Goal: Information Seeking & Learning: Check status

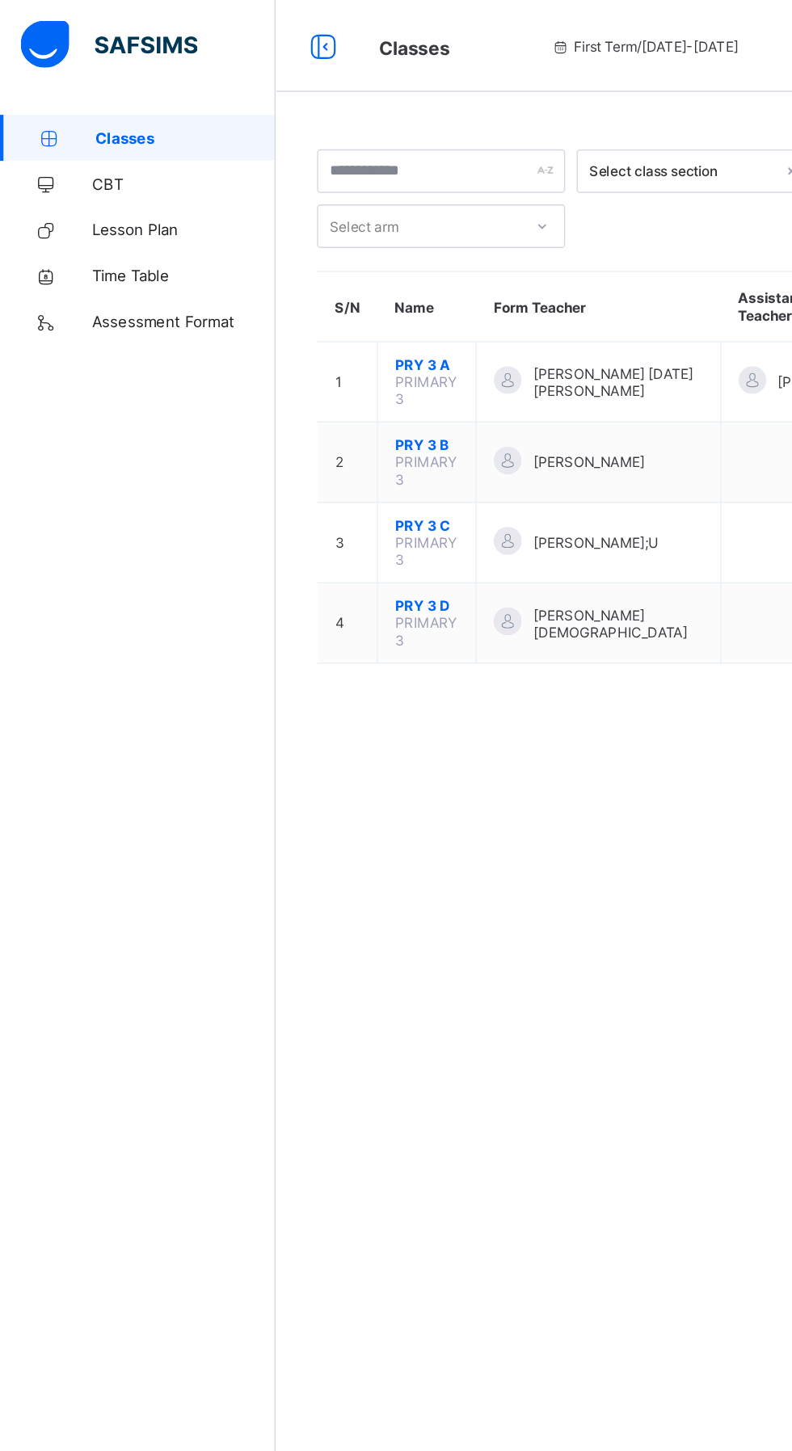
click at [290, 250] on span "PRY 3 A" at bounding box center [300, 256] width 44 height 12
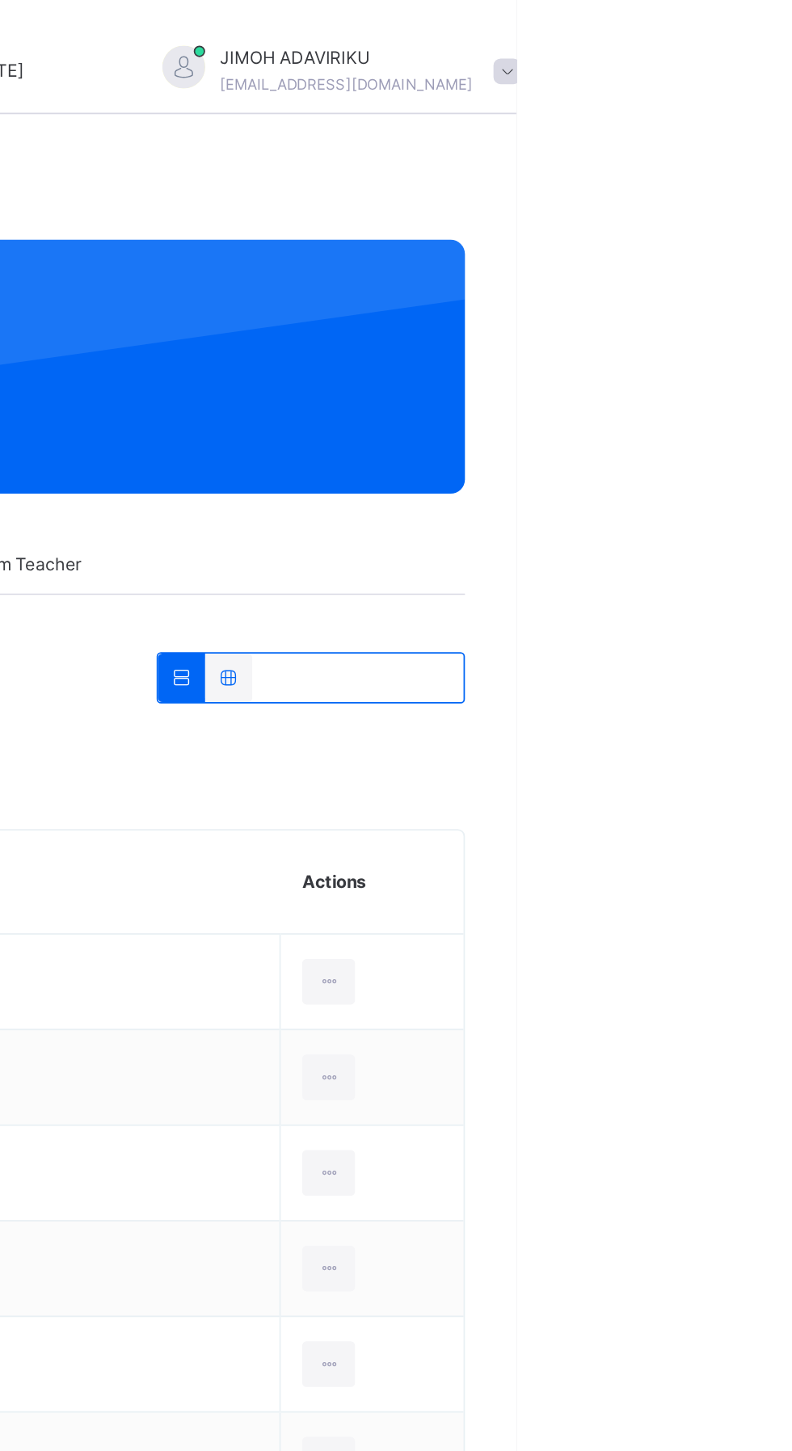
click at [779, 40] on span at bounding box center [786, 40] width 15 height 15
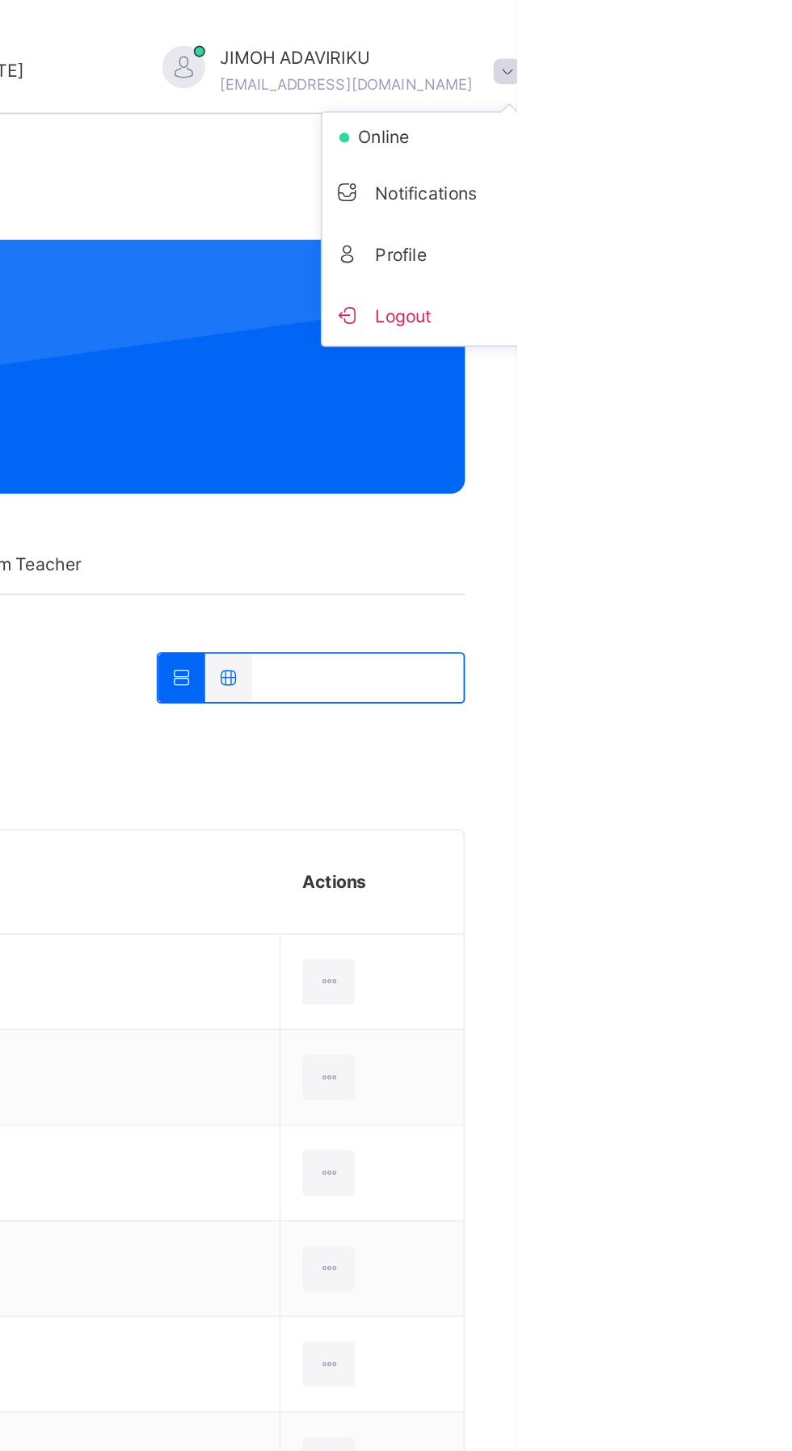
click at [688, 181] on span "Logout" at bounding box center [741, 178] width 107 height 22
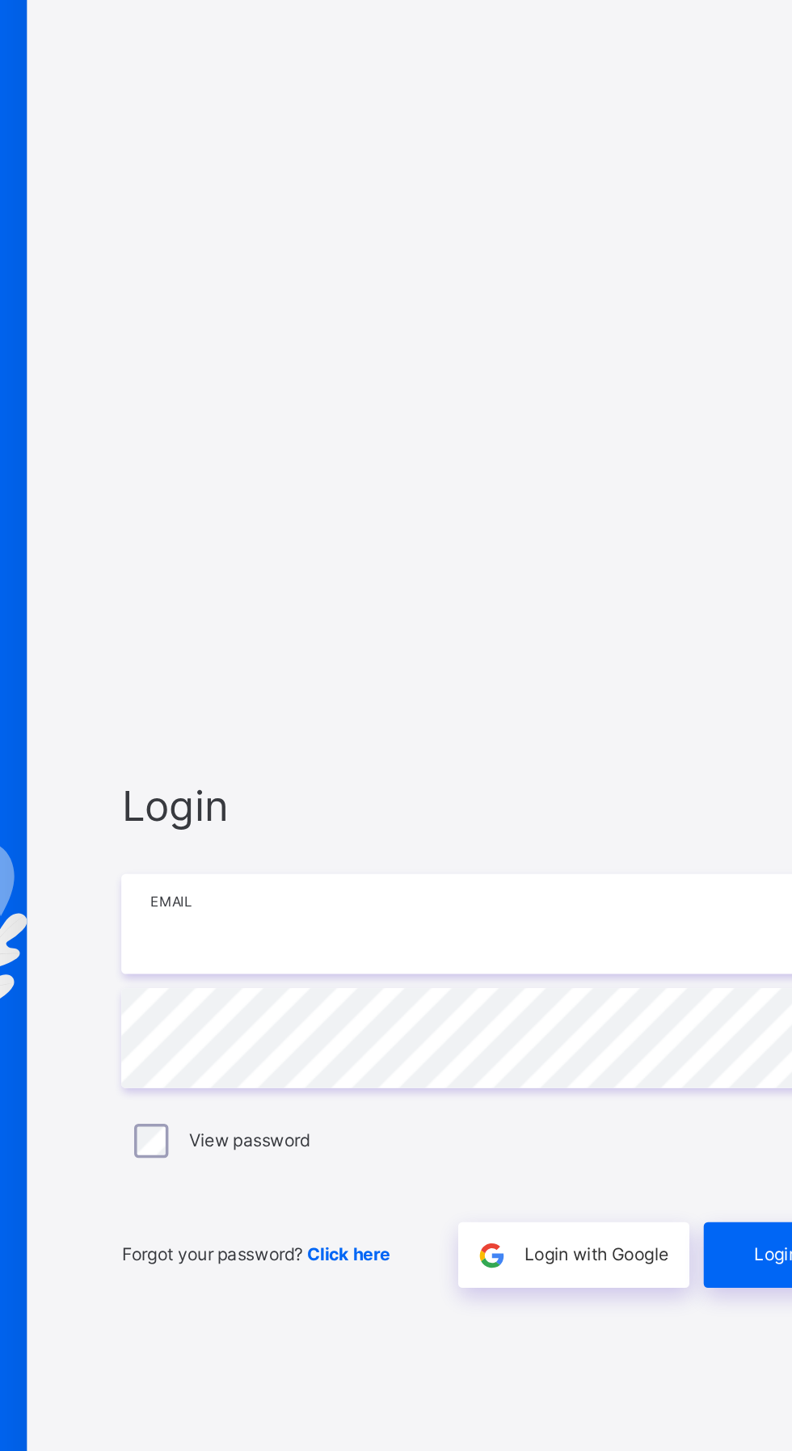
click at [406, 708] on input "email" at bounding box center [527, 679] width 420 height 57
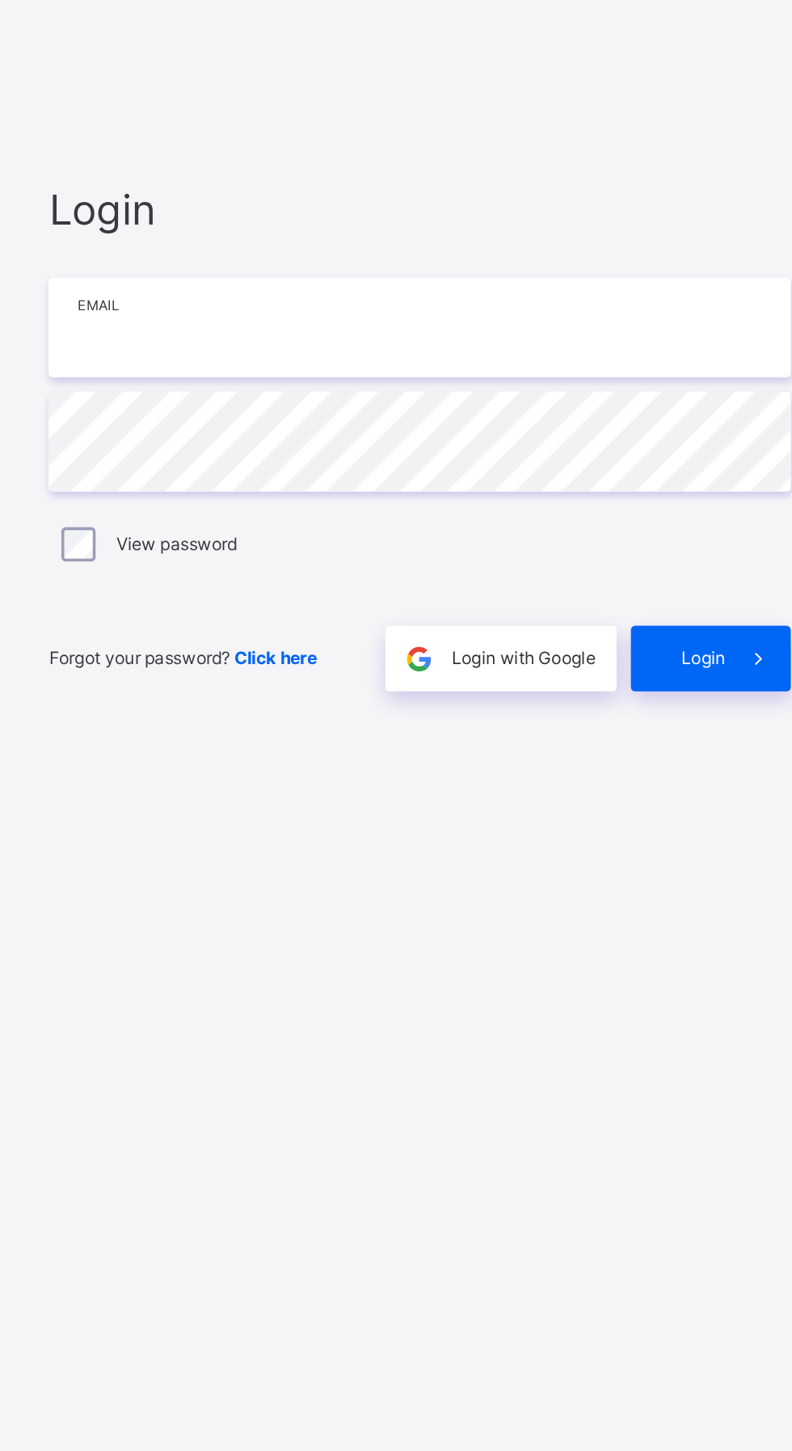
click at [445, 708] on input "email" at bounding box center [527, 679] width 420 height 57
click at [513, 708] on input "email" at bounding box center [527, 679] width 420 height 57
type input "**********"
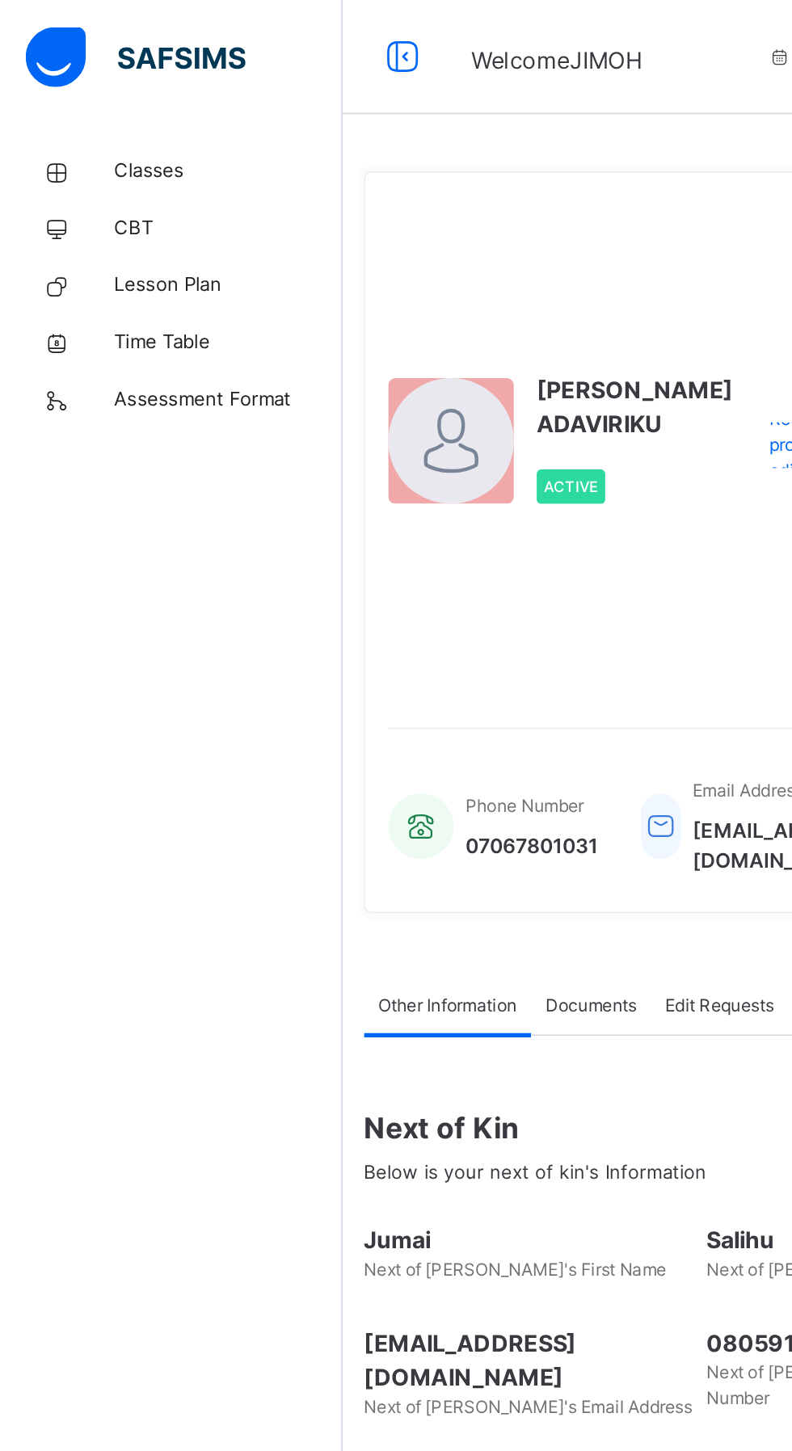
click at [81, 90] on span "Classes" at bounding box center [129, 97] width 129 height 16
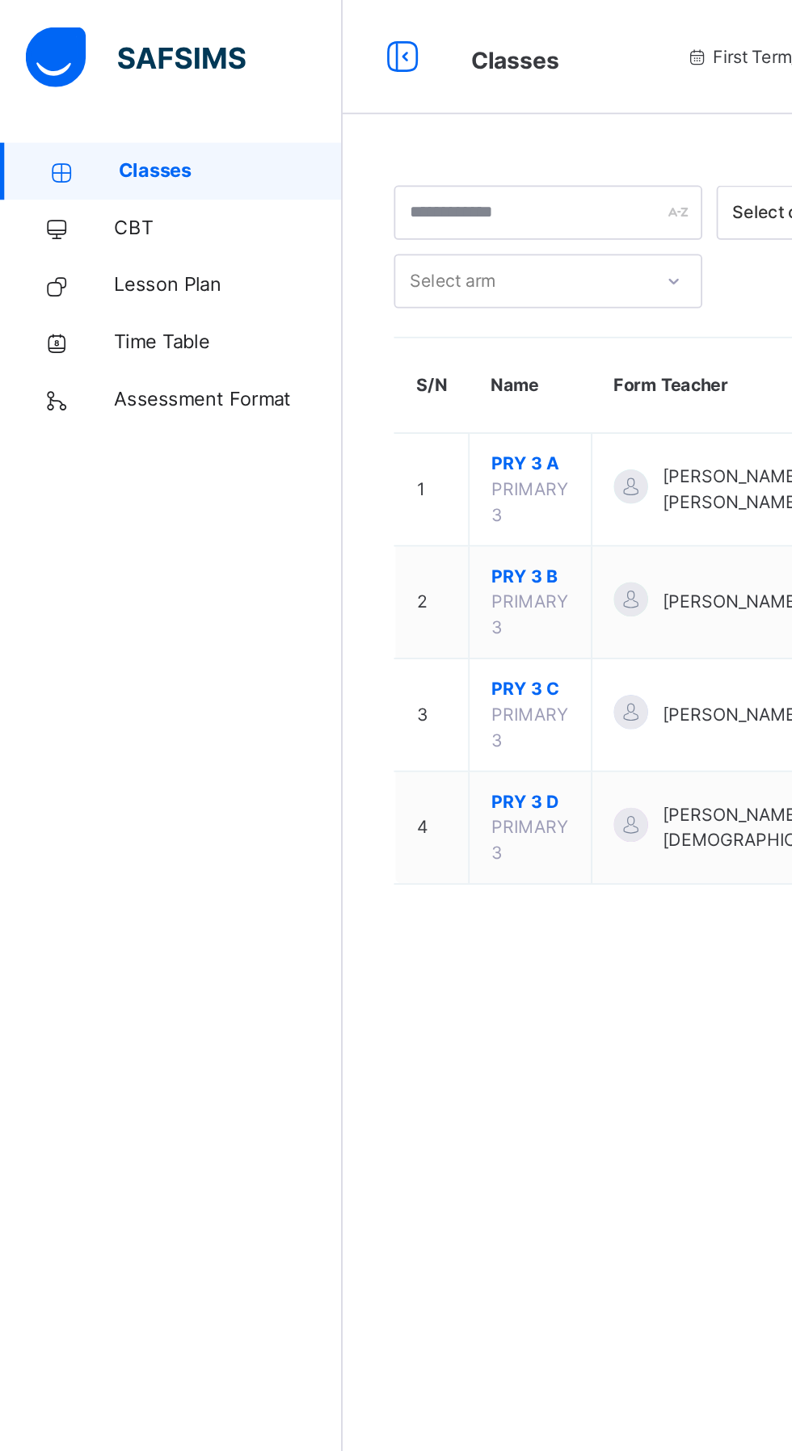
click at [284, 267] on span "PRY 3 A" at bounding box center [300, 262] width 44 height 15
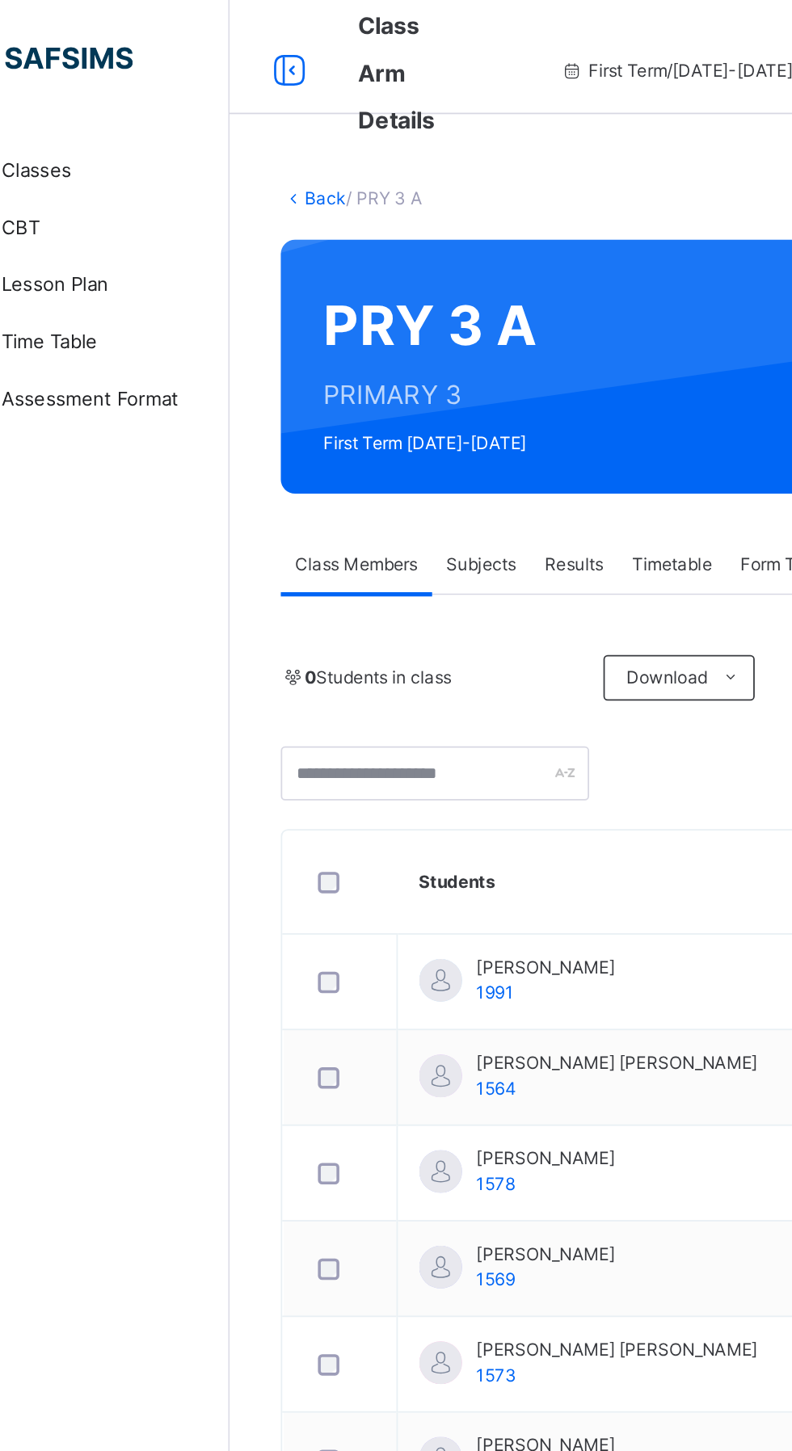
click at [386, 307] on div "Results" at bounding box center [388, 320] width 49 height 32
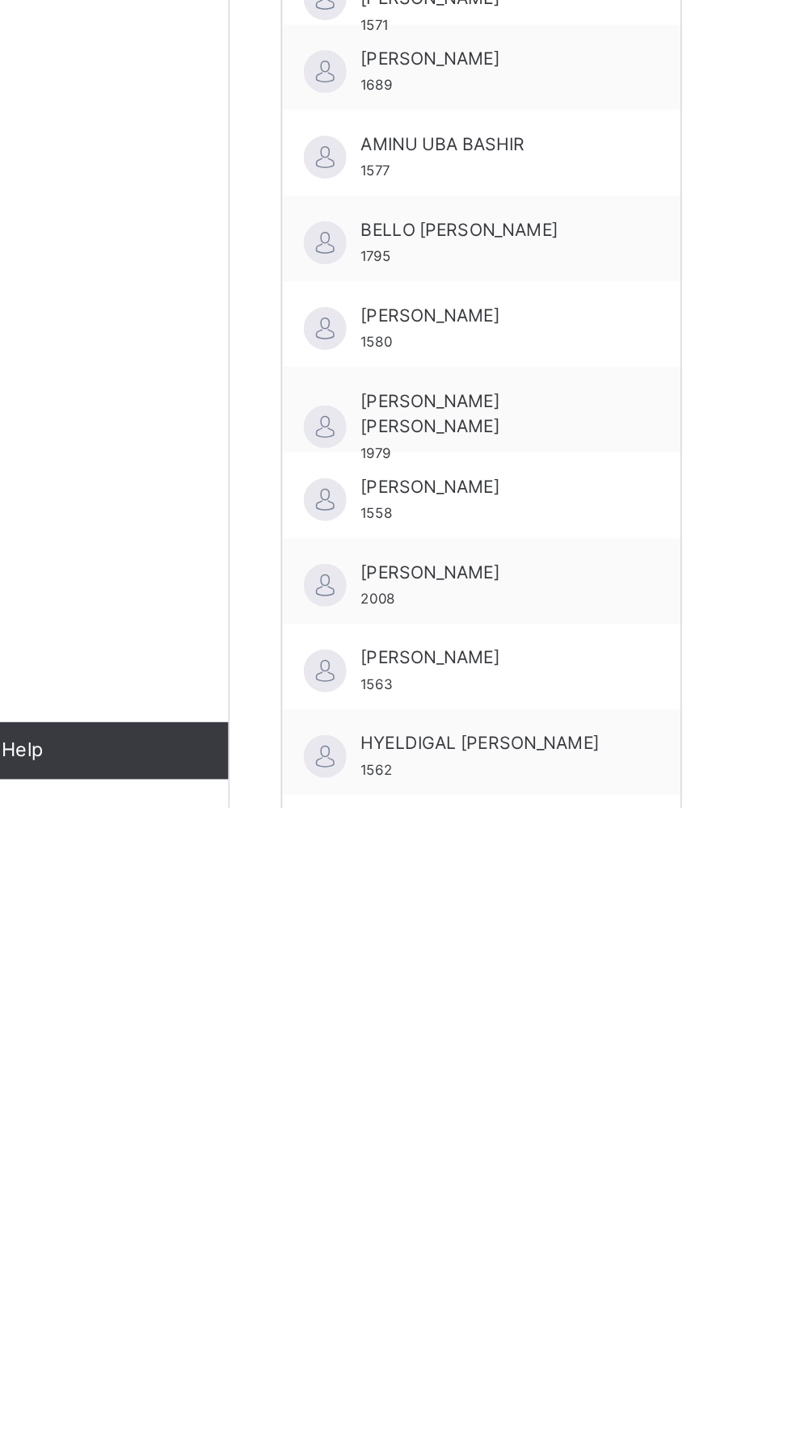
scroll to position [25, 0]
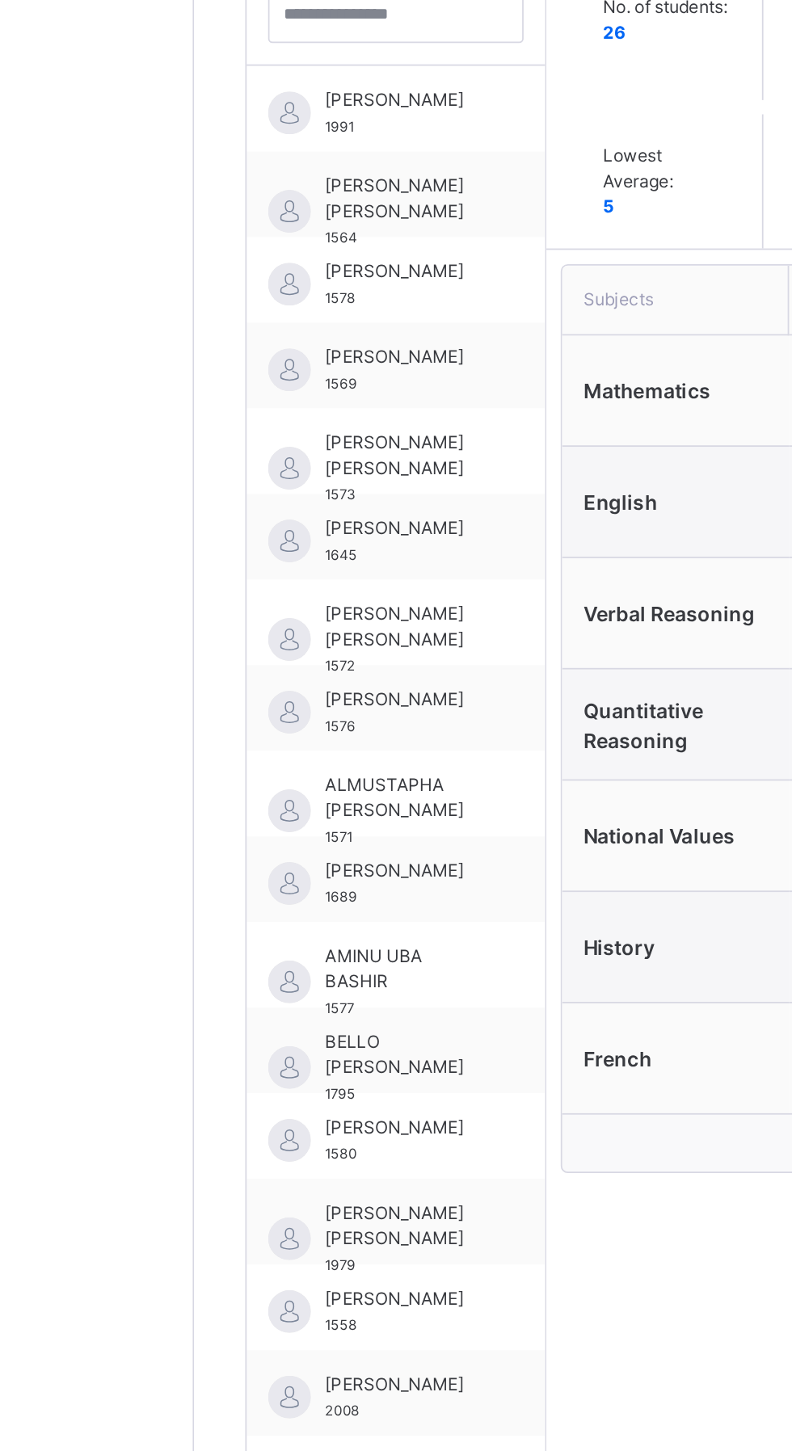
scroll to position [79, 0]
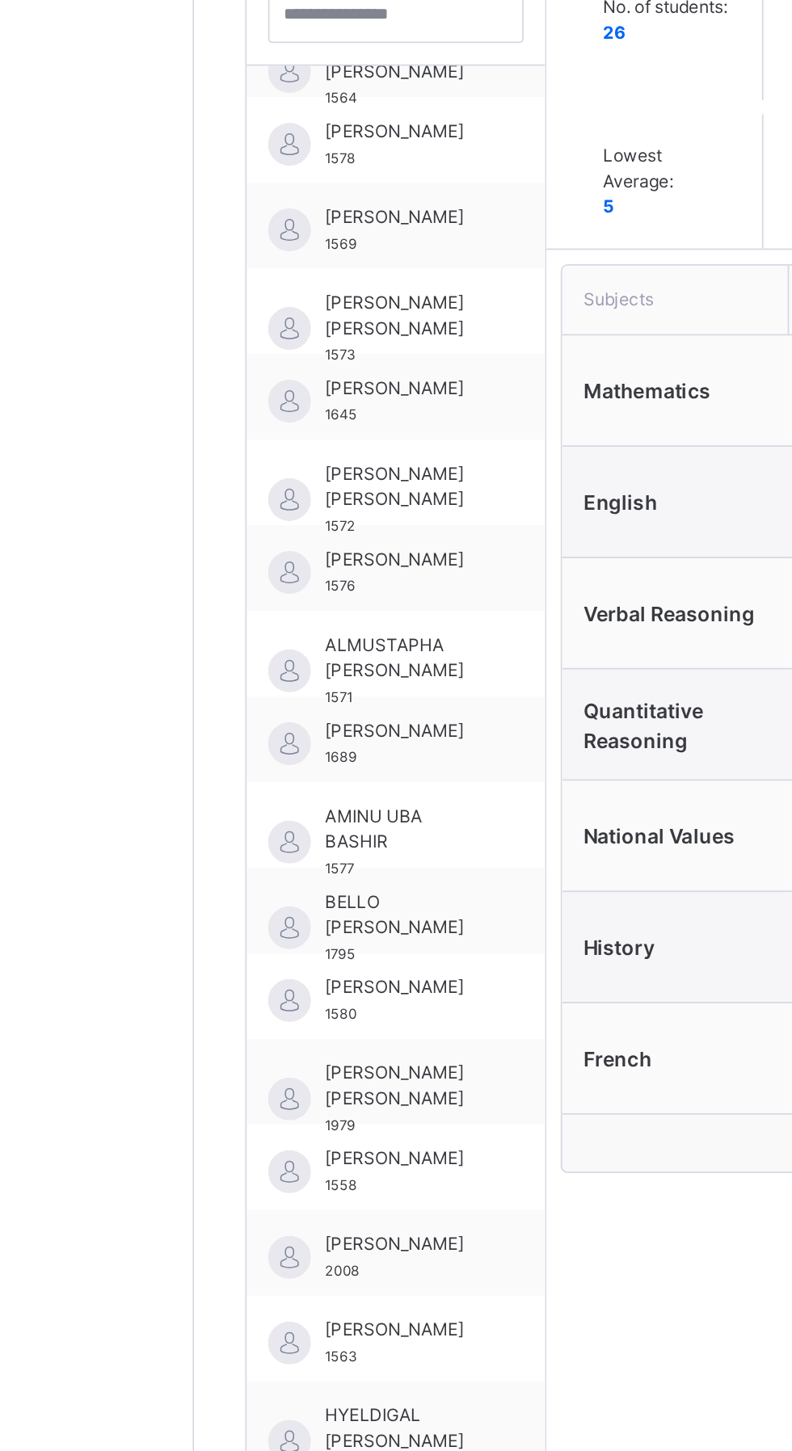
click at [318, 750] on span "[PERSON_NAME] [PERSON_NAME]" at bounding box center [312, 756] width 88 height 29
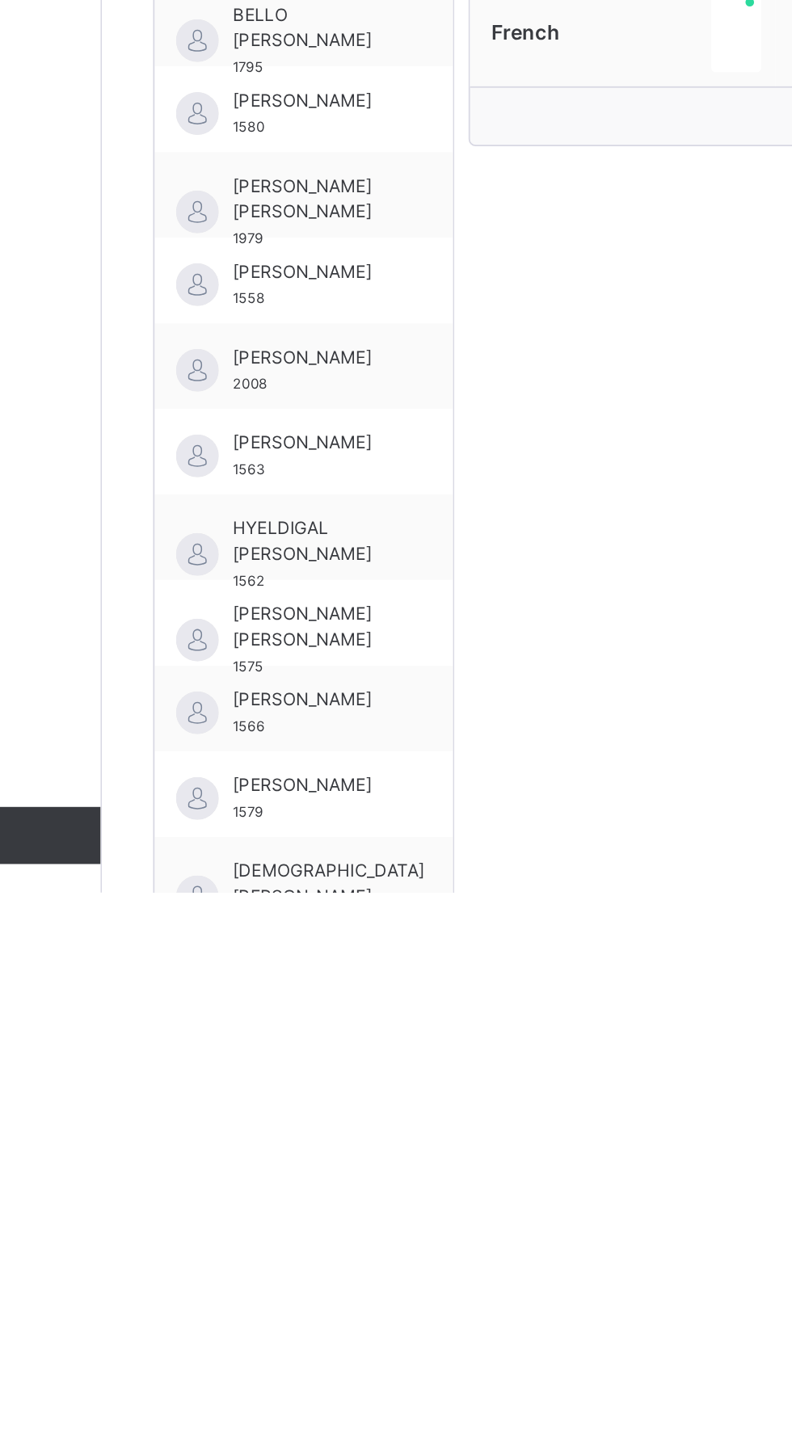
scroll to position [254, 0]
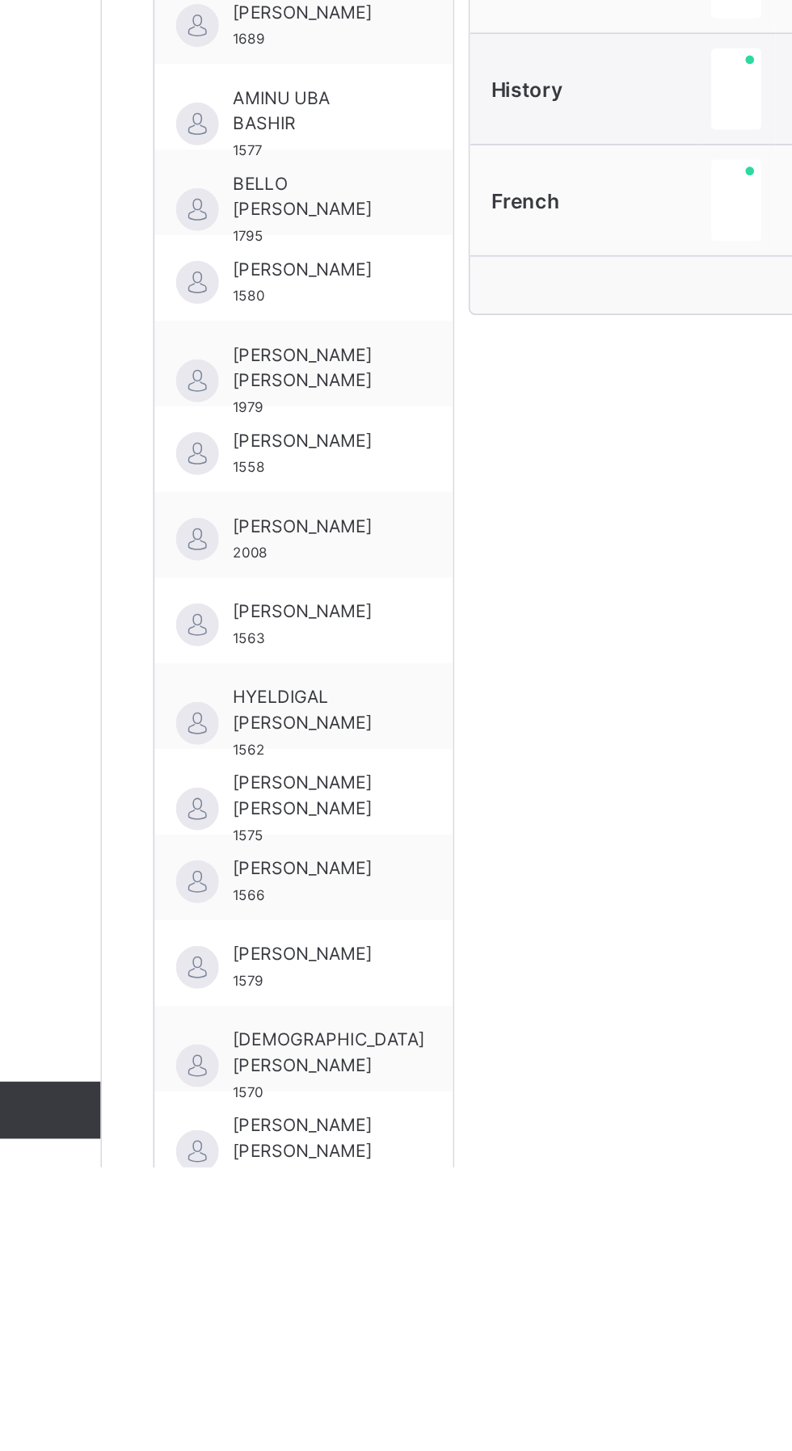
click at [274, 1000] on span "[PERSON_NAME] [PERSON_NAME]" at bounding box center [312, 998] width 88 height 29
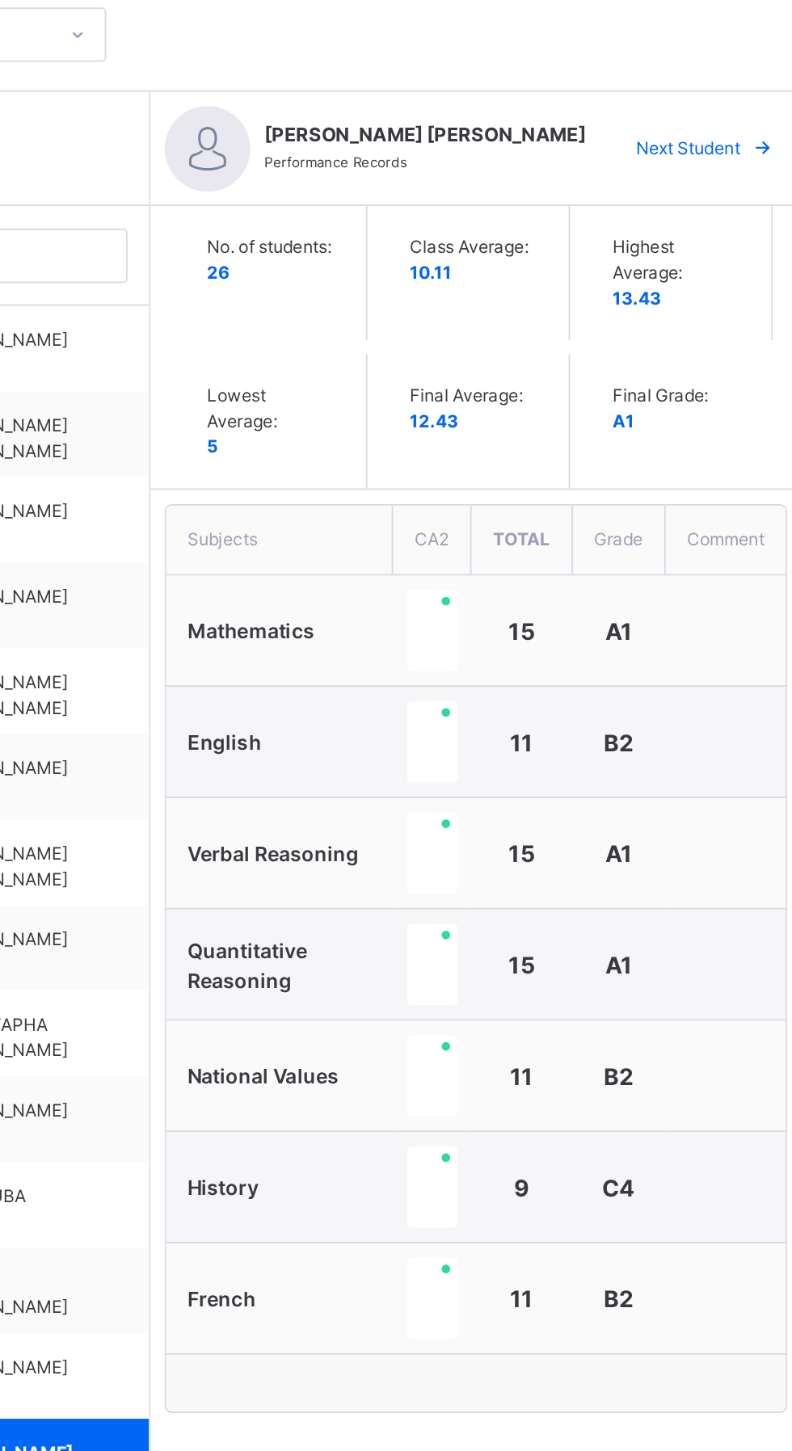
scroll to position [212, 0]
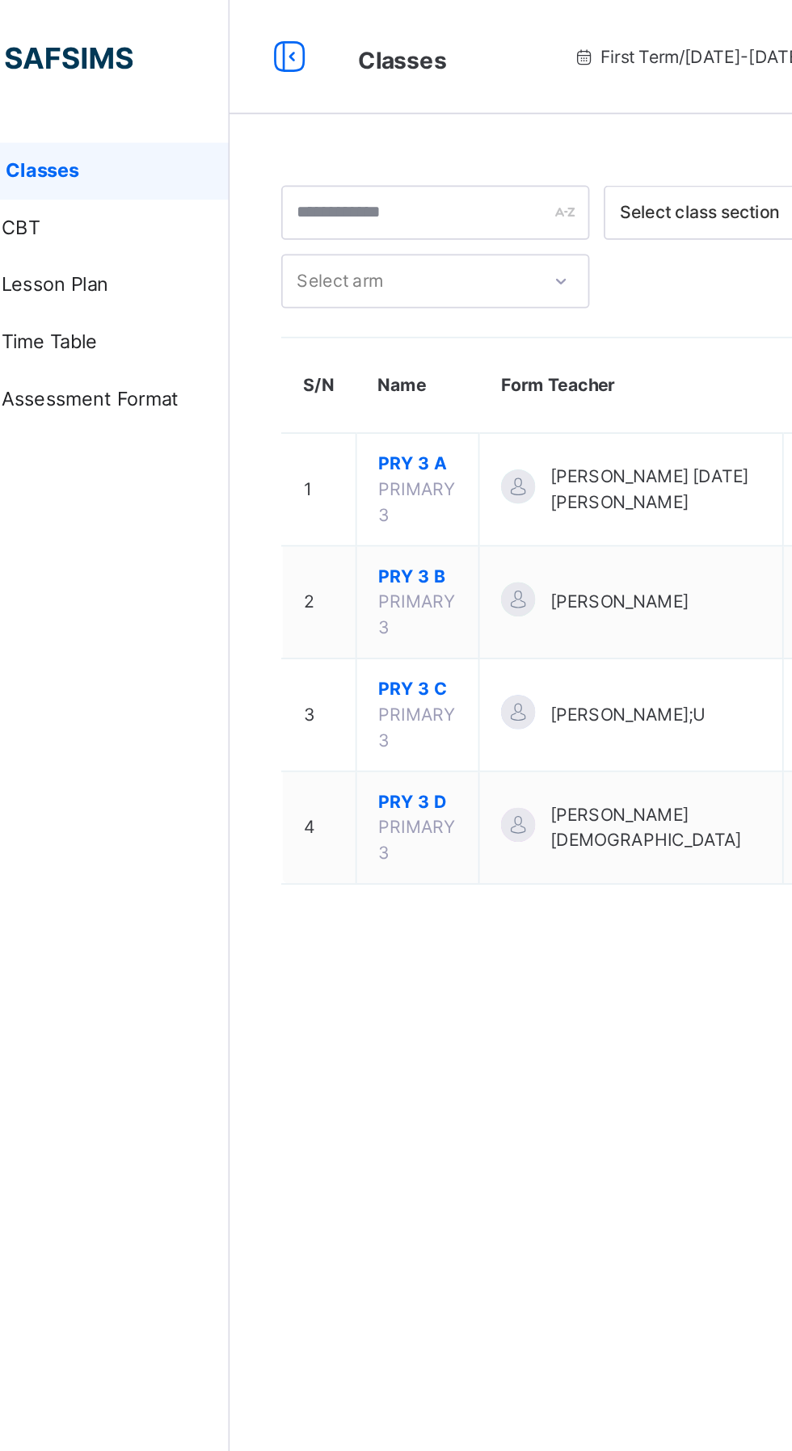
click at [0, 0] on div "× Idle Mode Due to inactivity you would be logged out to the system in the next…" at bounding box center [0, 0] width 0 height 0
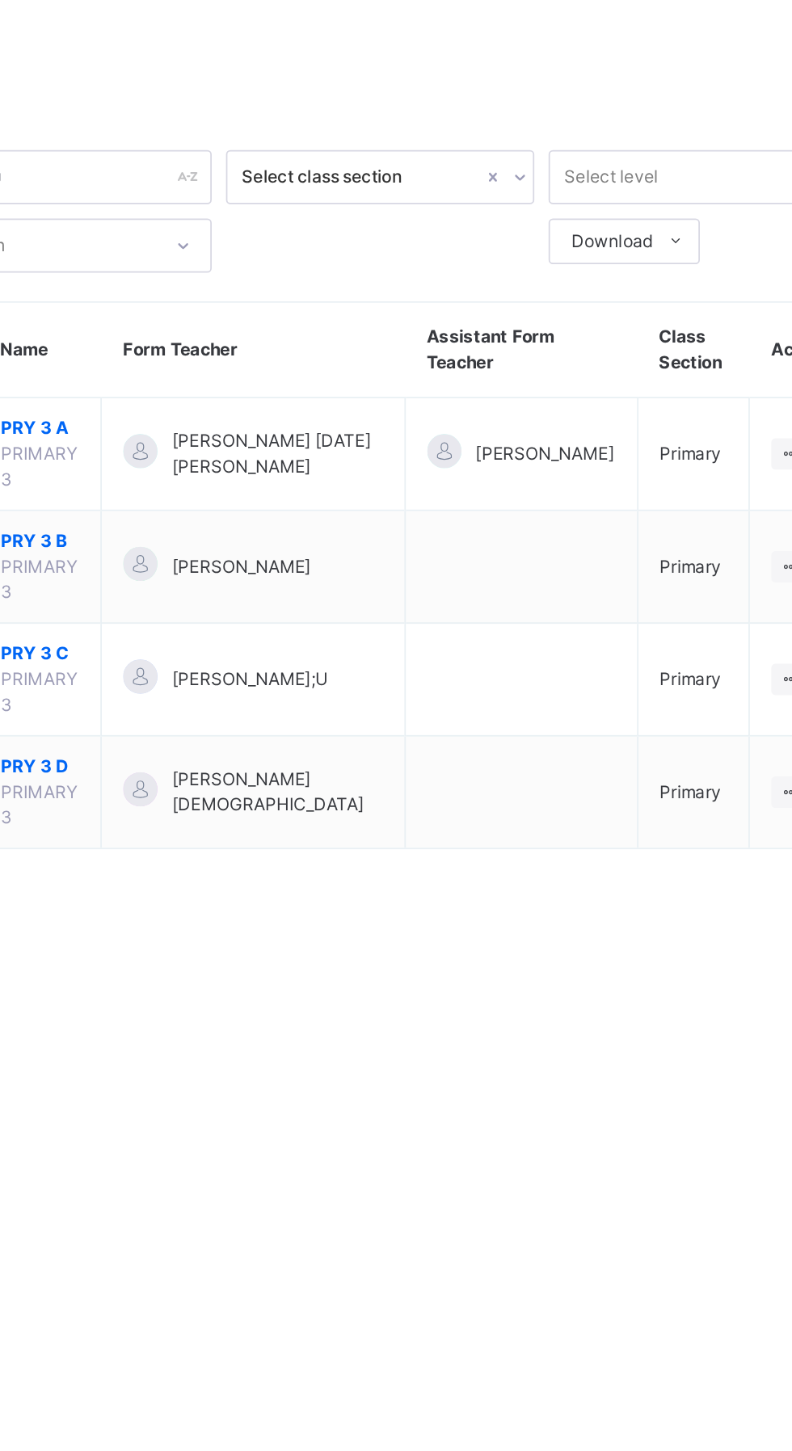
click at [589, 163] on div "Resume" at bounding box center [585, 150] width 61 height 26
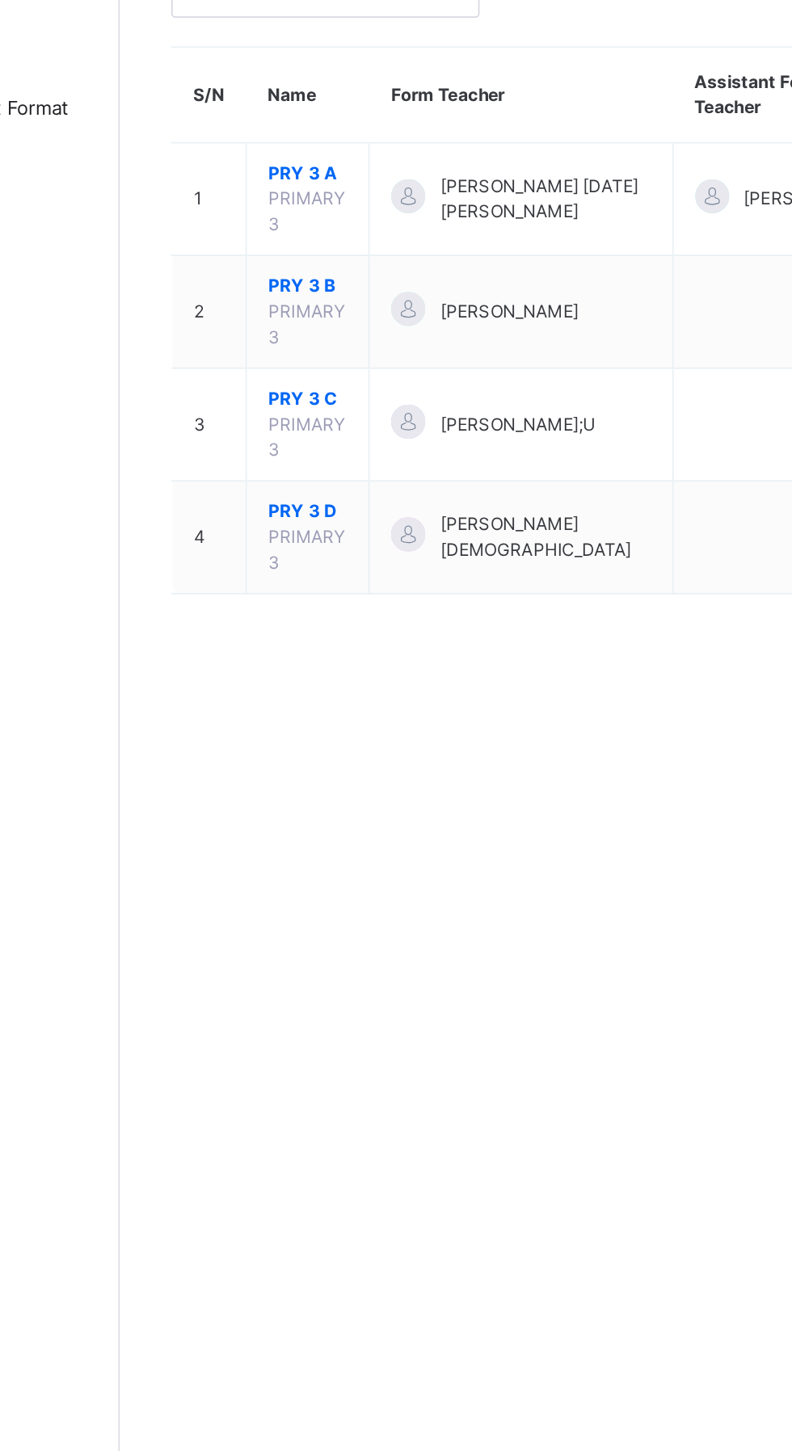
click at [294, 263] on span "PRY 3 A" at bounding box center [300, 262] width 44 height 15
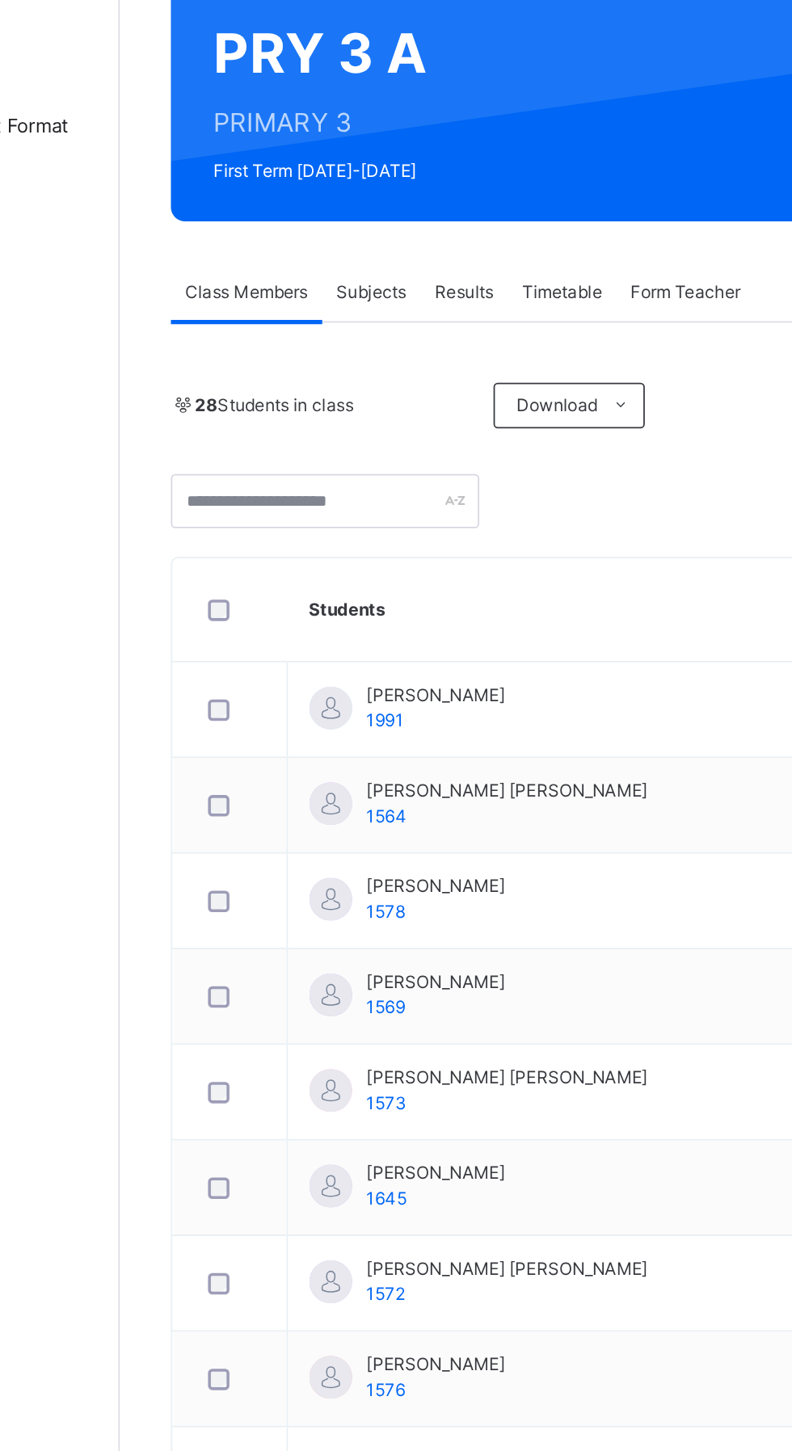
click at [395, 321] on span "Results" at bounding box center [388, 320] width 33 height 15
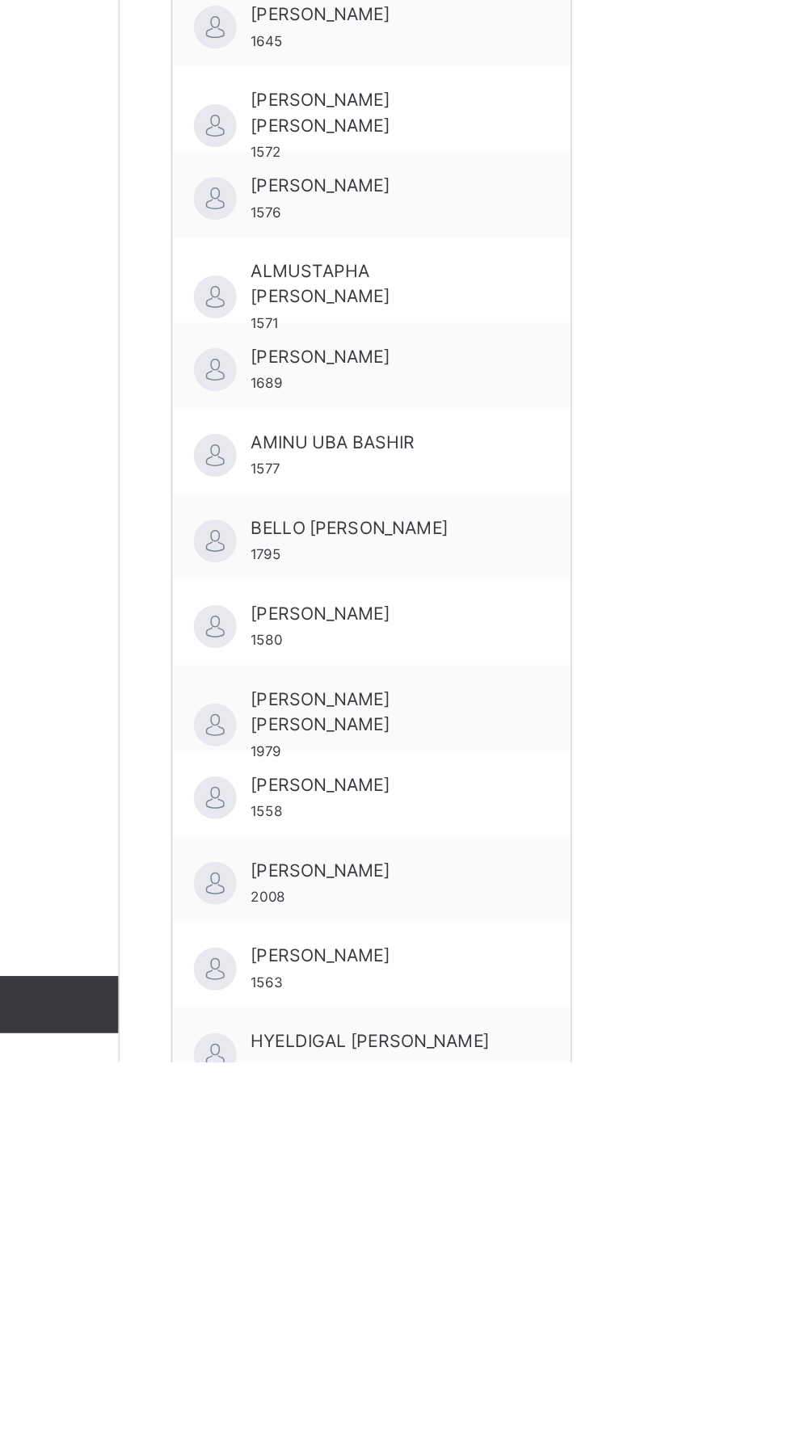
click at [314, 1444] on span "HYELDIGAL [PERSON_NAME]" at bounding box center [340, 1439] width 145 height 15
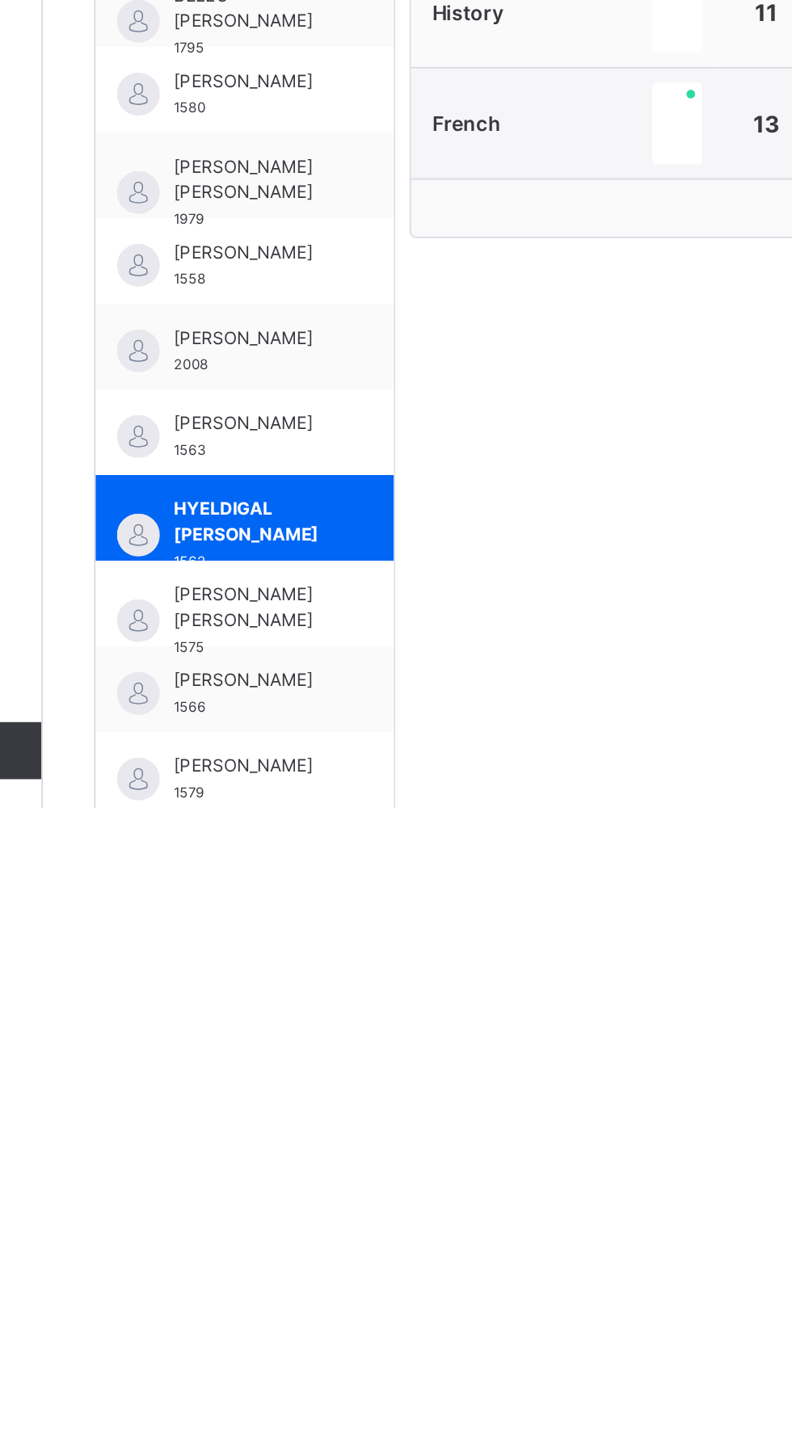
scroll to position [212, 0]
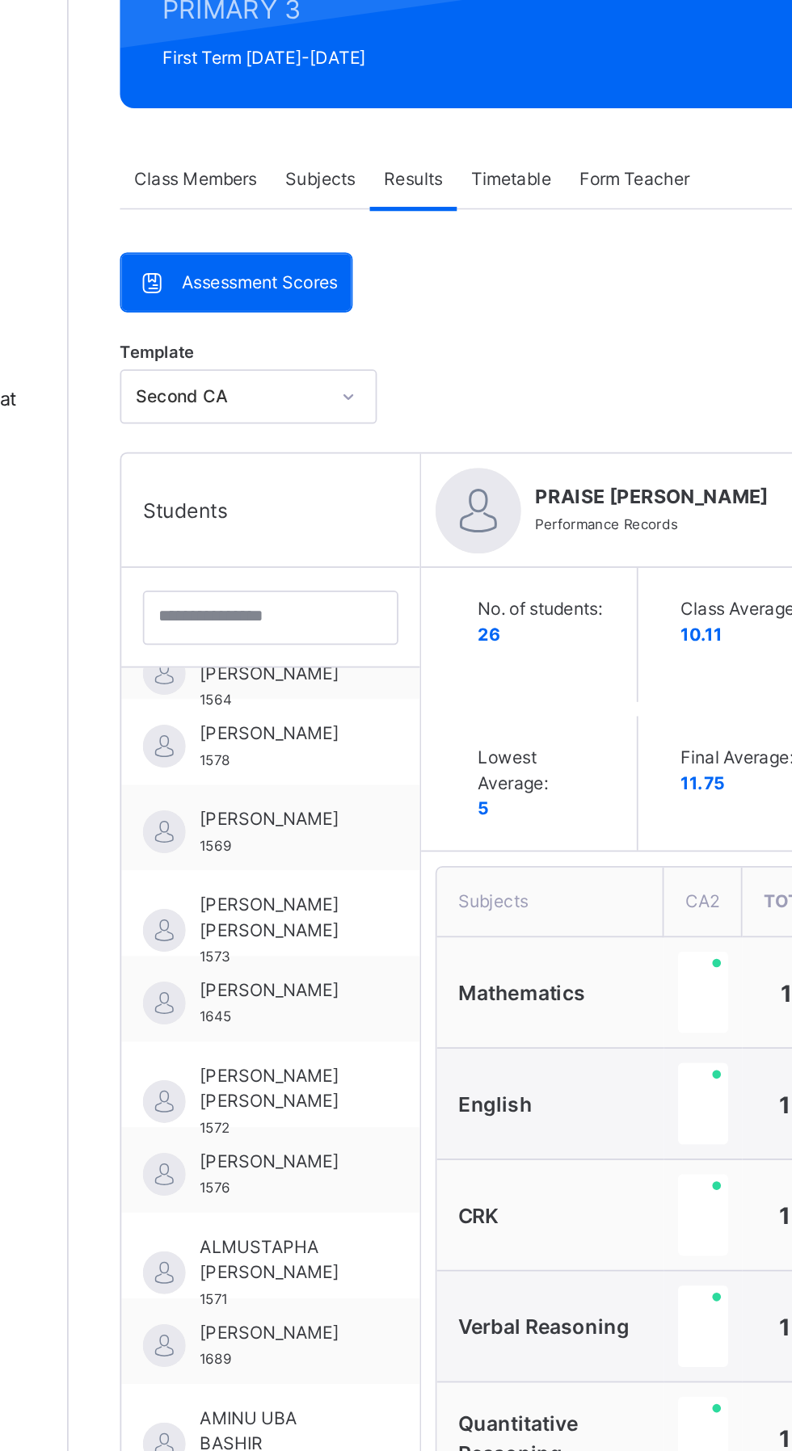
scroll to position [201, 0]
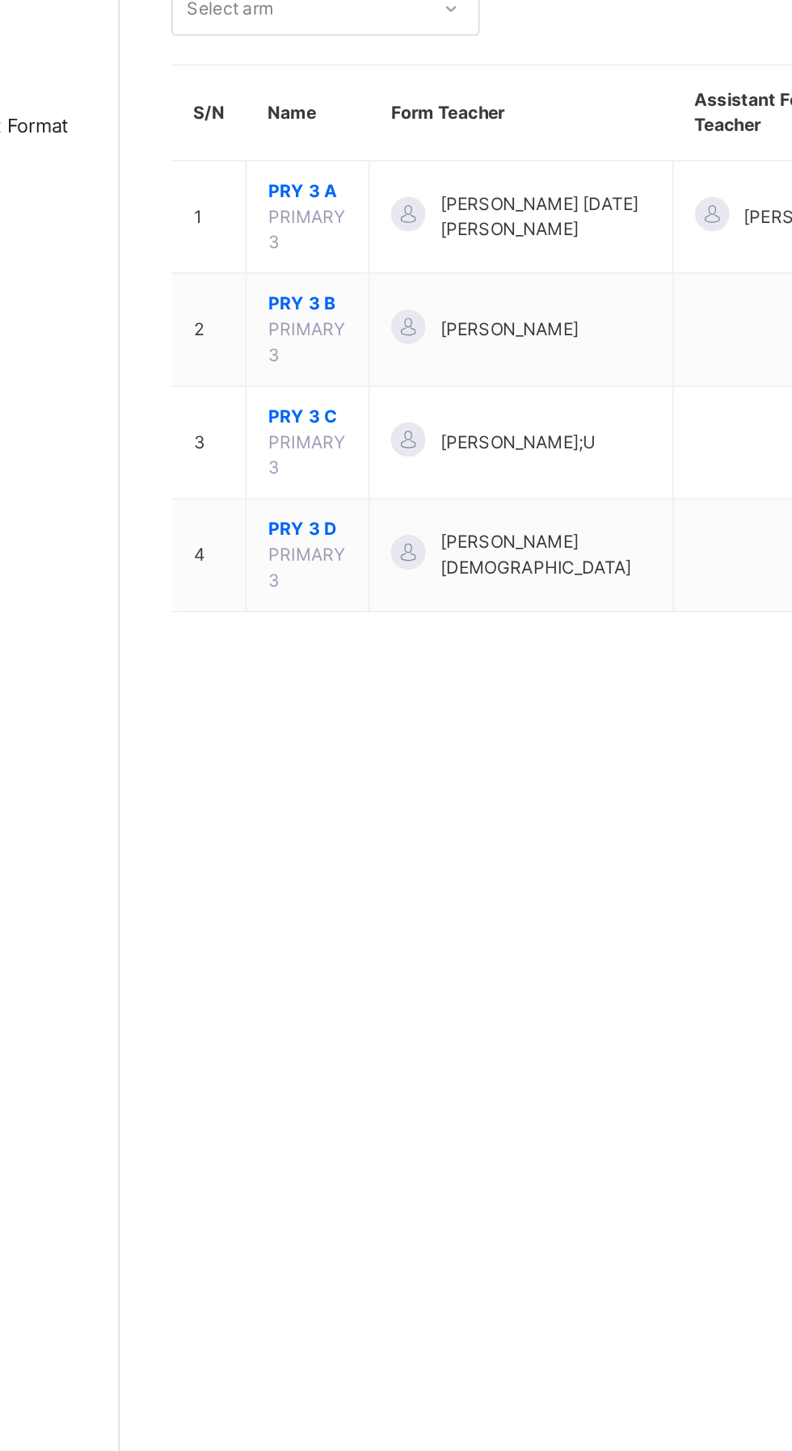
click at [299, 325] on span "PRY 3 B" at bounding box center [300, 326] width 44 height 15
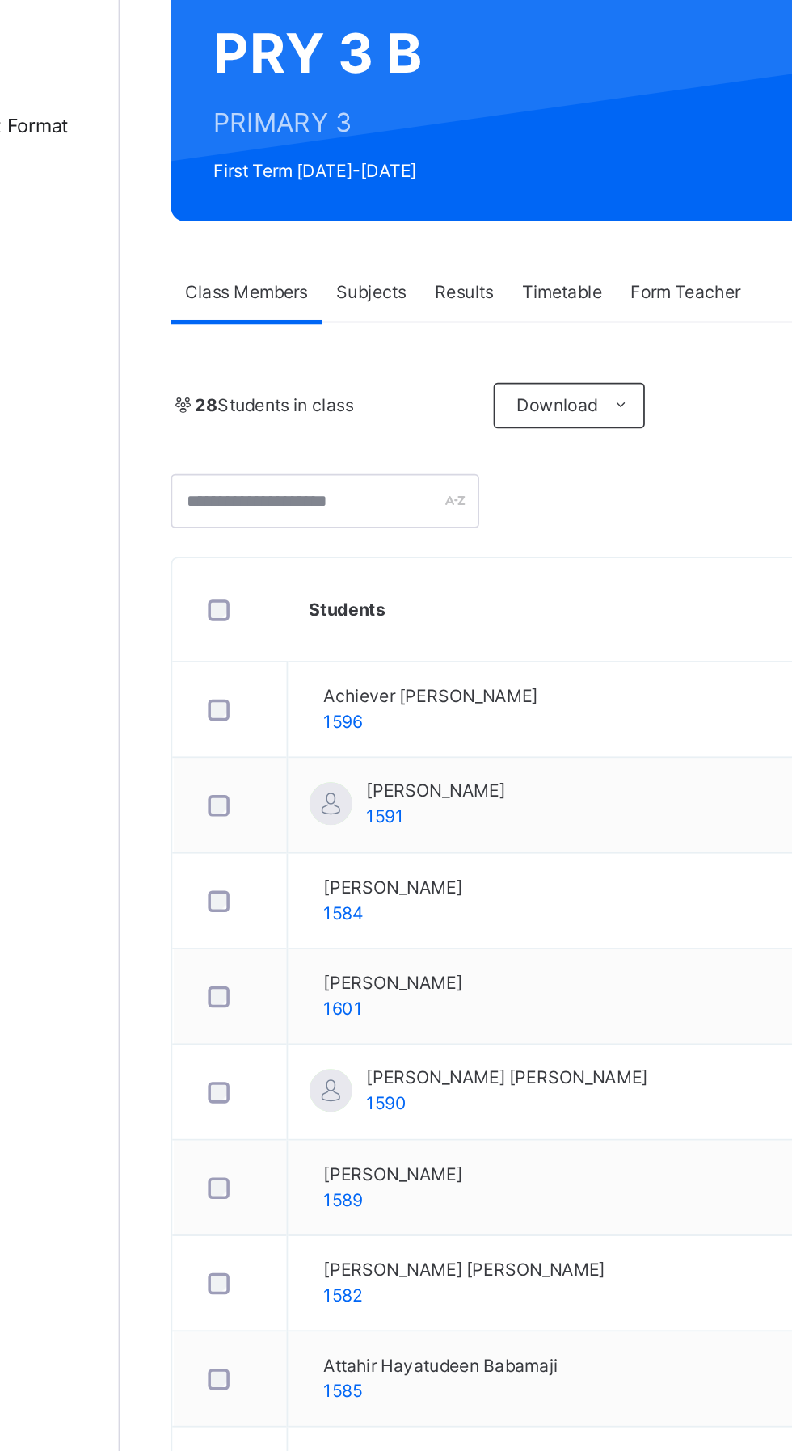
click at [389, 310] on div "Results" at bounding box center [388, 320] width 49 height 32
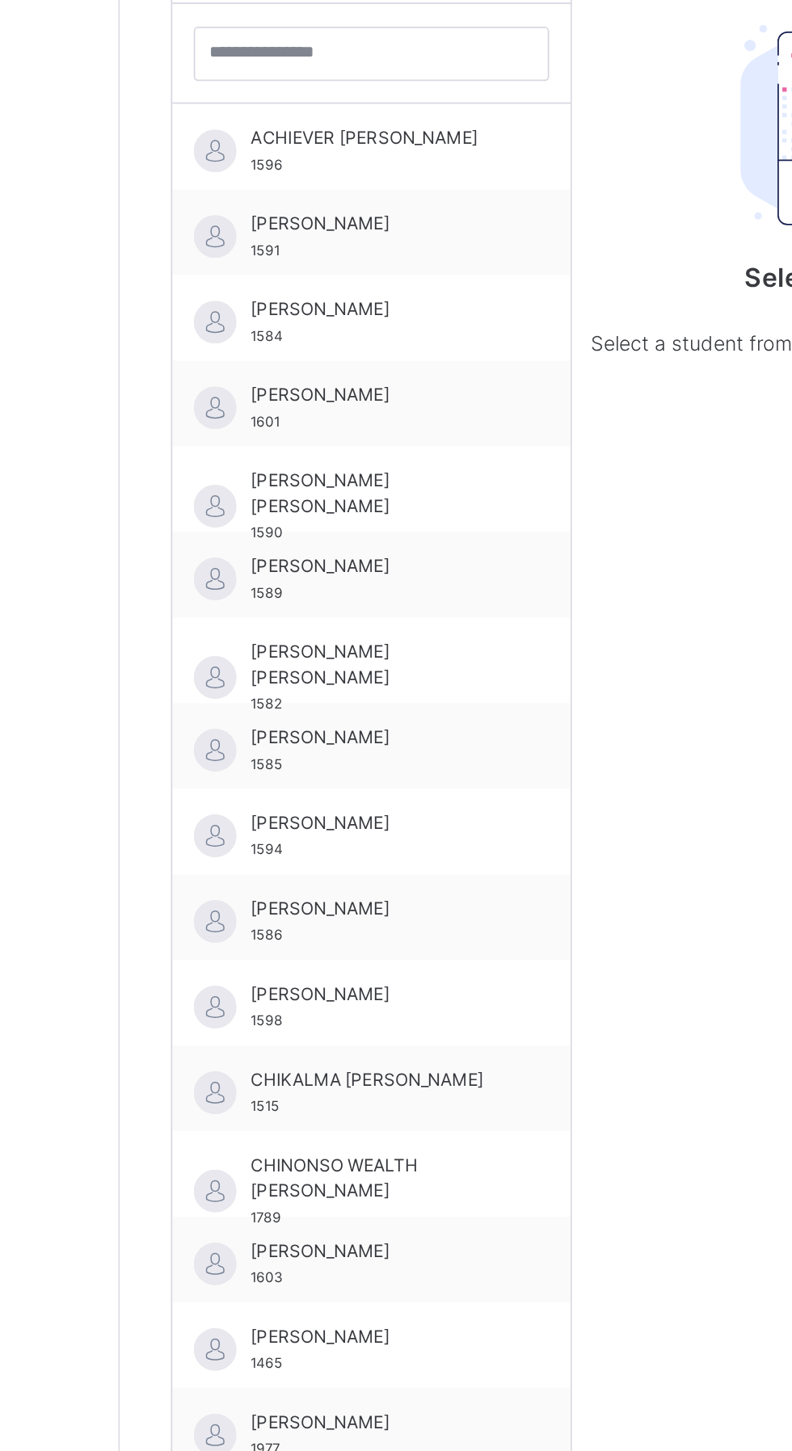
click at [315, 1045] on span "[PERSON_NAME]" at bounding box center [340, 1051] width 145 height 15
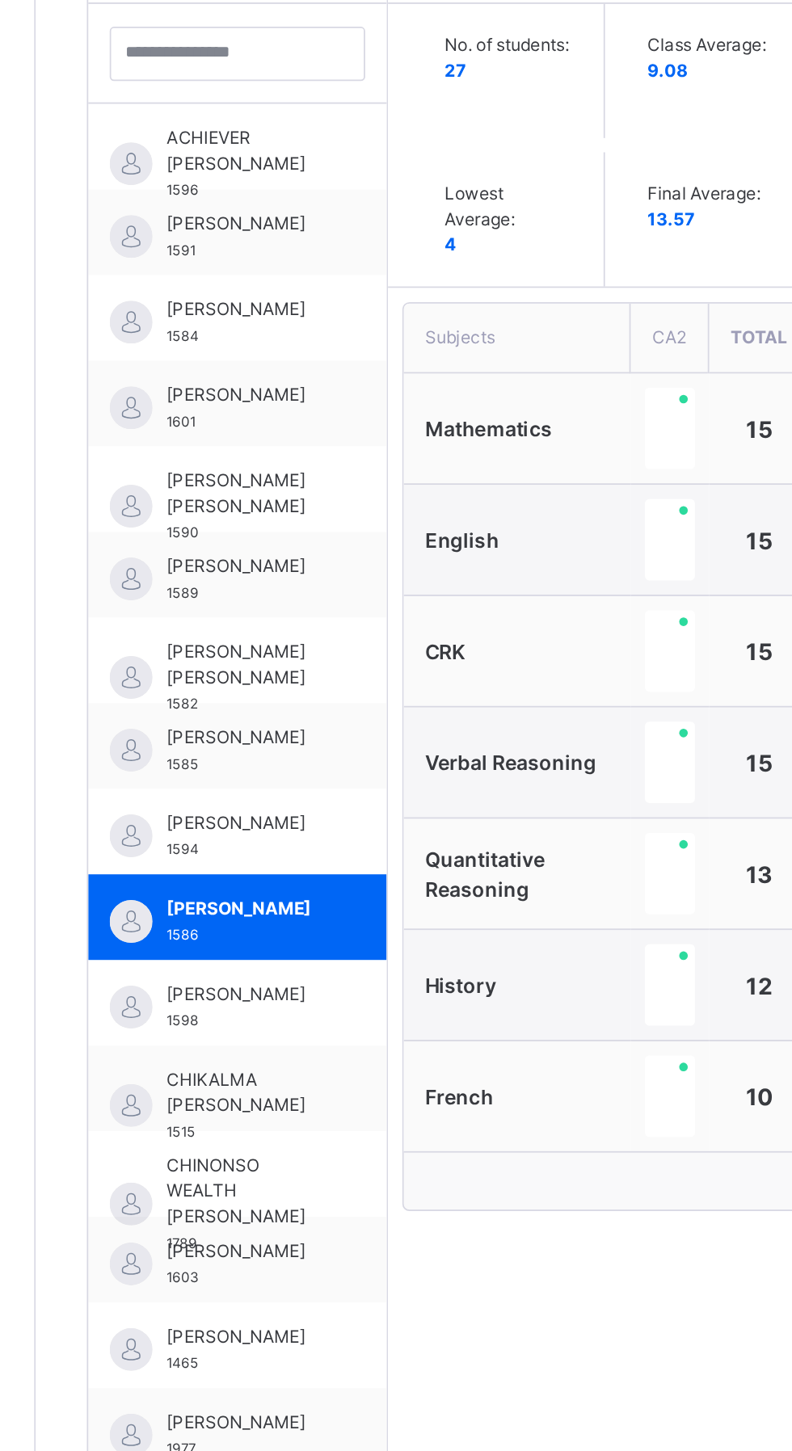
click at [288, 1107] on span "[PERSON_NAME]" at bounding box center [312, 1100] width 88 height 15
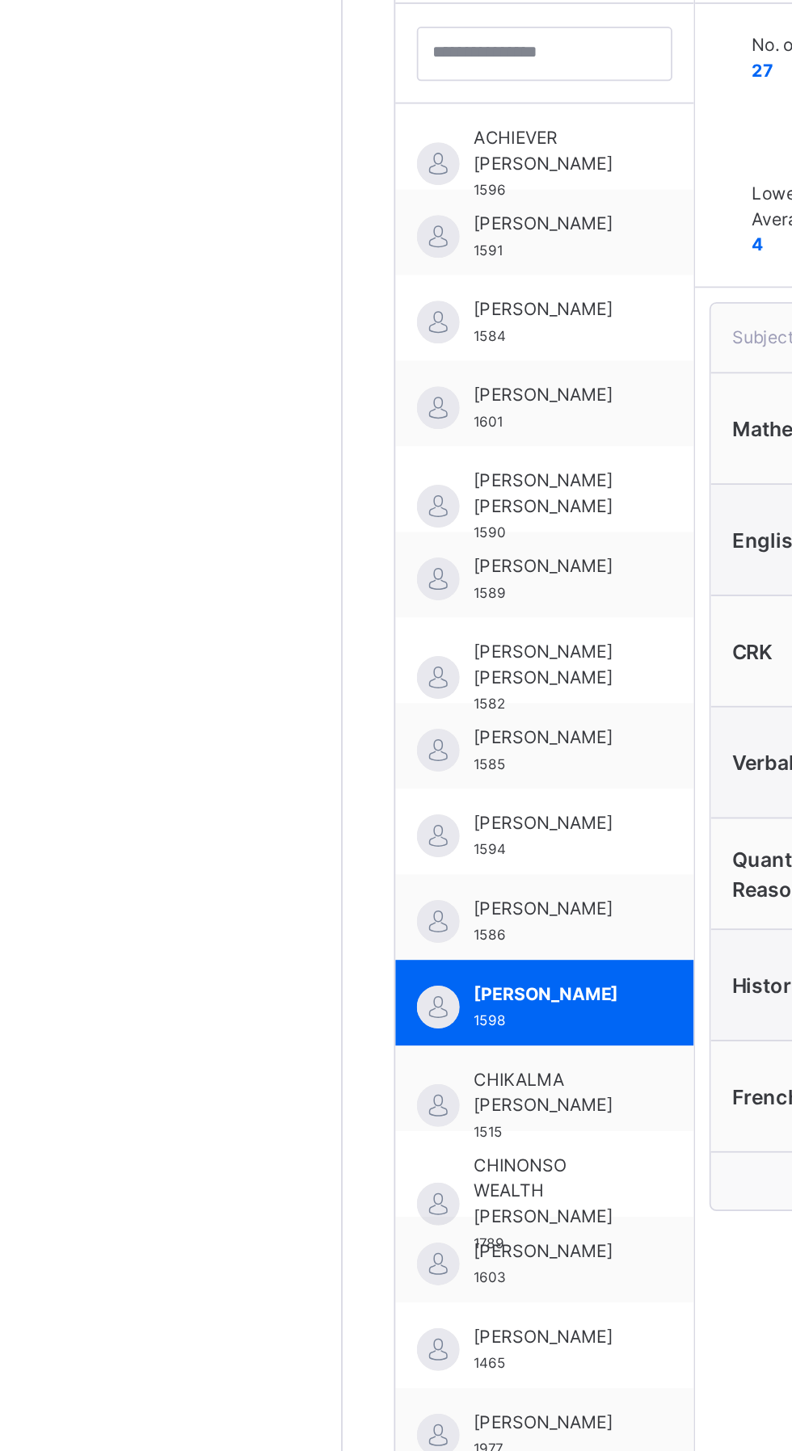
click at [322, 1059] on span "[PERSON_NAME]" at bounding box center [312, 1051] width 88 height 15
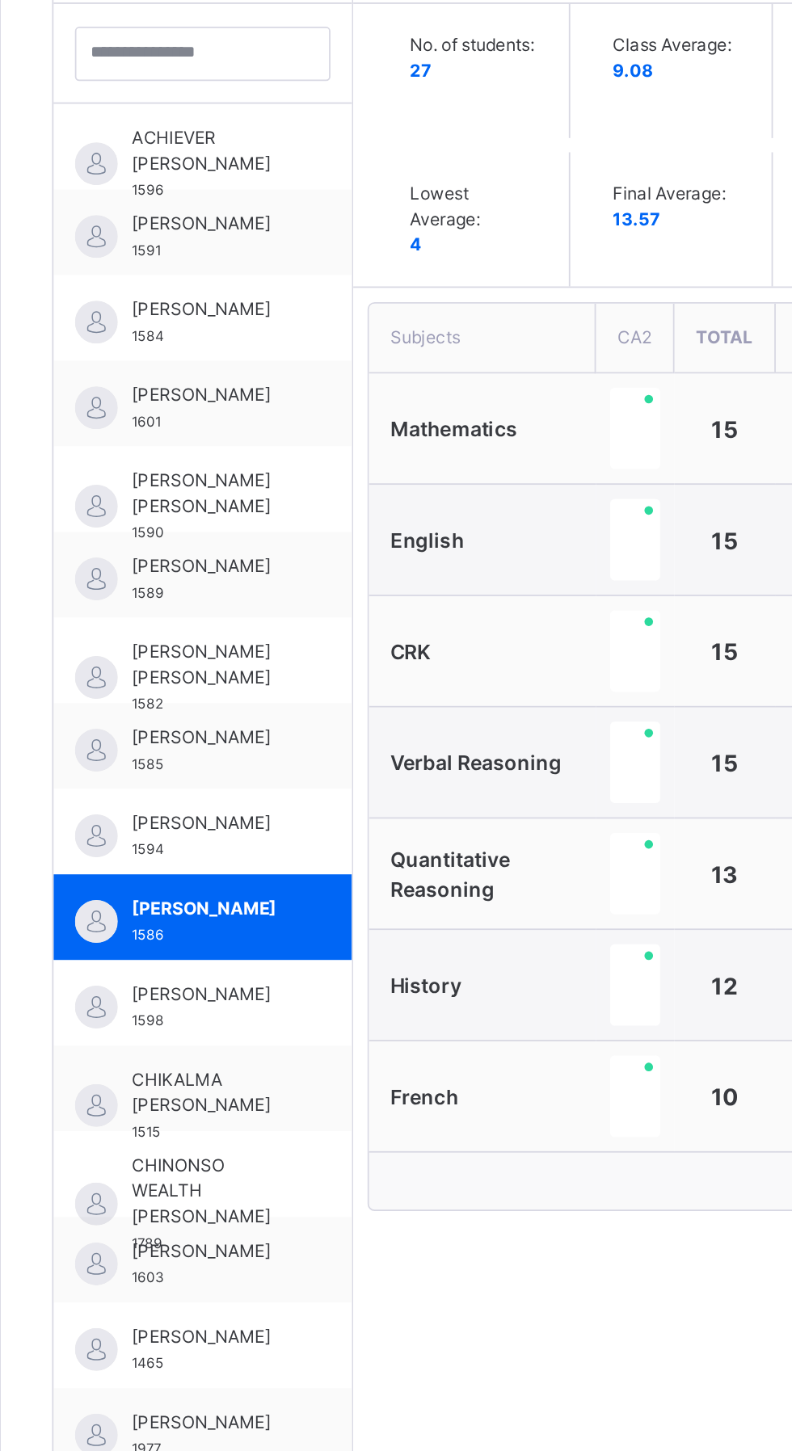
click at [320, 1204] on span "CHINONSO WEALTH [PERSON_NAME]" at bounding box center [312, 1212] width 88 height 44
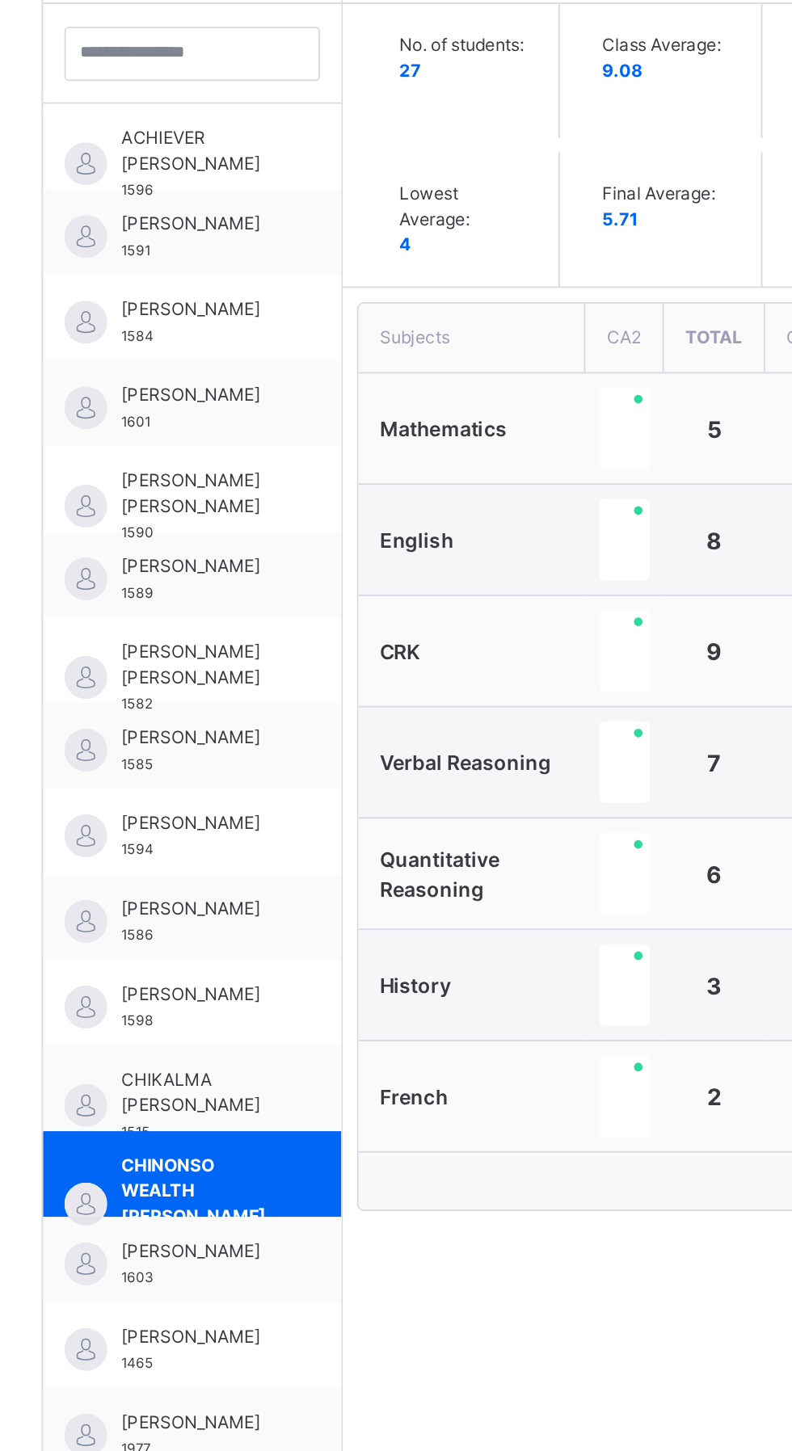
click at [305, 1161] on span "CHIKALMA [PERSON_NAME]" at bounding box center [312, 1155] width 88 height 29
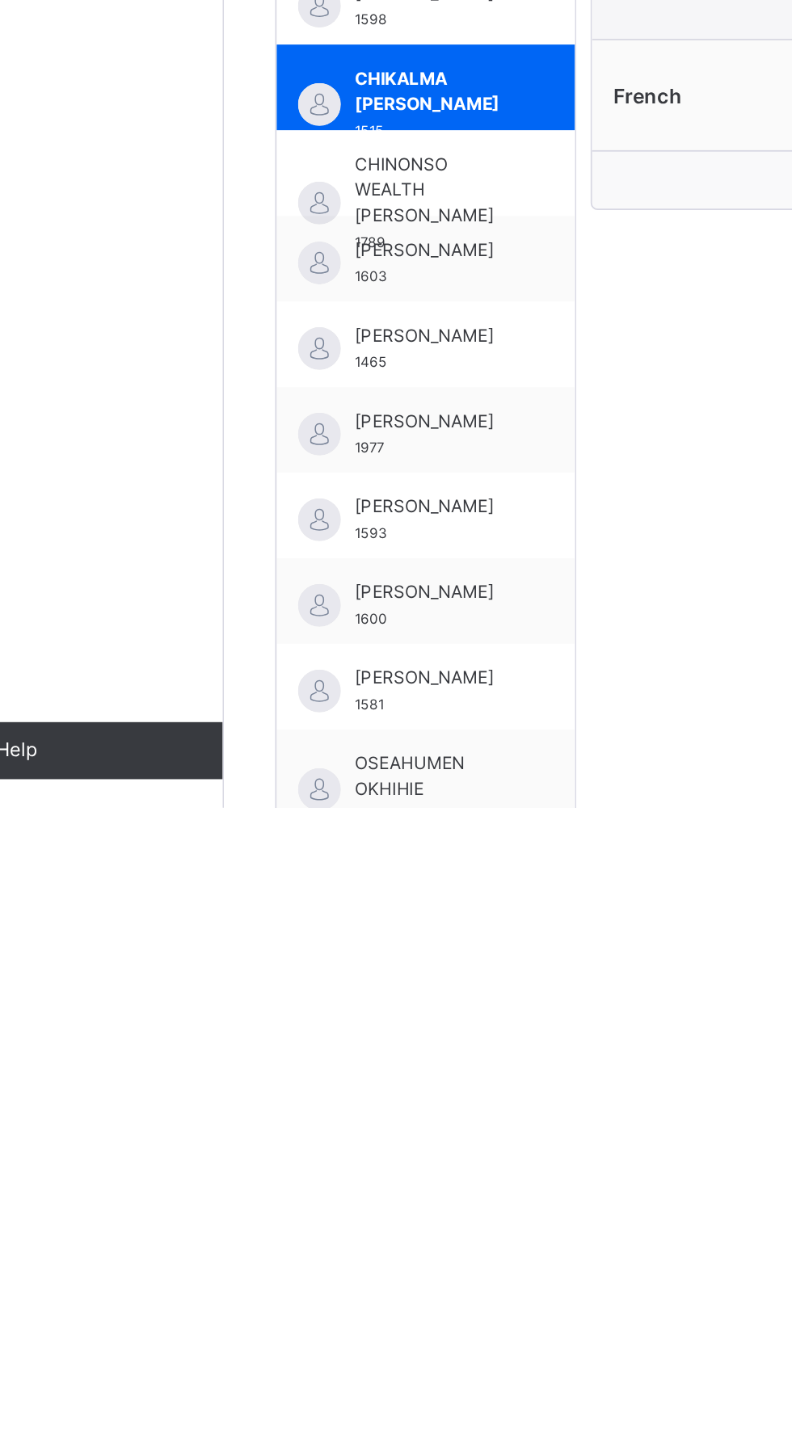
scroll to position [117, 0]
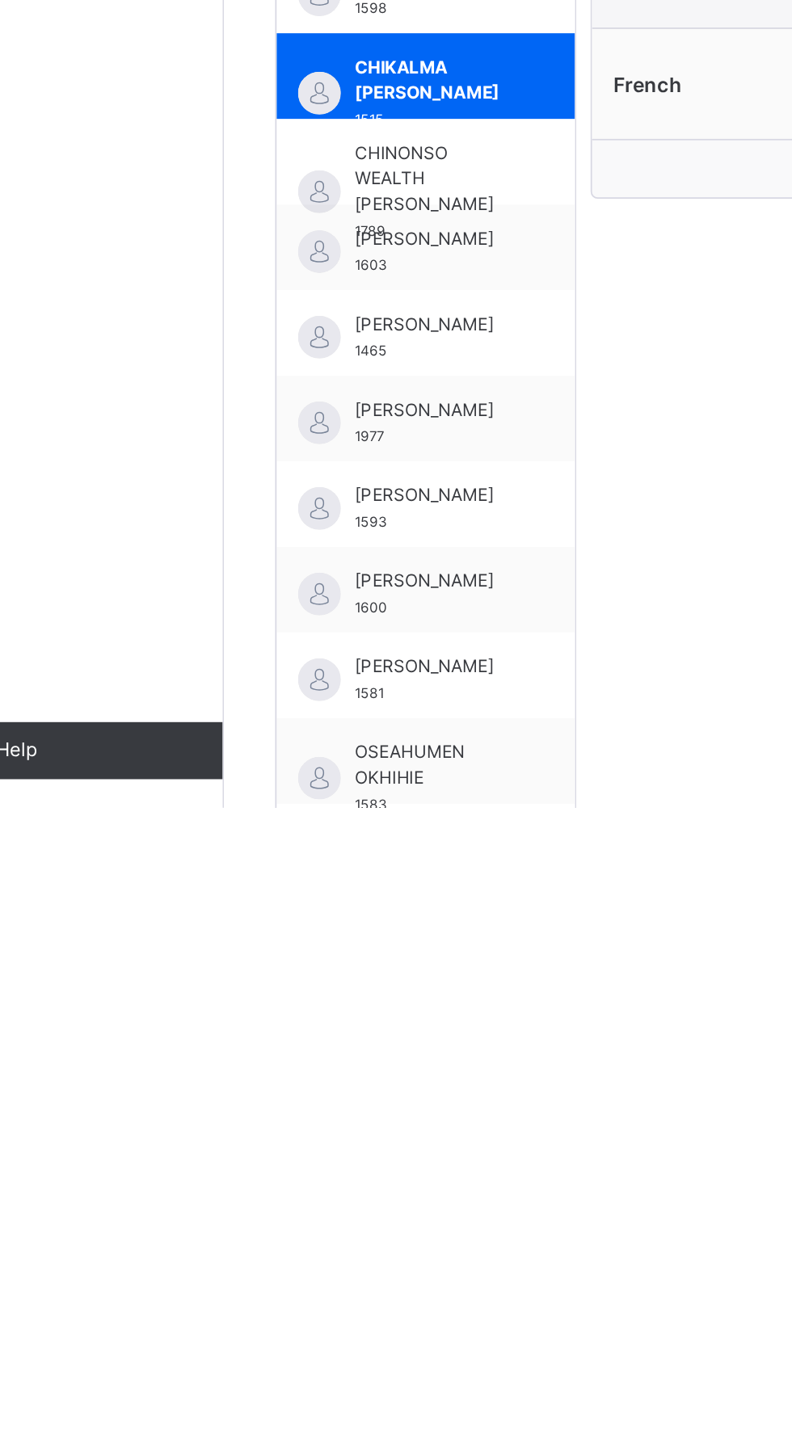
click at [323, 1330] on span "[PERSON_NAME]" at bounding box center [312, 1322] width 88 height 15
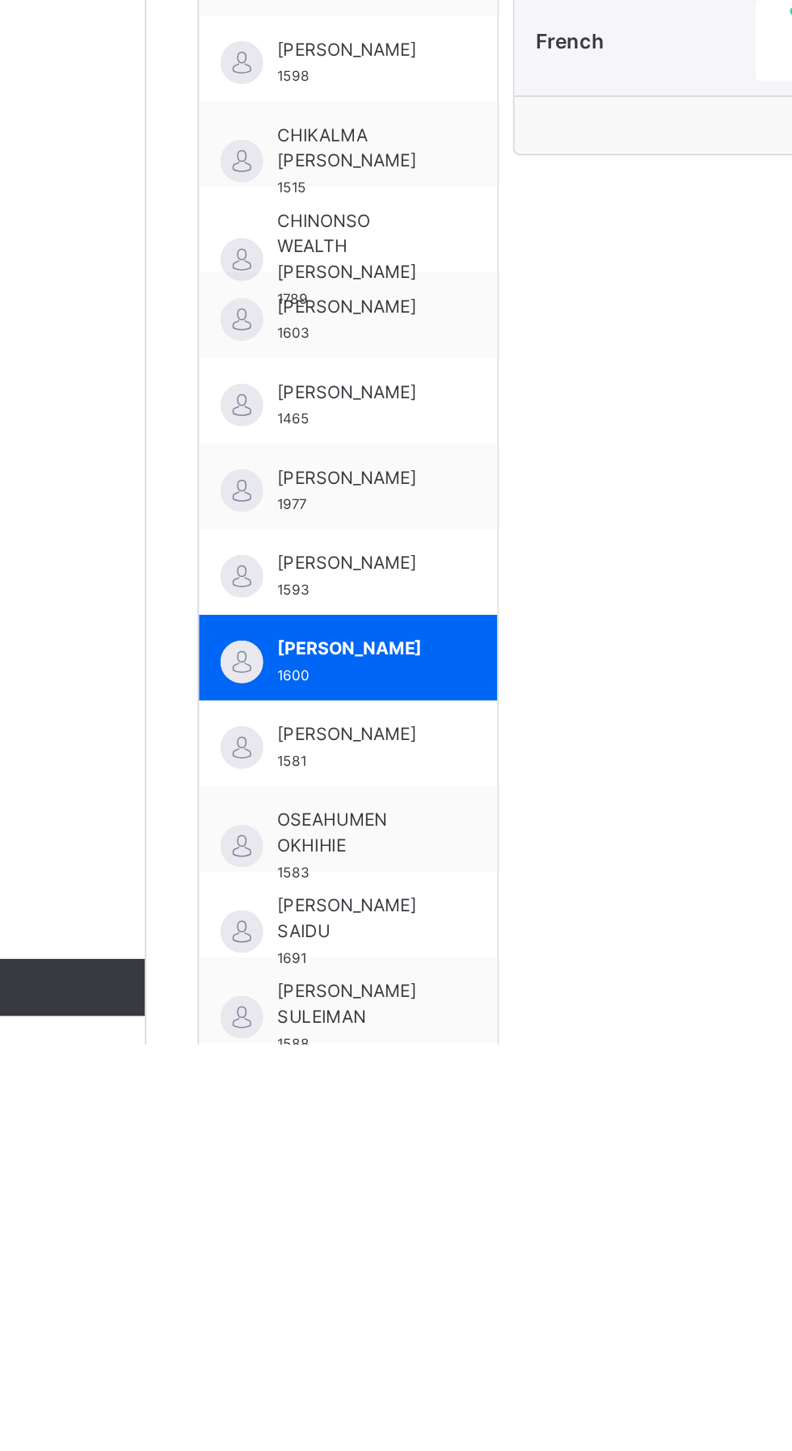
scroll to position [291, 0]
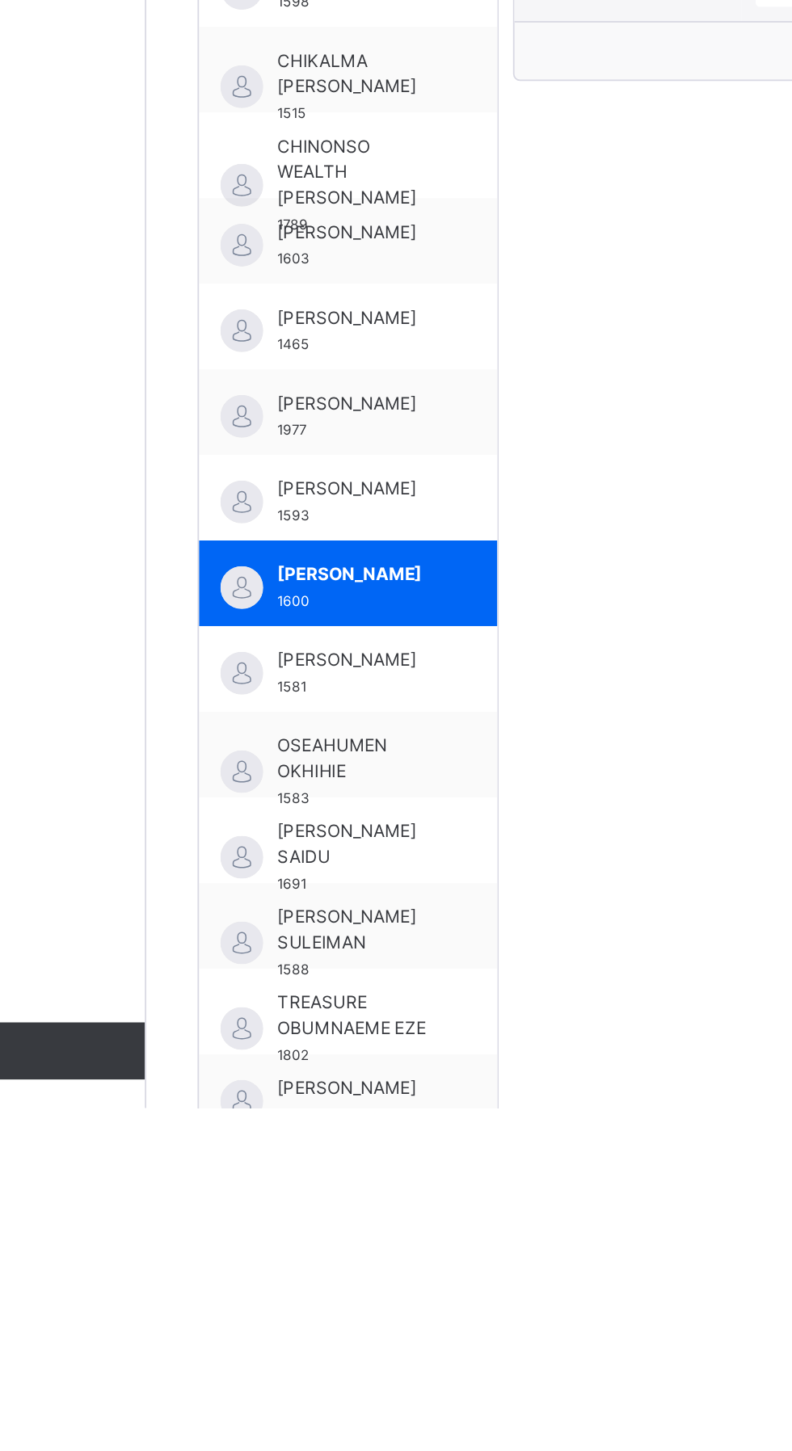
click at [288, 1250] on span "OSEAHUMEN OKHIHIE" at bounding box center [312, 1252] width 88 height 29
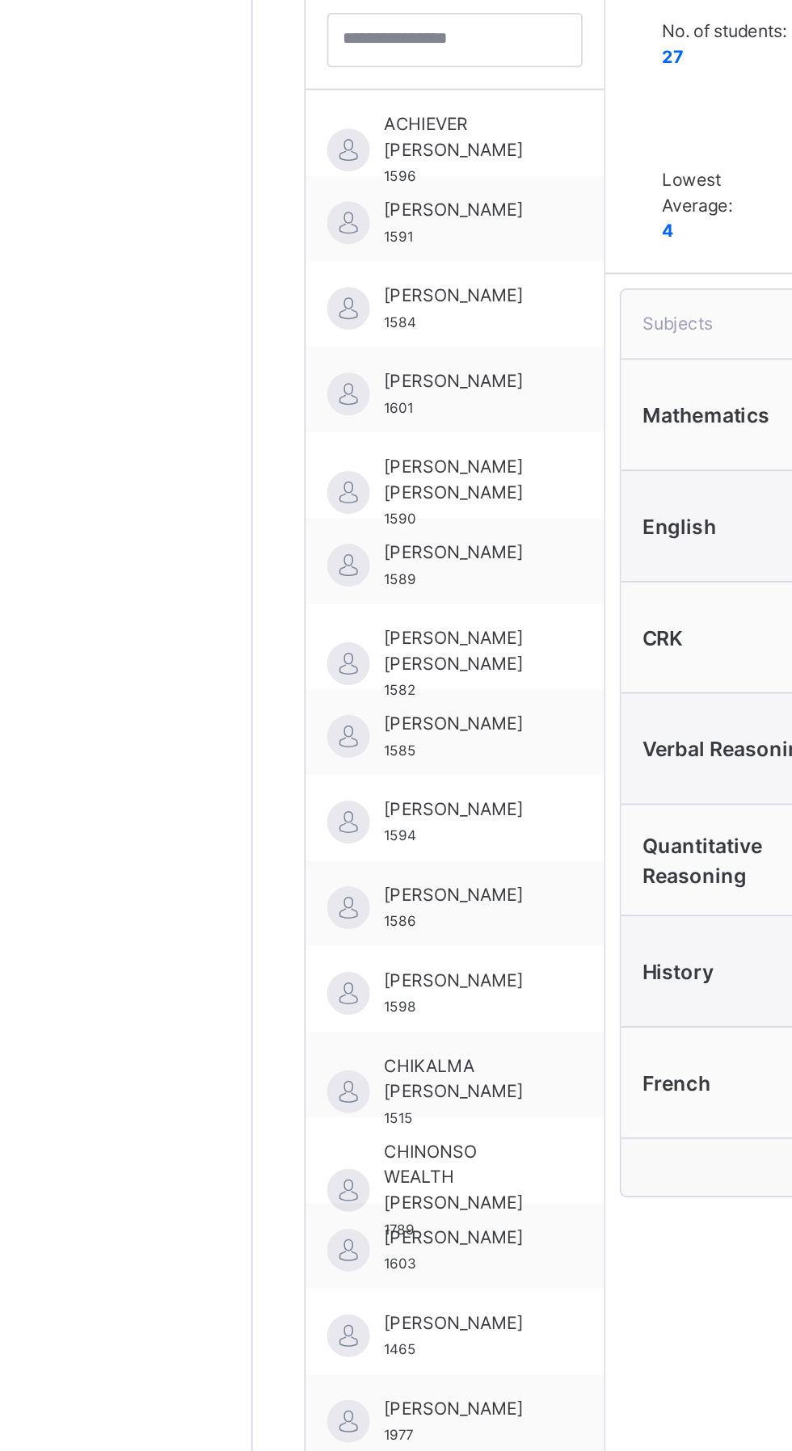
scroll to position [212, 0]
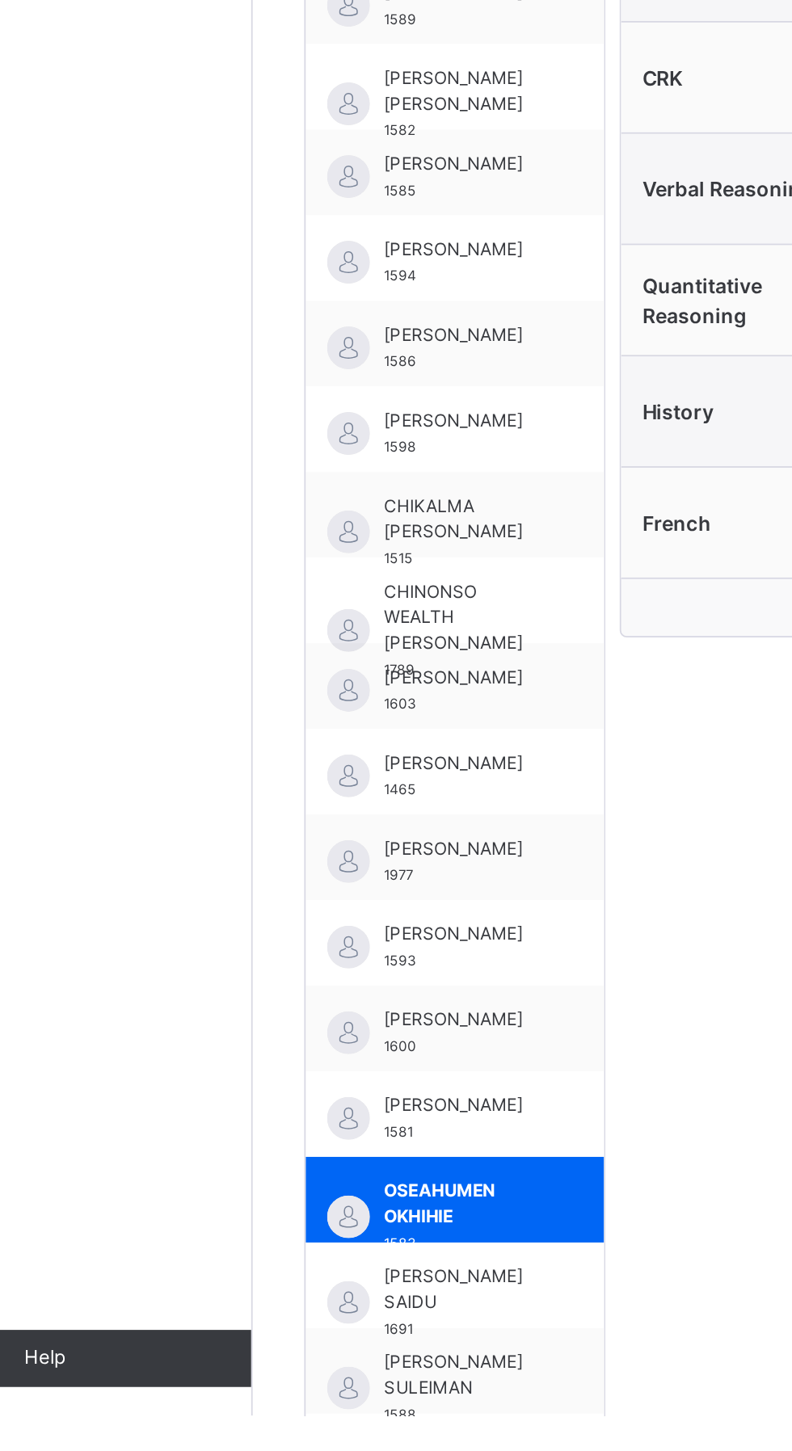
click at [302, 1088] on span "[PERSON_NAME]" at bounding box center [312, 1081] width 88 height 15
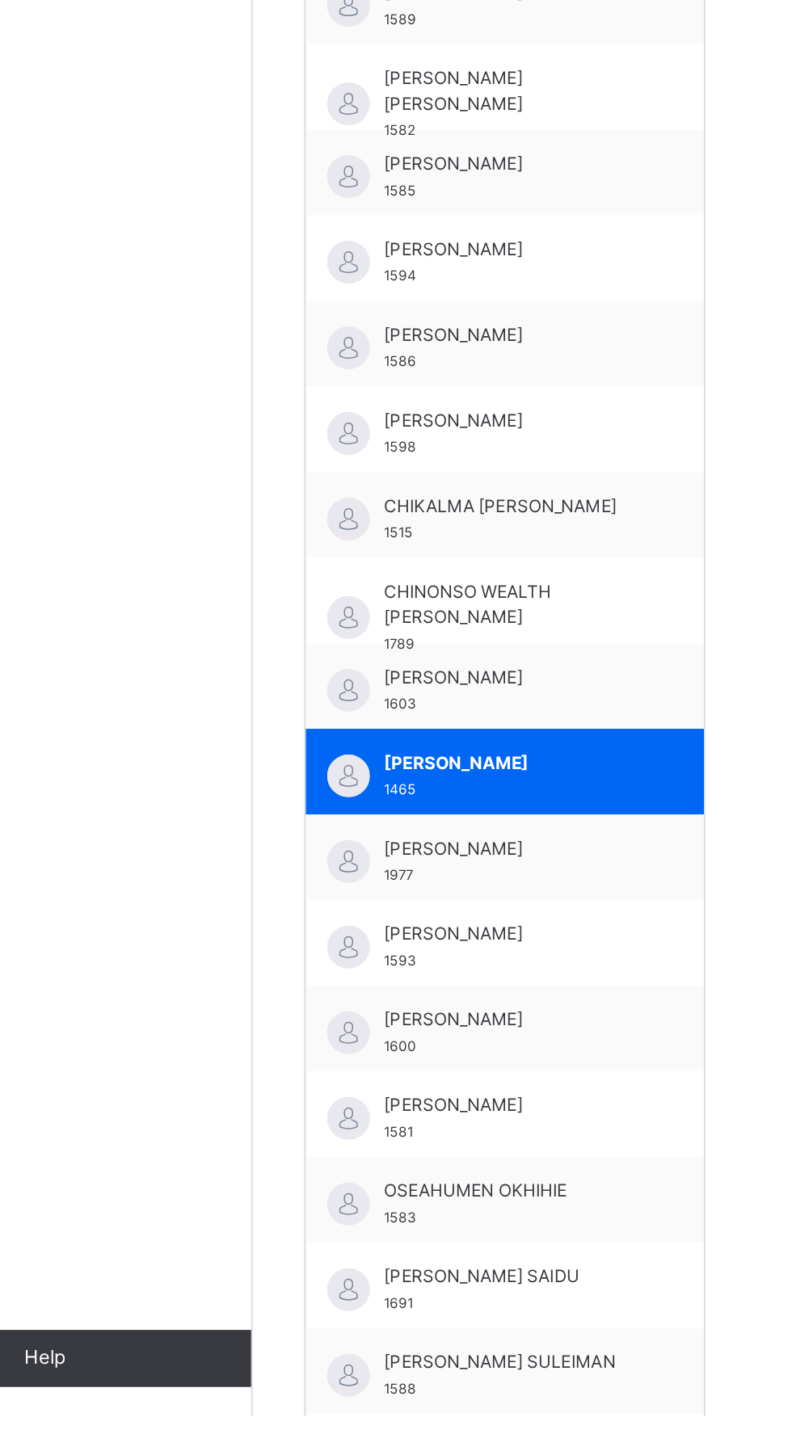
scroll to position [205, 0]
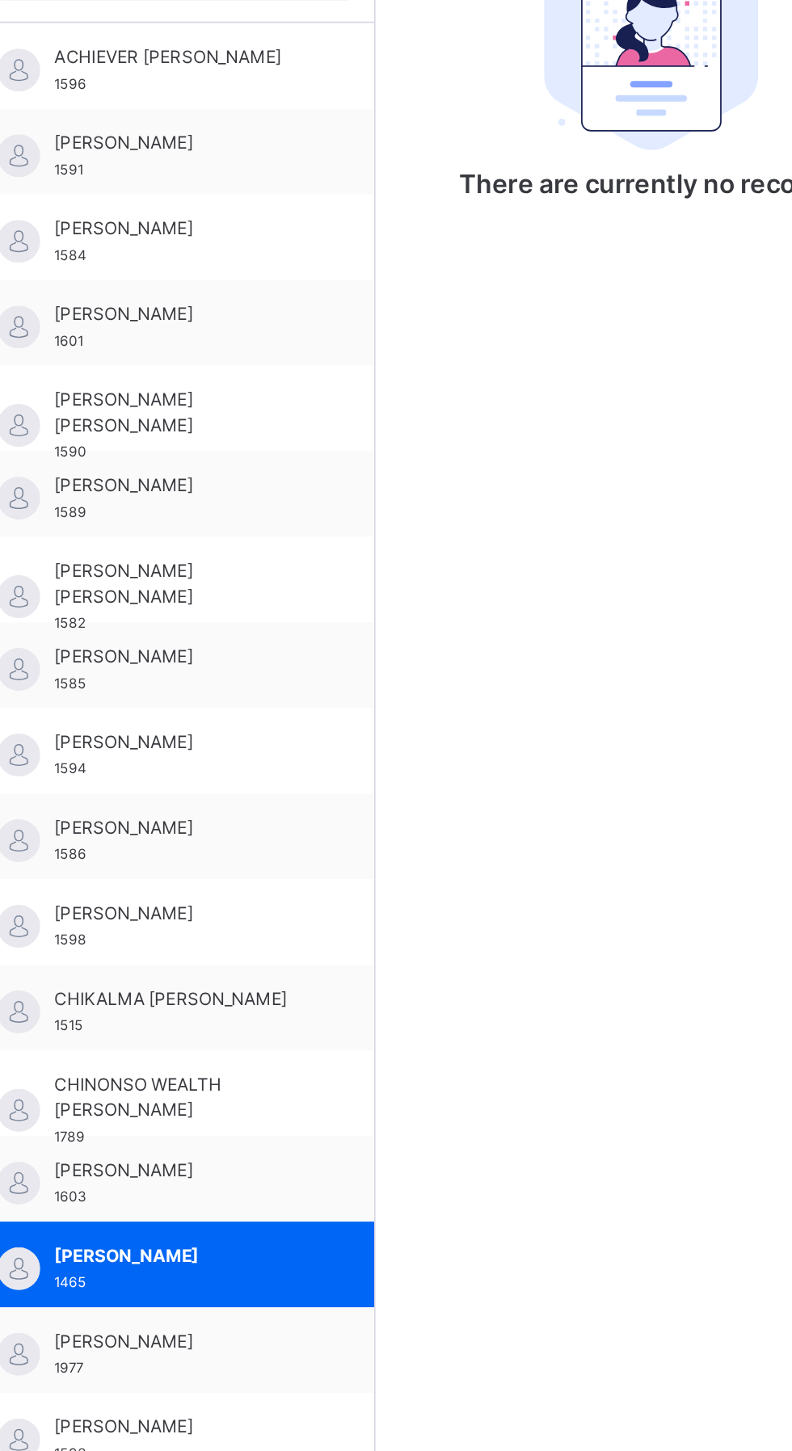
click at [345, 1086] on span "[PERSON_NAME]" at bounding box center [340, 1089] width 145 height 15
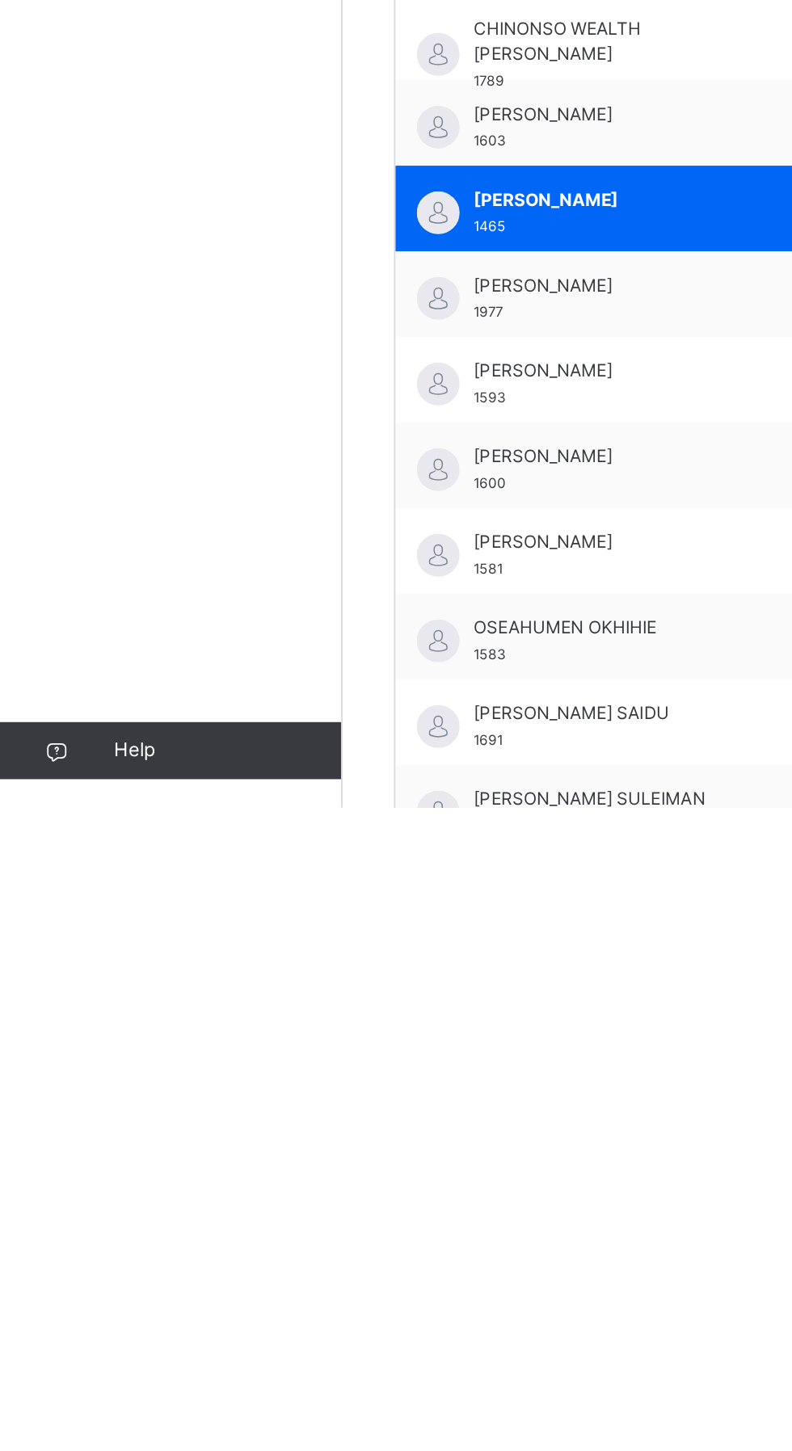
scroll to position [190, 0]
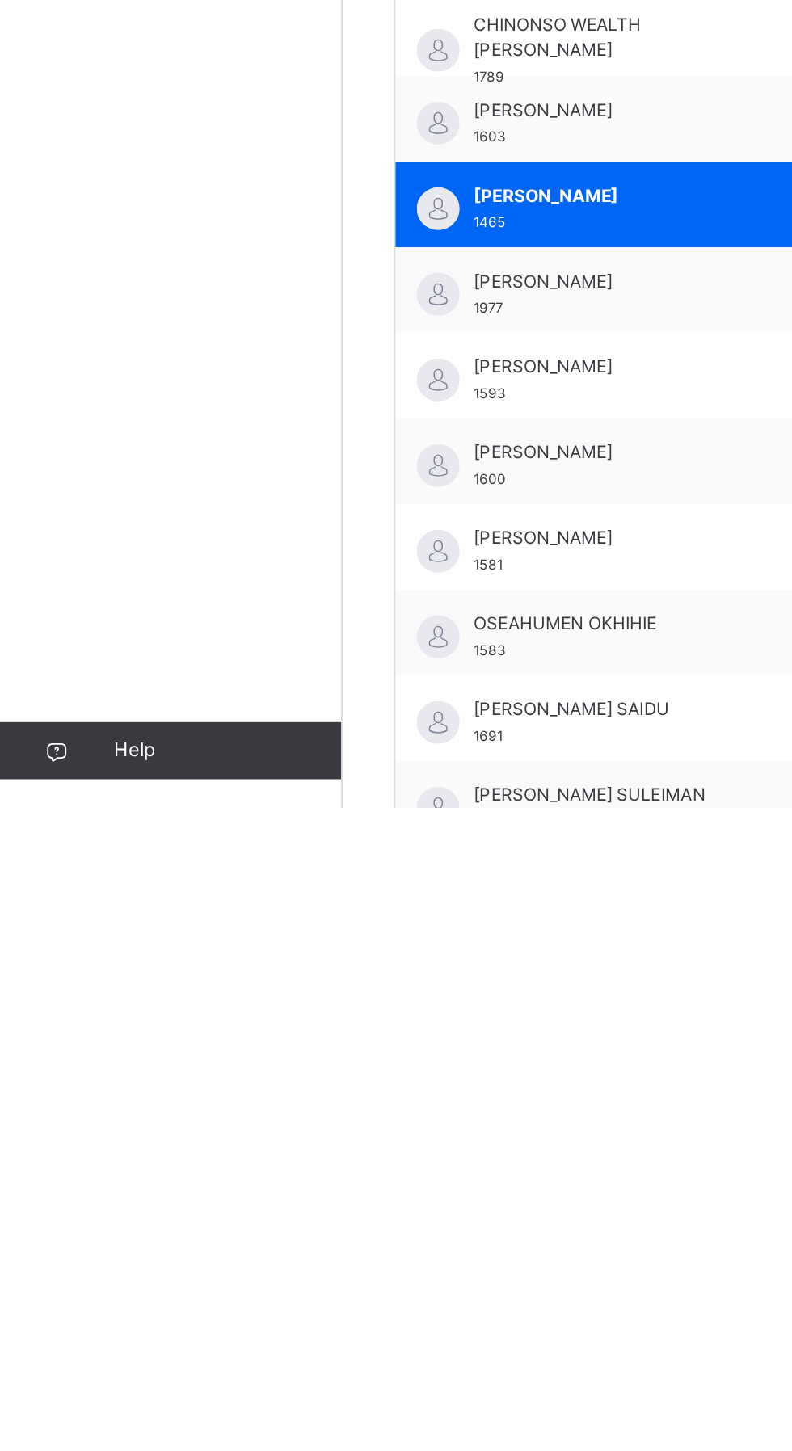
click at [317, 1201] on span "[PERSON_NAME]" at bounding box center [340, 1201] width 145 height 15
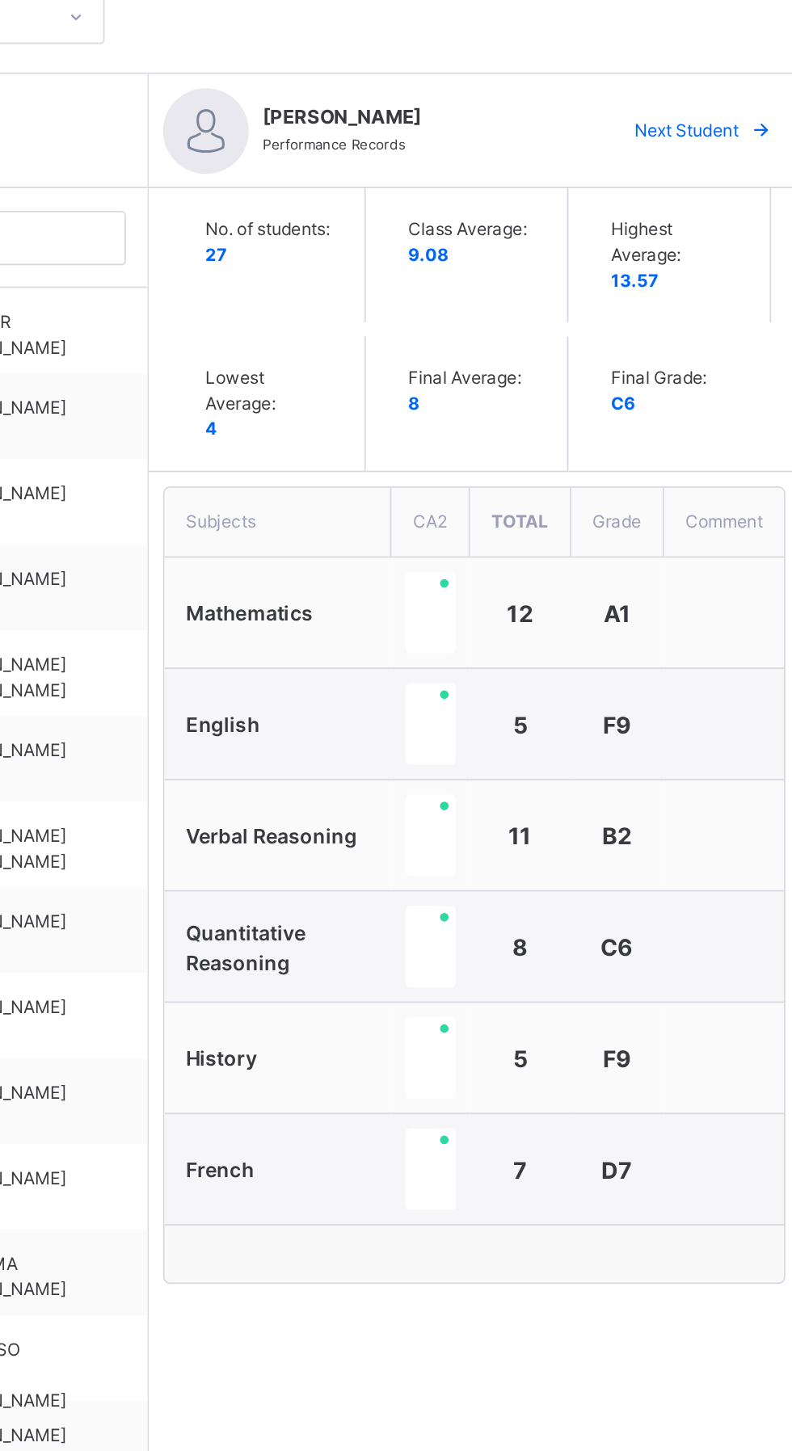
scroll to position [212, 0]
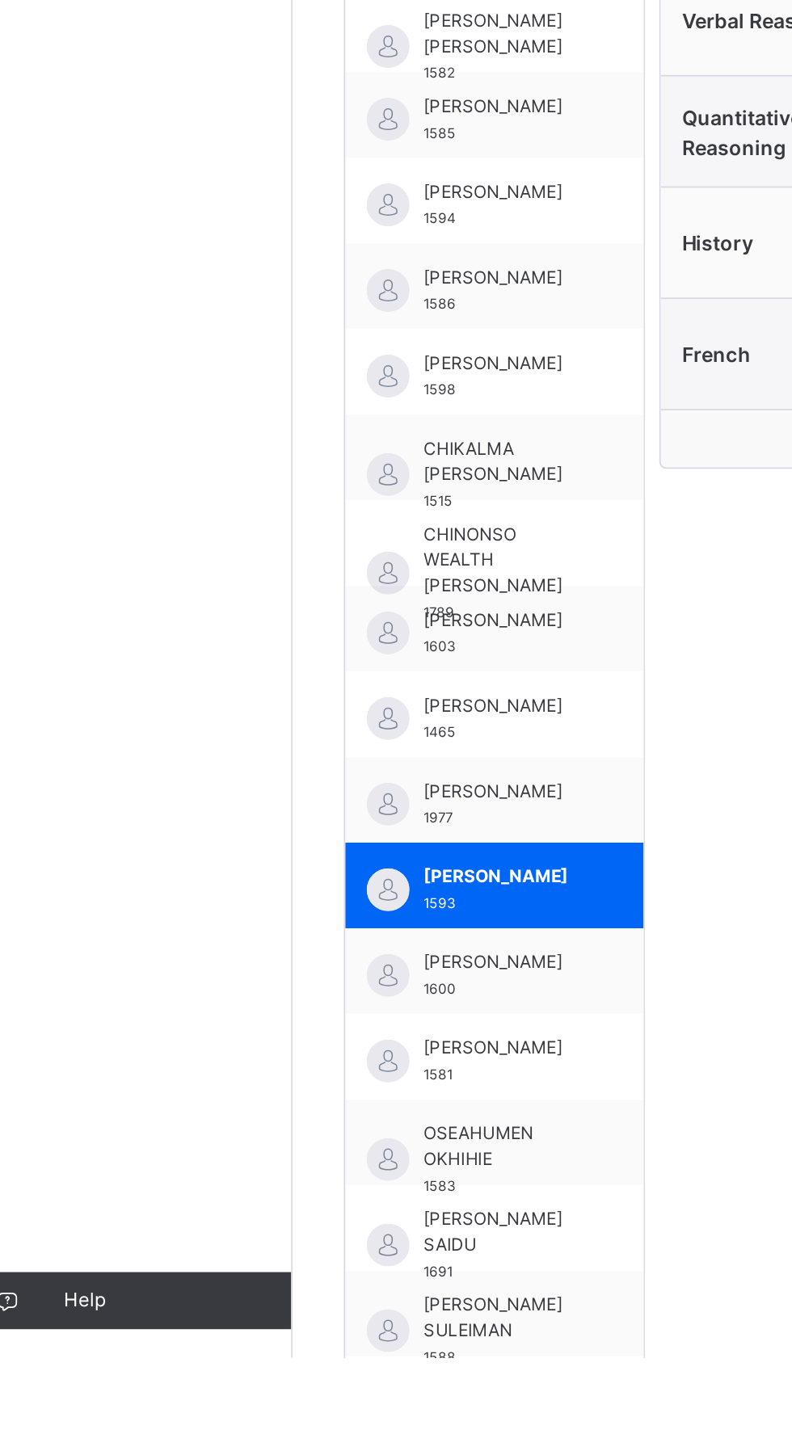
click at [314, 1089] on span "[PERSON_NAME]" at bounding box center [312, 1081] width 88 height 15
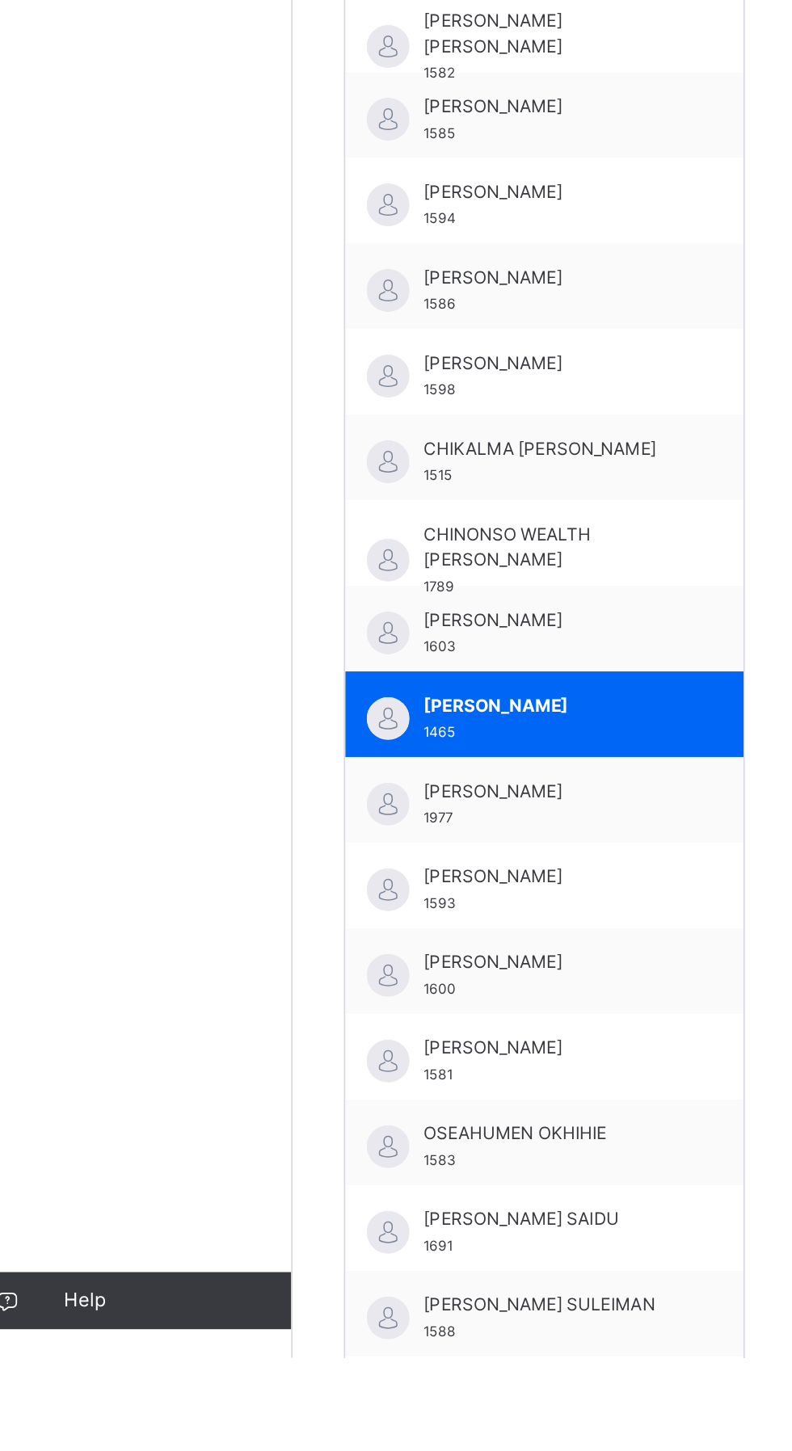
scroll to position [205, 0]
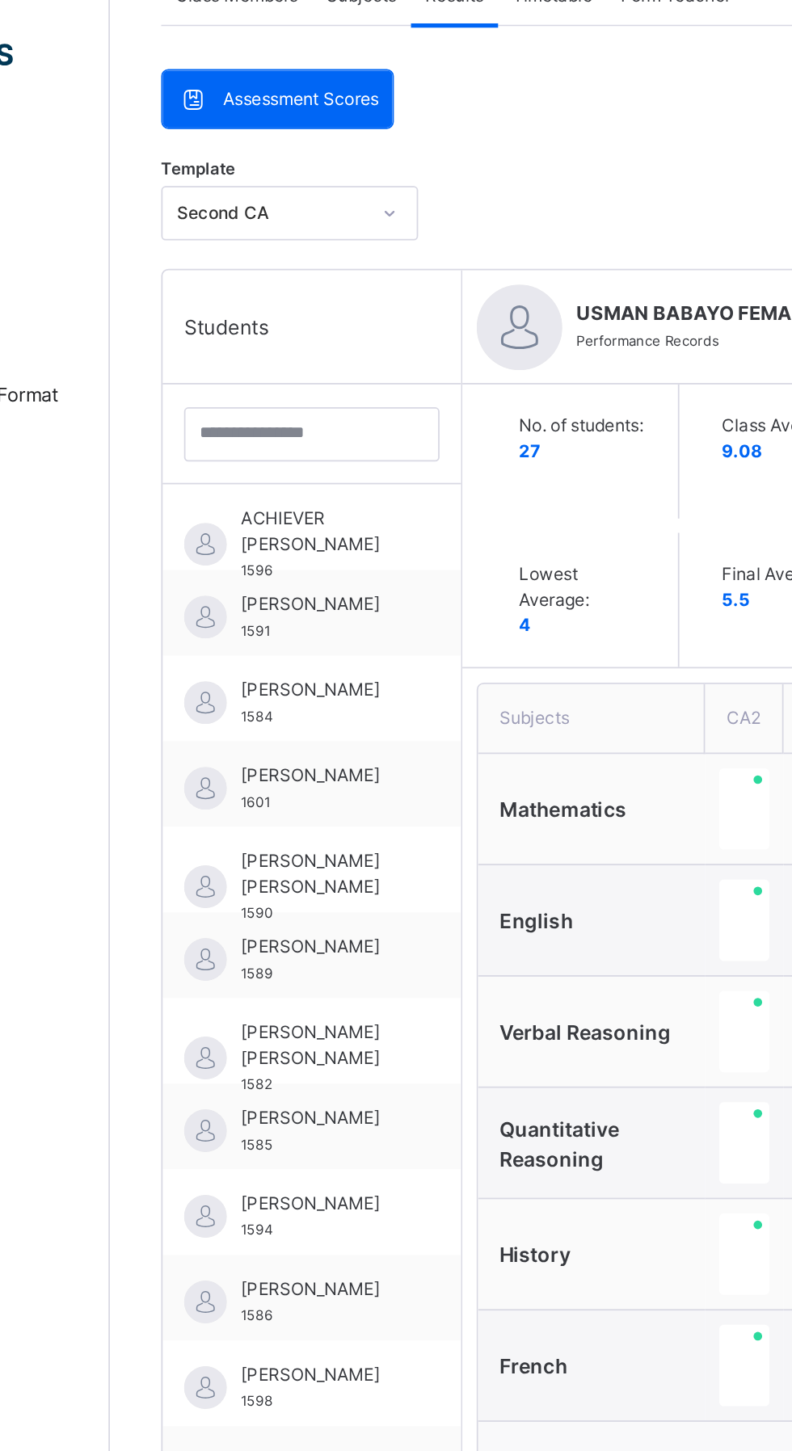
scroll to position [0, 0]
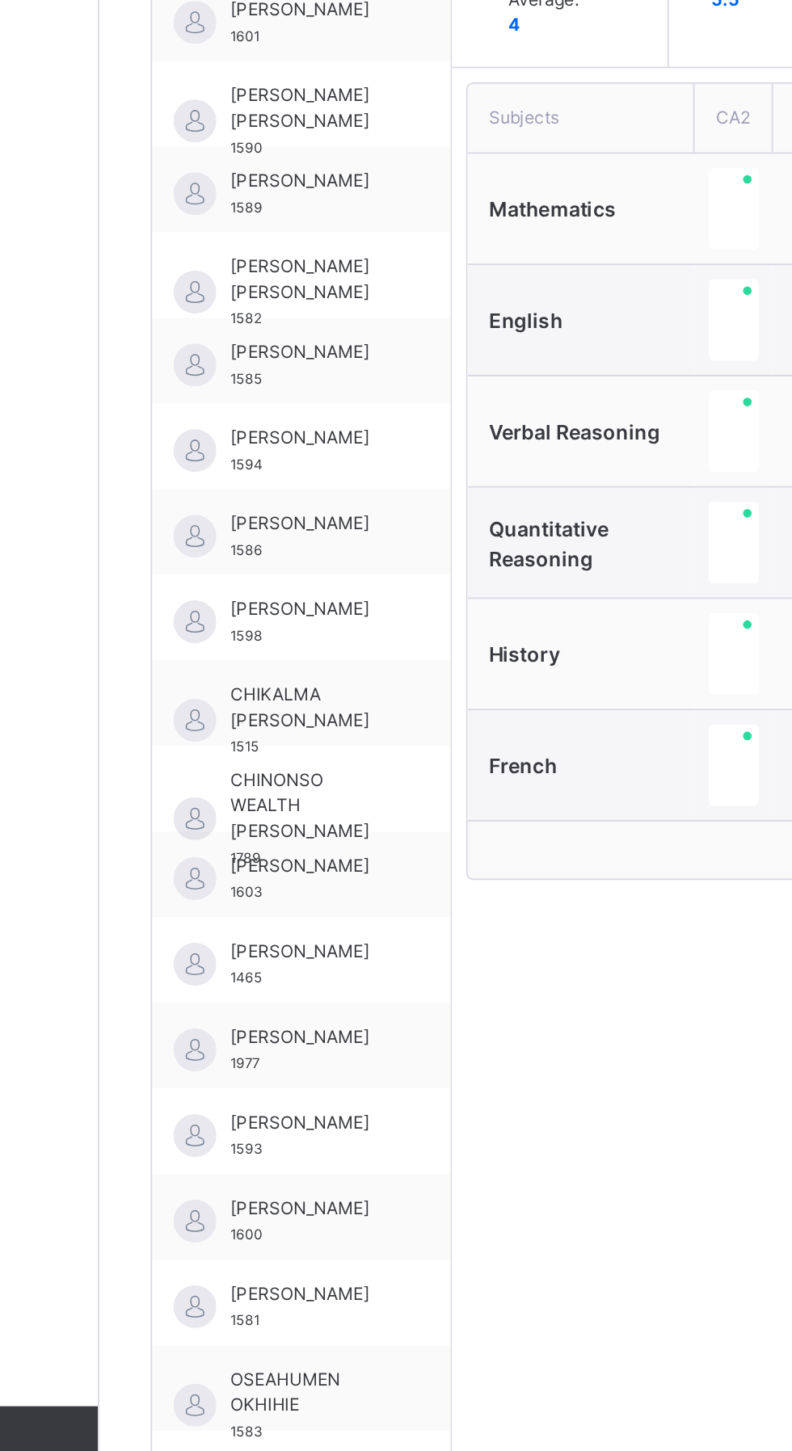
scroll to position [213, 0]
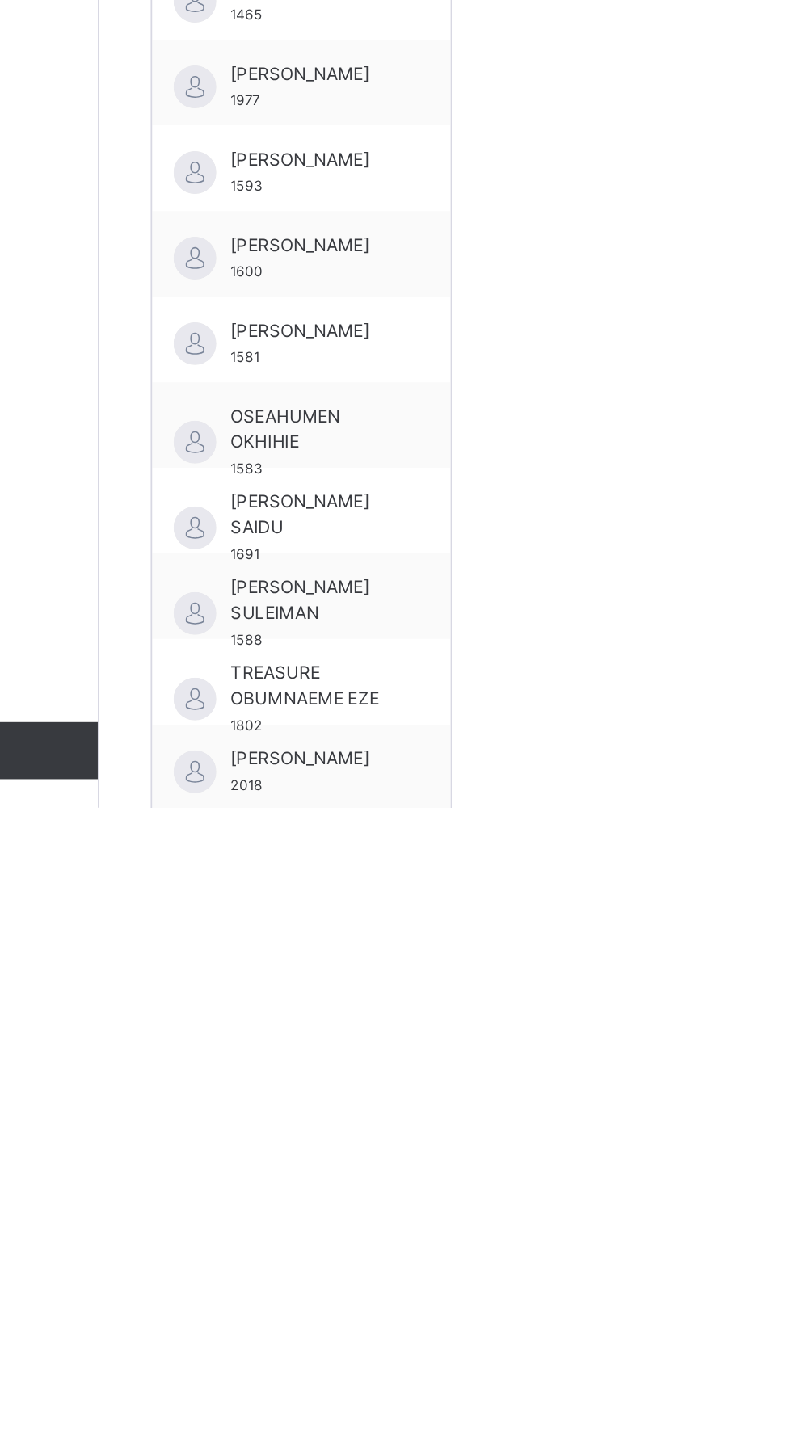
click at [319, 1389] on span "TREASURE OBUMNAEME EZE" at bounding box center [312, 1382] width 88 height 29
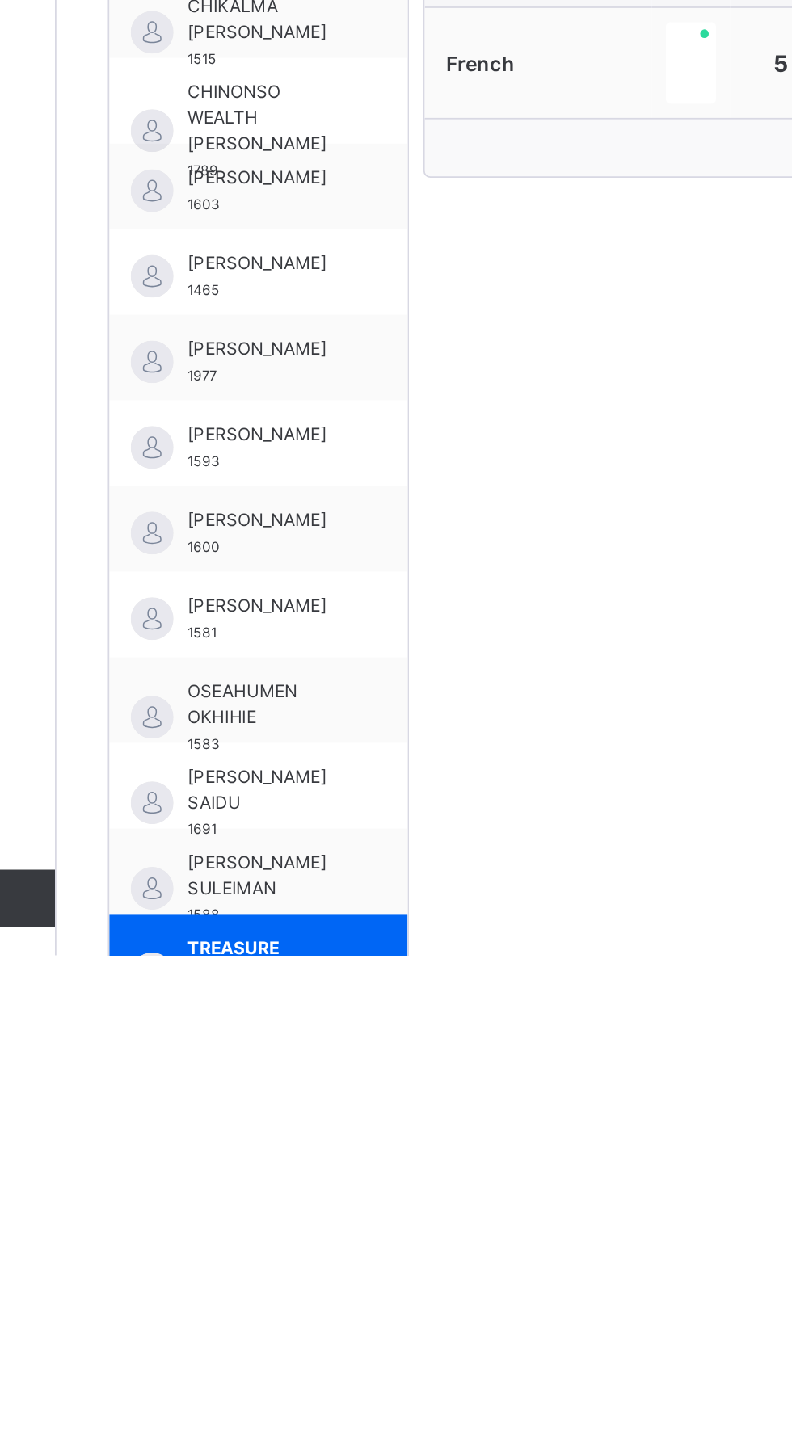
scroll to position [0, 0]
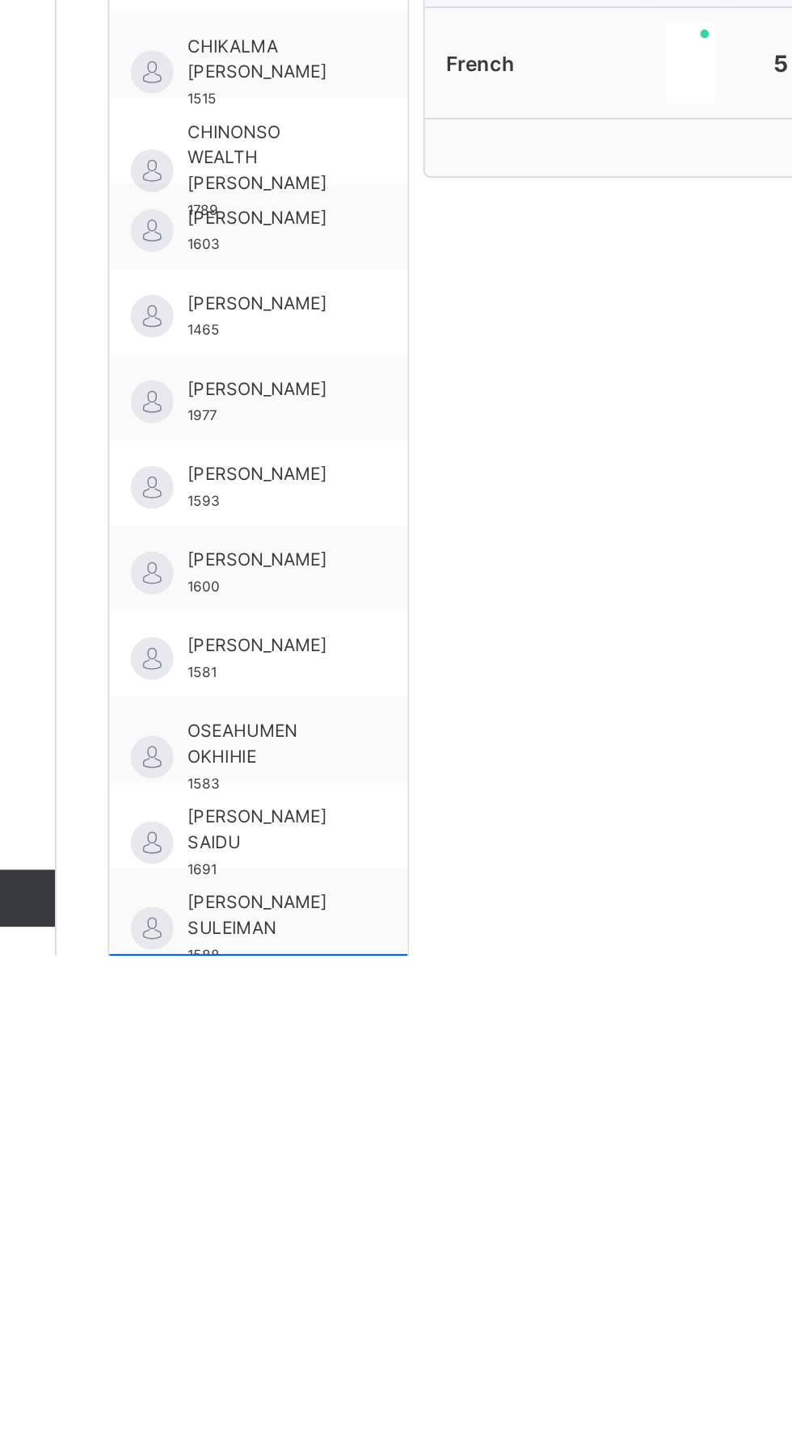
click at [294, 1283] on span "[PERSON_NAME]" at bounding box center [312, 1275] width 88 height 15
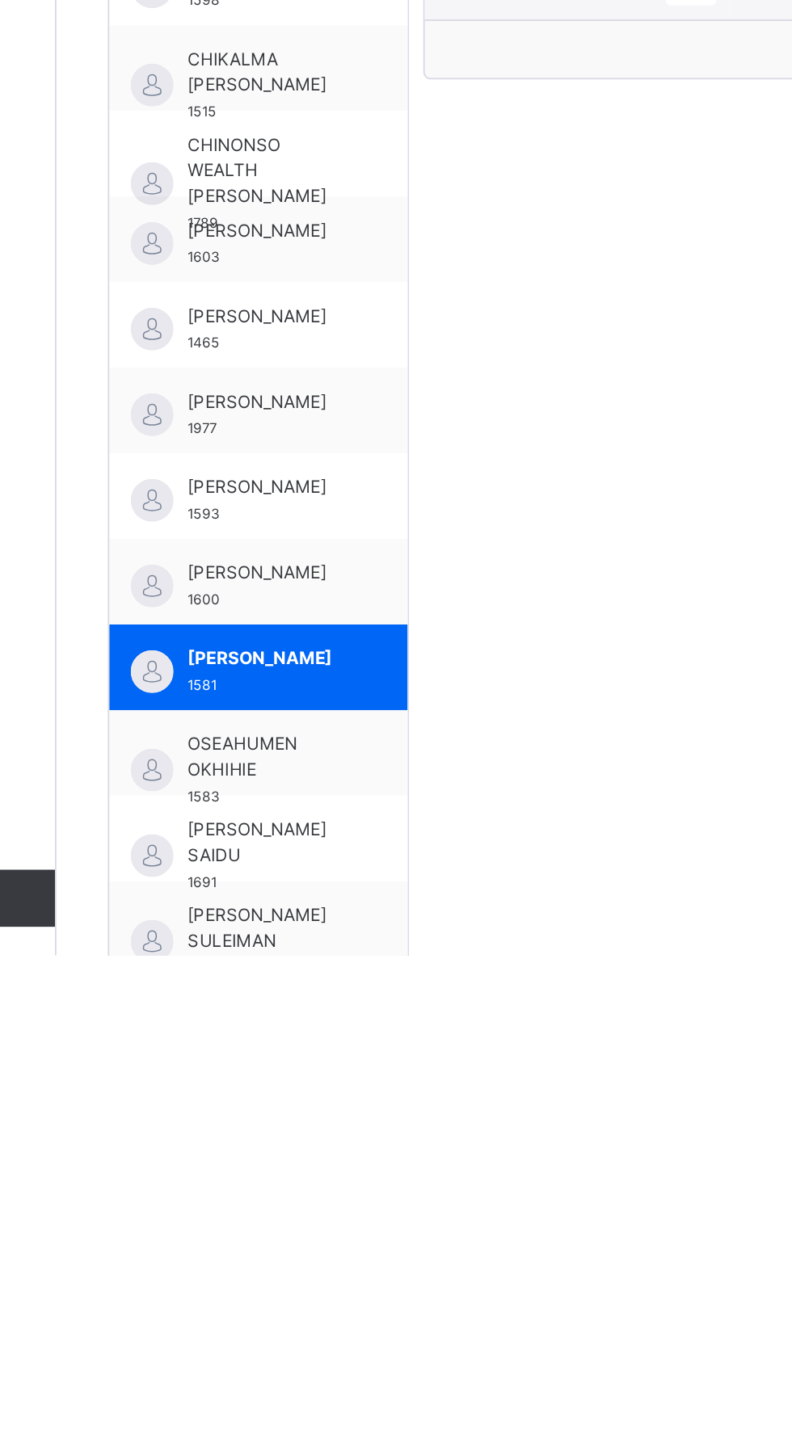
scroll to position [212, 0]
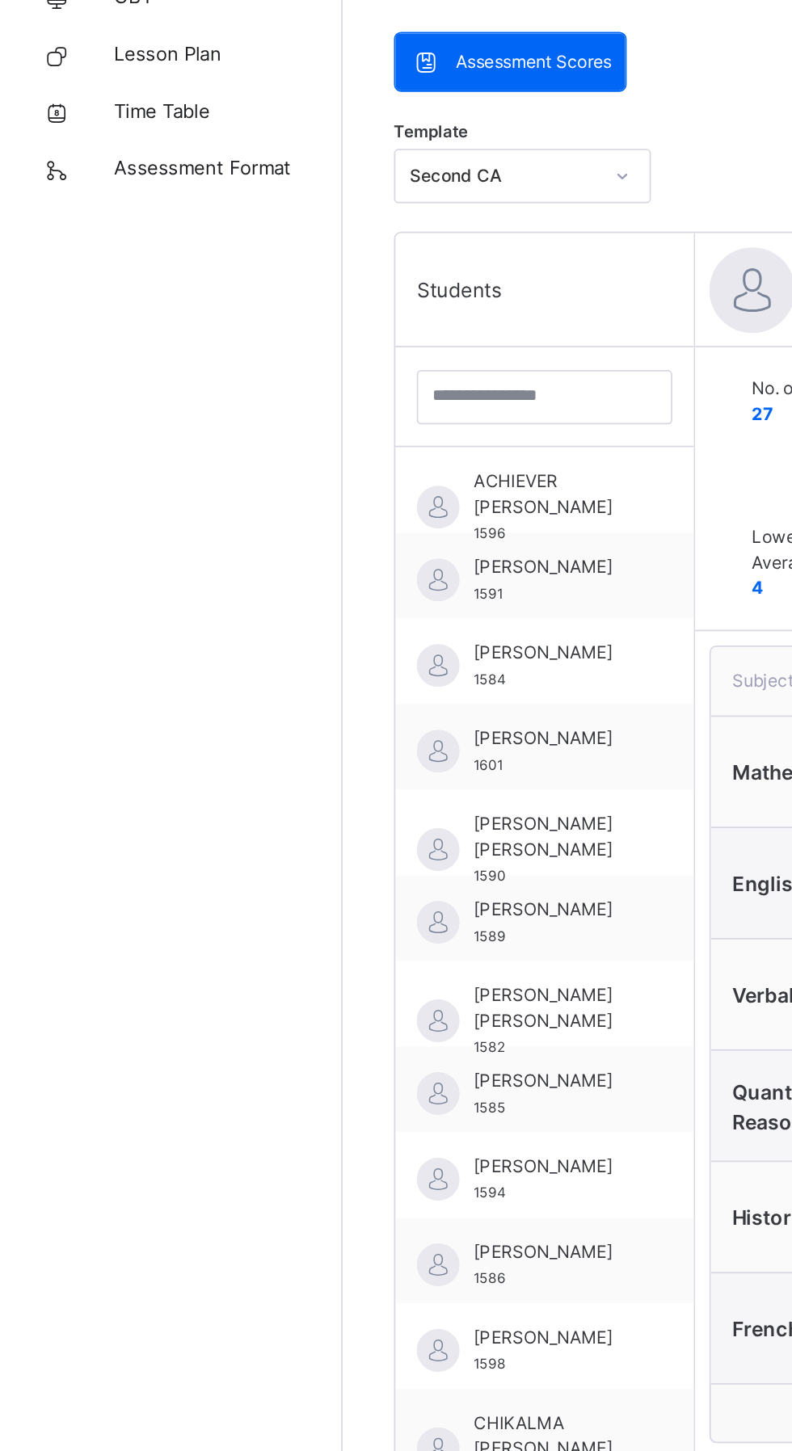
click at [306, 653] on span "[PERSON_NAME]" at bounding box center [312, 645] width 88 height 15
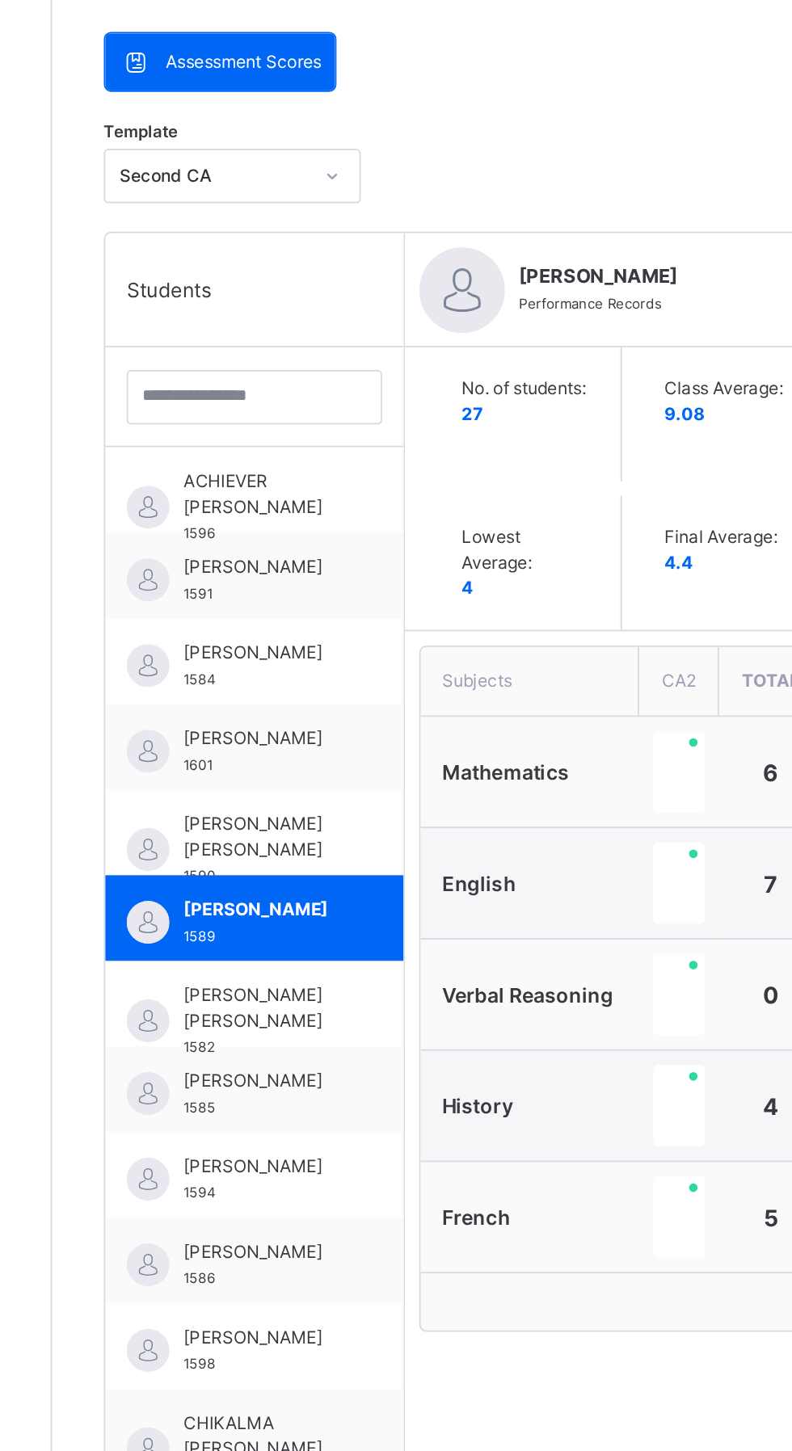
click at [292, 598] on span "[PERSON_NAME] [PERSON_NAME]" at bounding box center [312, 604] width 88 height 29
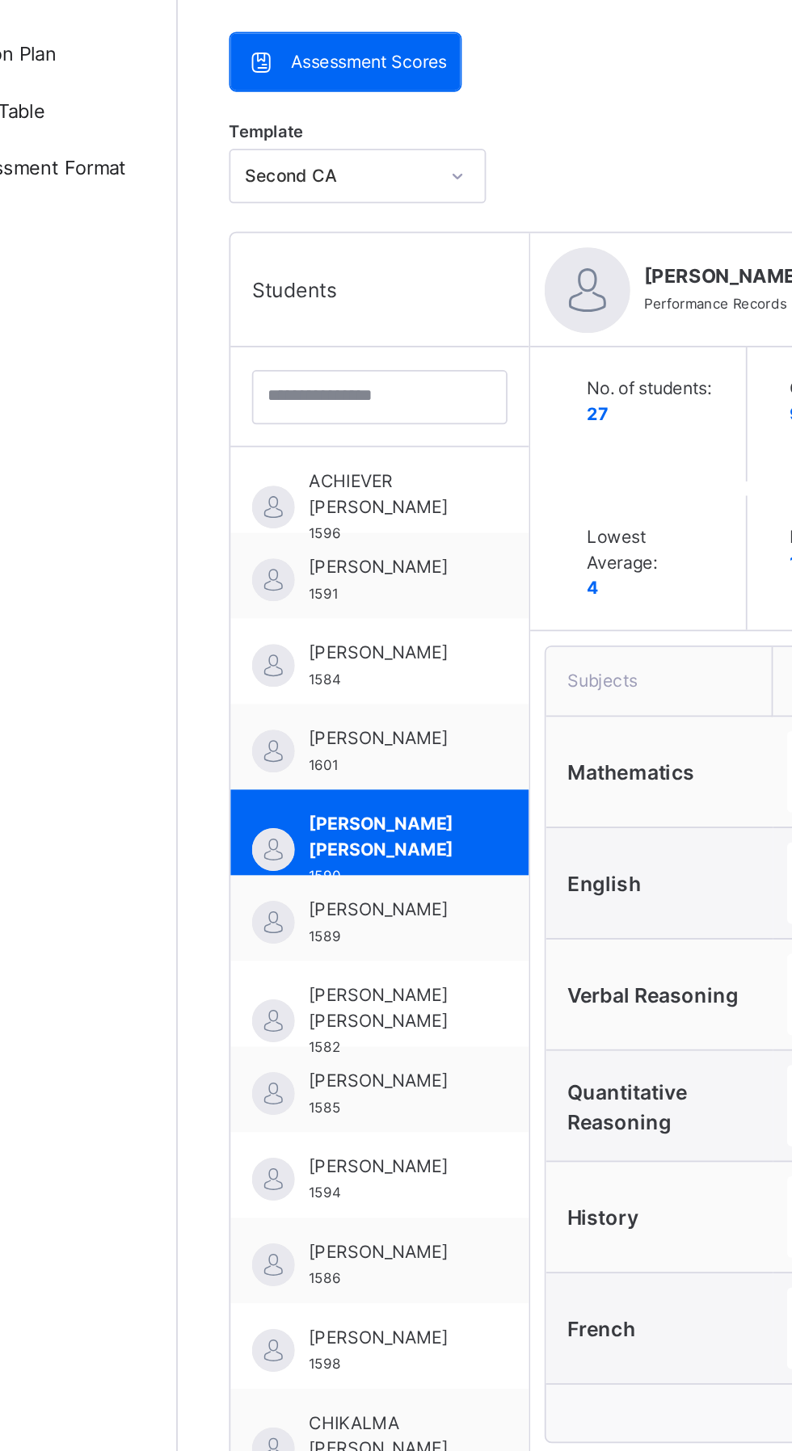
click at [301, 458] on span "[PERSON_NAME]" at bounding box center [312, 451] width 88 height 15
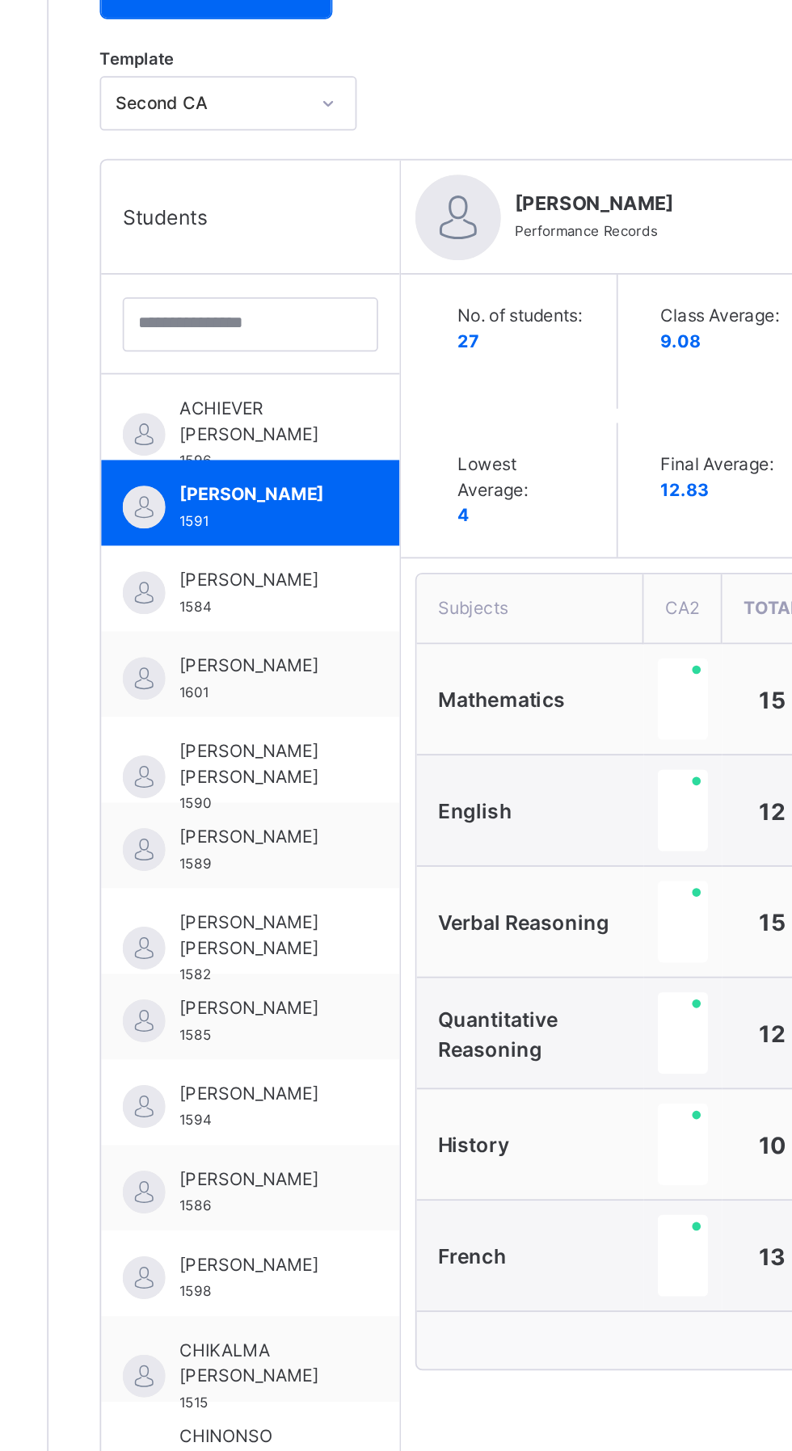
click at [282, 750] on span "[PERSON_NAME]" at bounding box center [312, 742] width 88 height 15
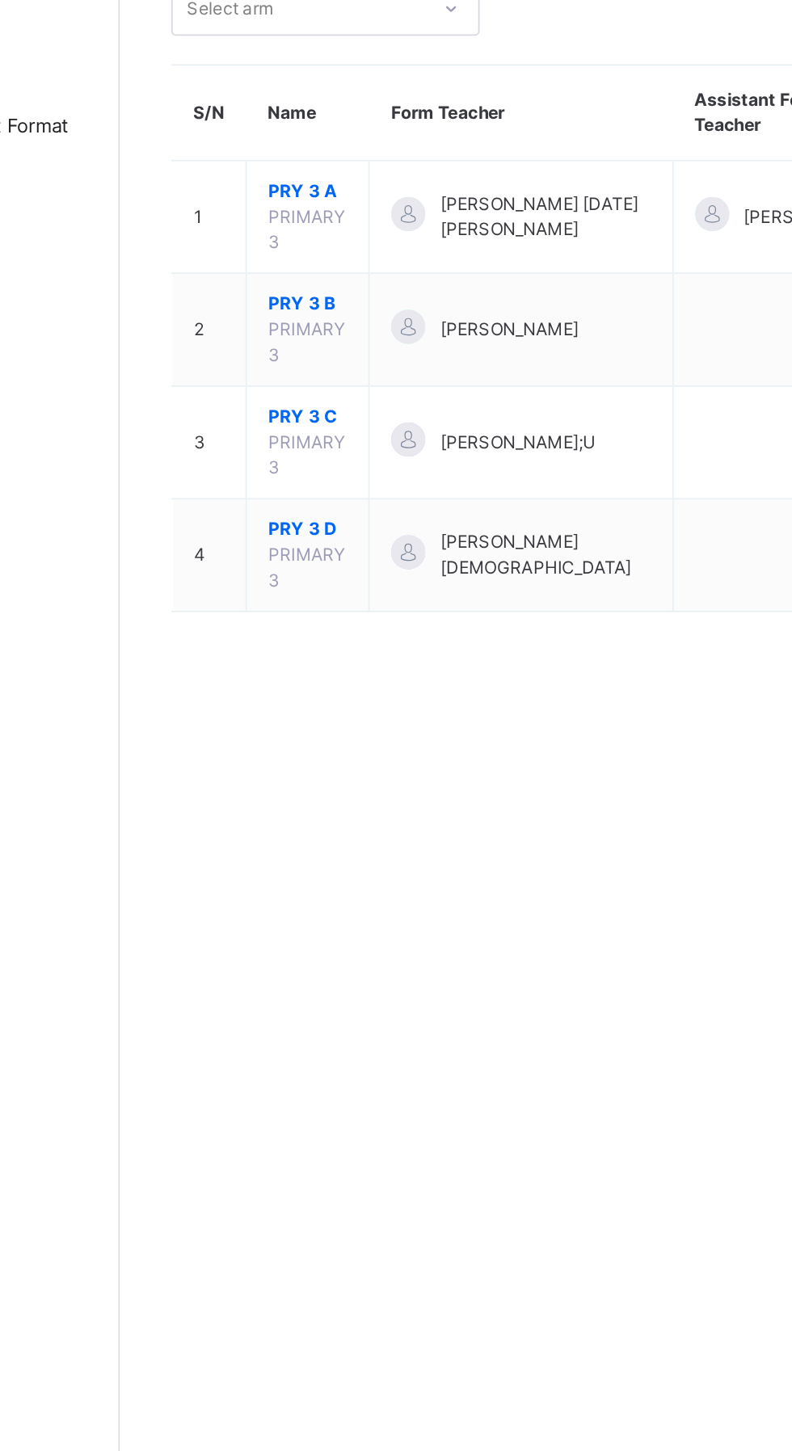
click at [310, 393] on span "PRY 3 C" at bounding box center [300, 390] width 44 height 15
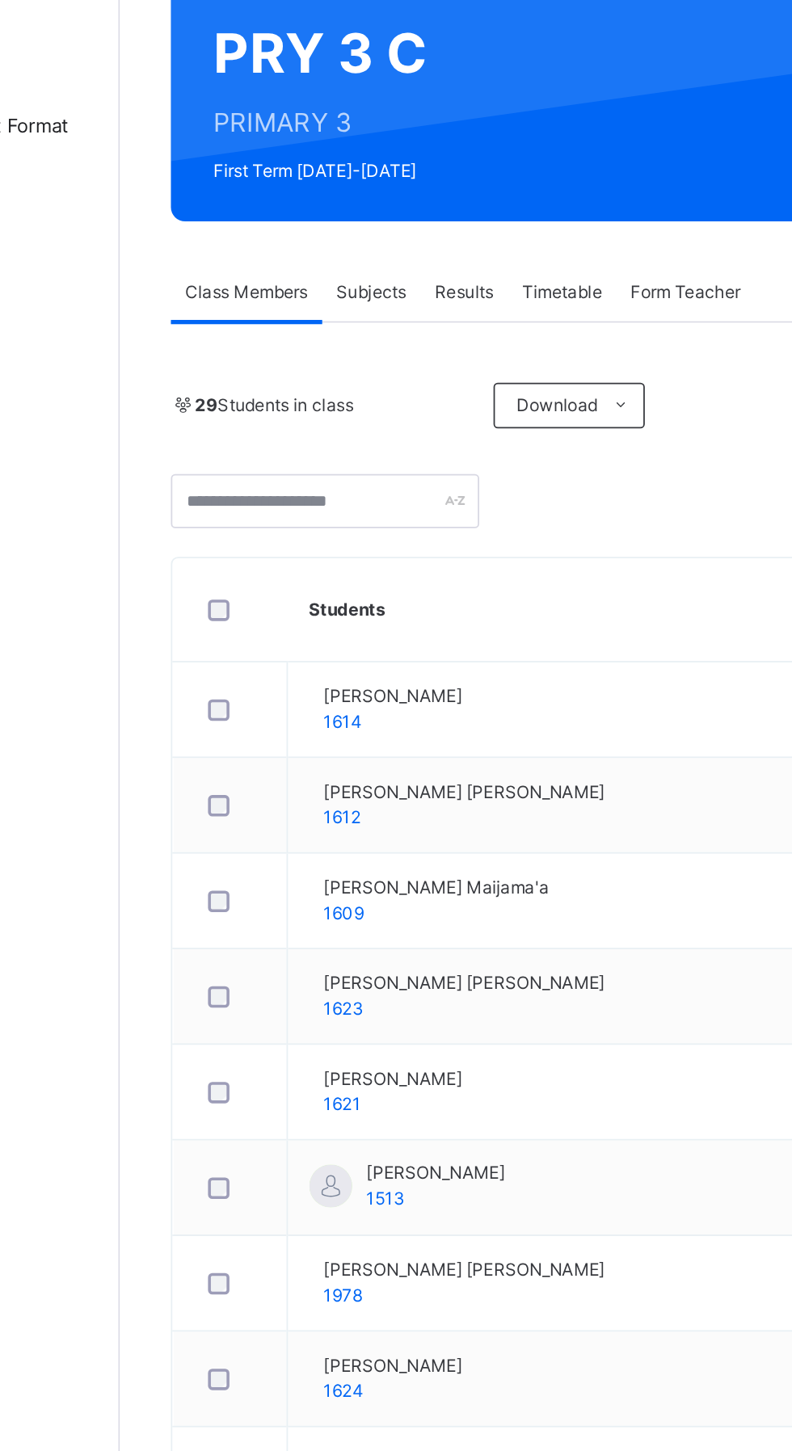
click at [387, 314] on span "Results" at bounding box center [388, 320] width 33 height 15
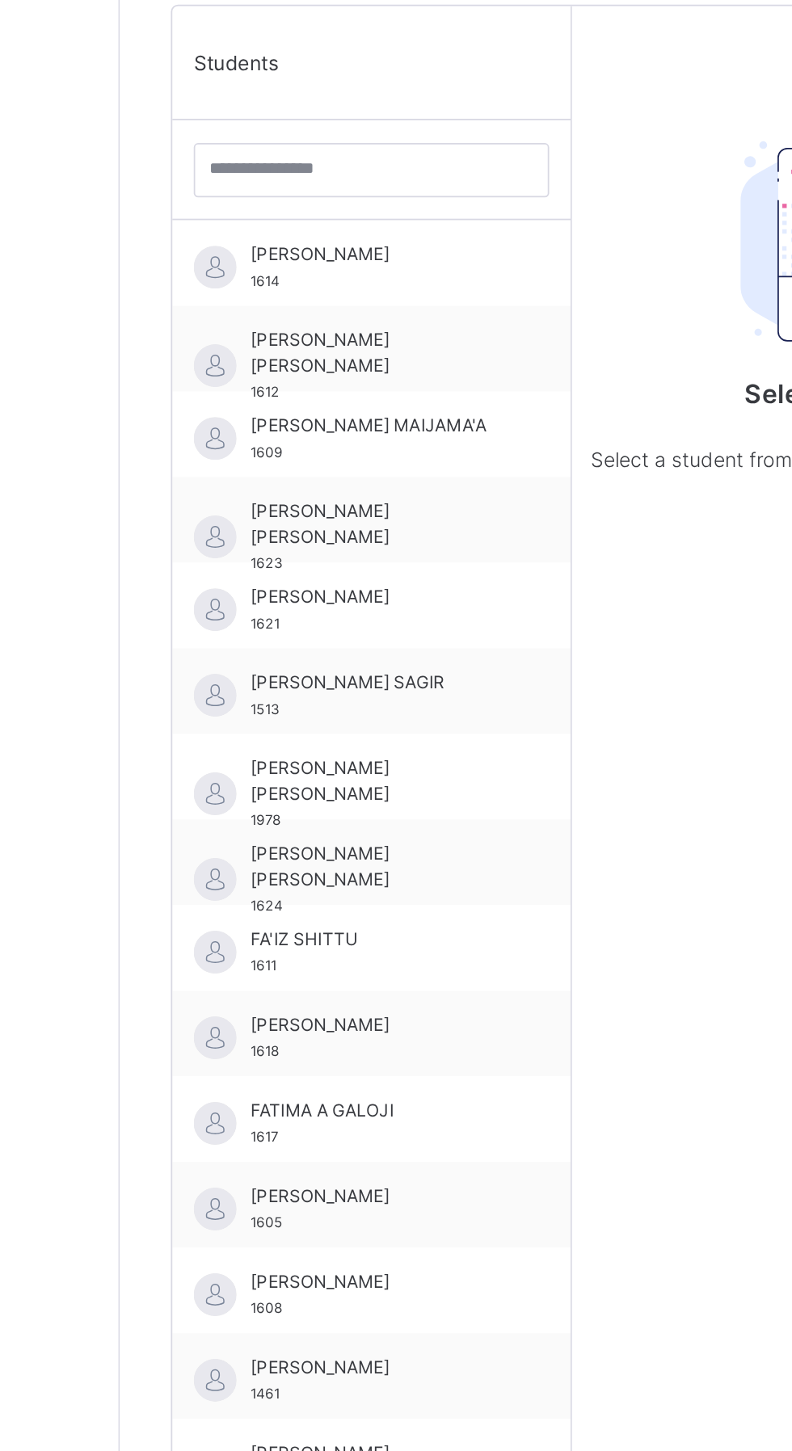
click at [321, 1036] on div "[PERSON_NAME] 1618" at bounding box center [336, 1056] width 225 height 48
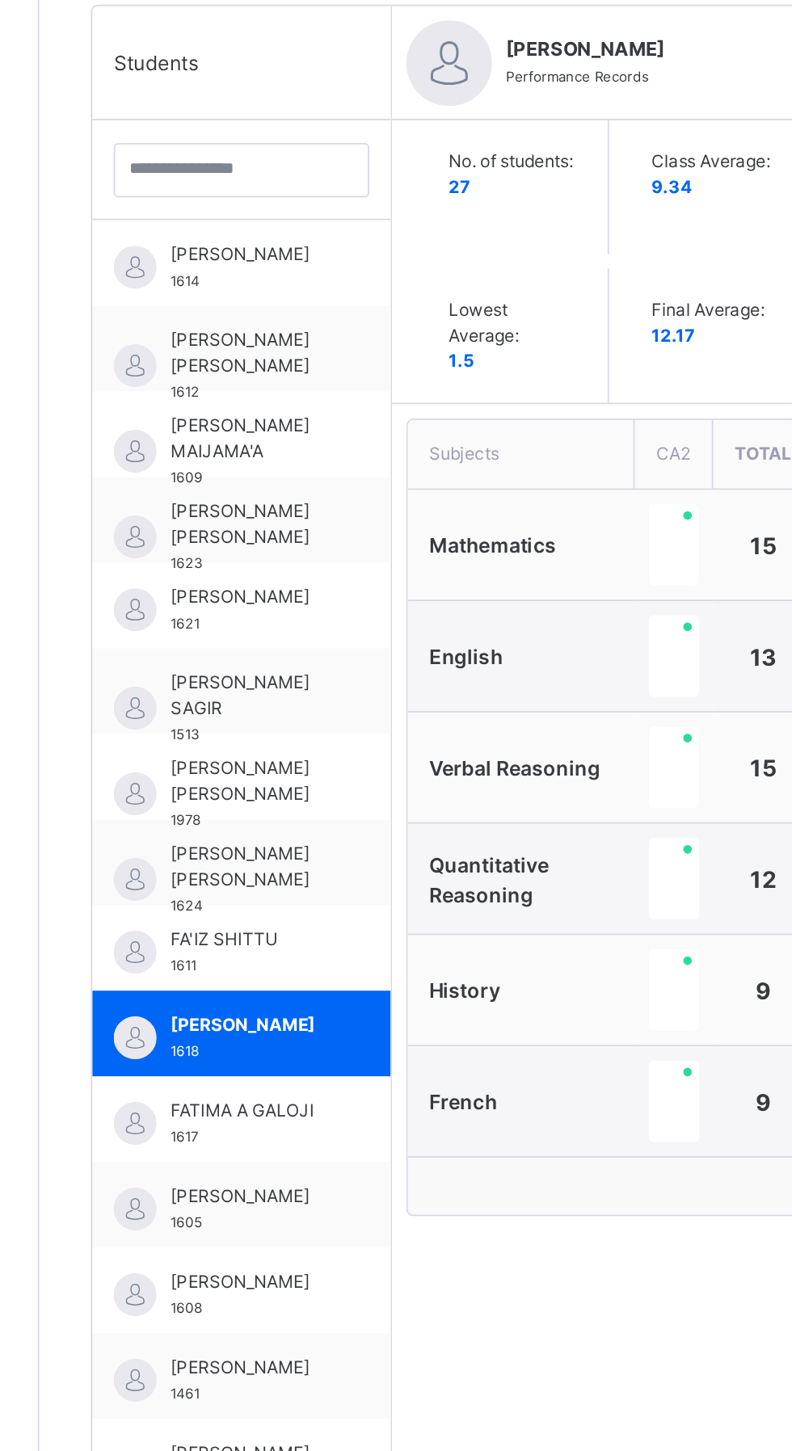
click at [298, 963] on span "[PERSON_NAME] [PERSON_NAME]" at bounding box center [312, 962] width 88 height 29
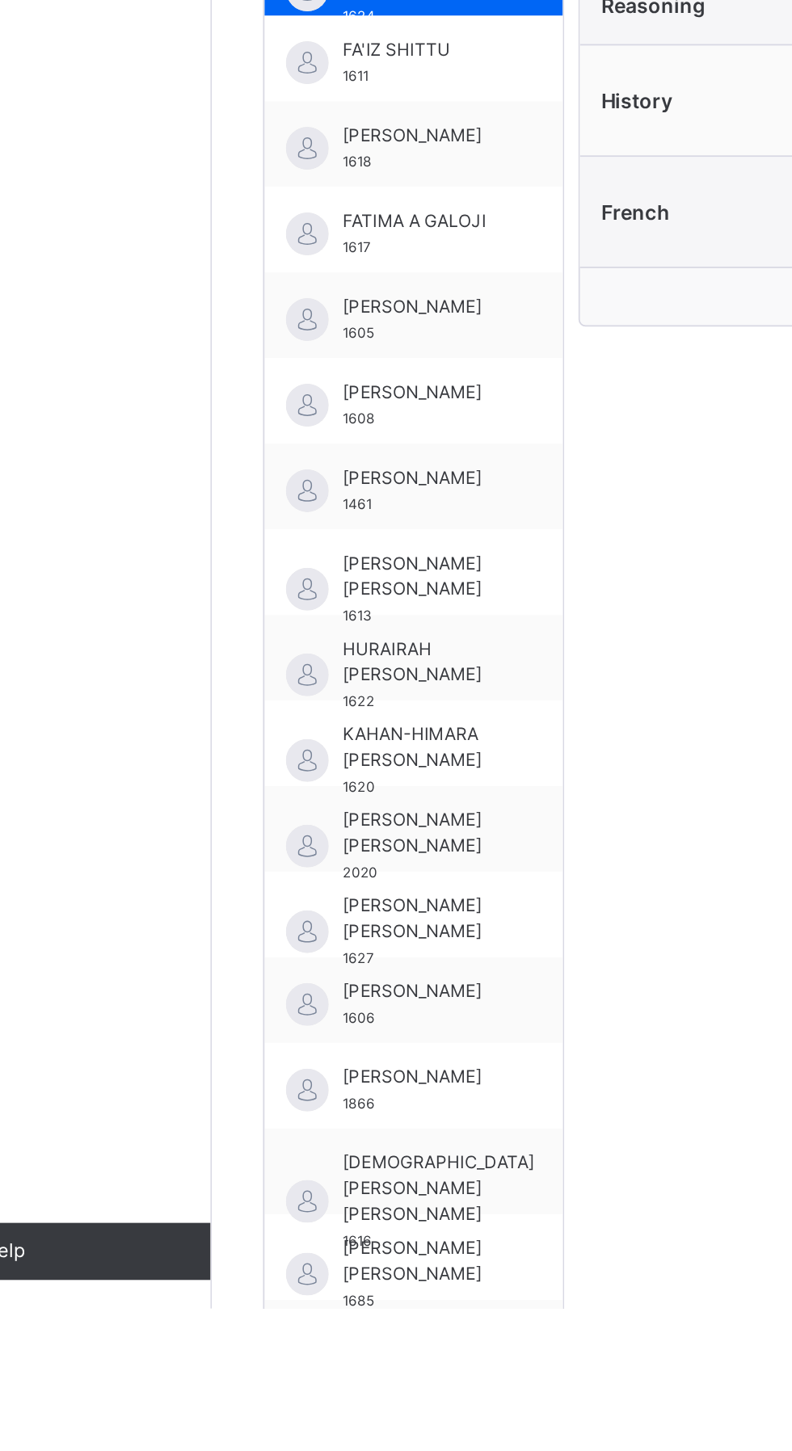
scroll to position [212, 0]
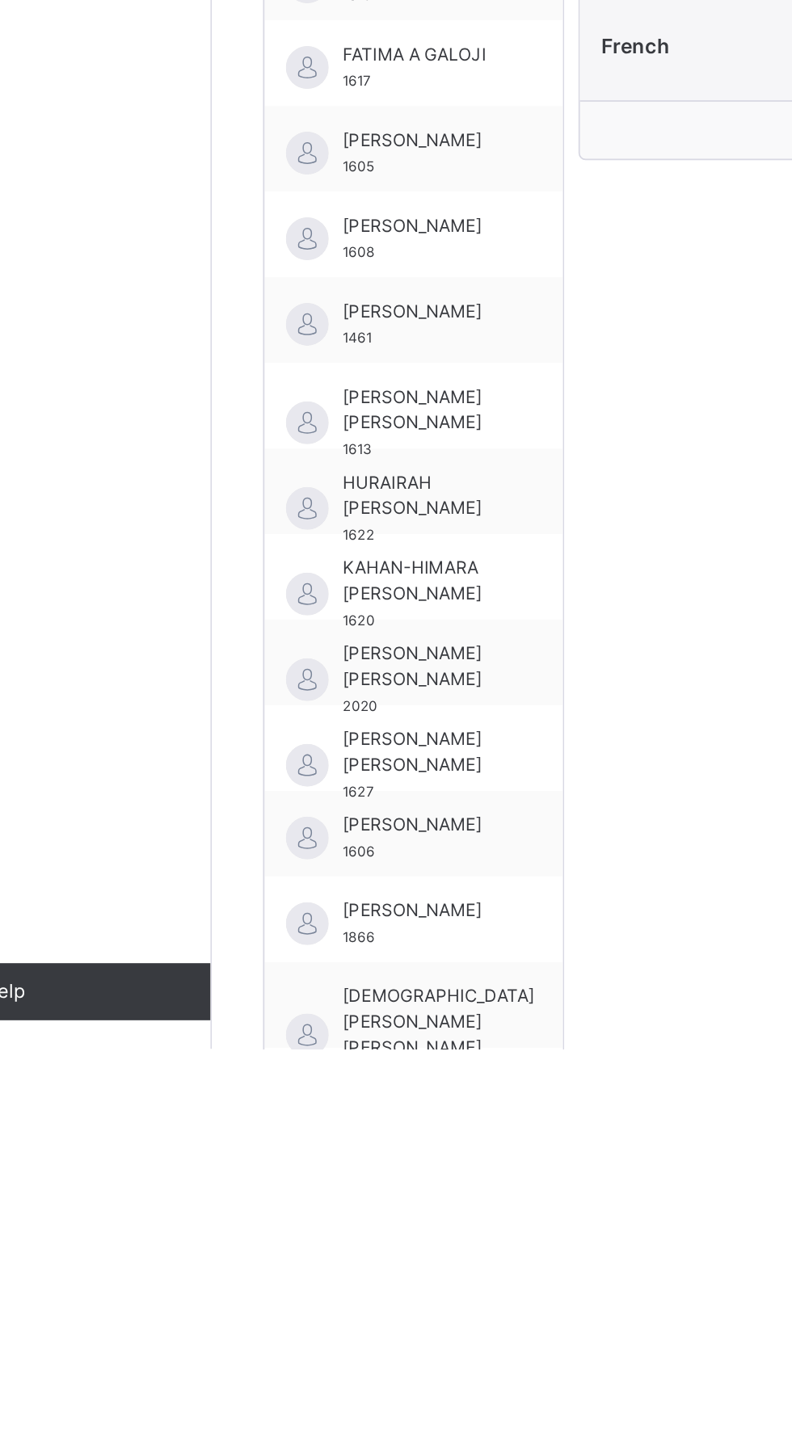
click at [300, 1421] on span "[DEMOGRAPHIC_DATA][PERSON_NAME] [PERSON_NAME]" at bounding box center [322, 1436] width 108 height 44
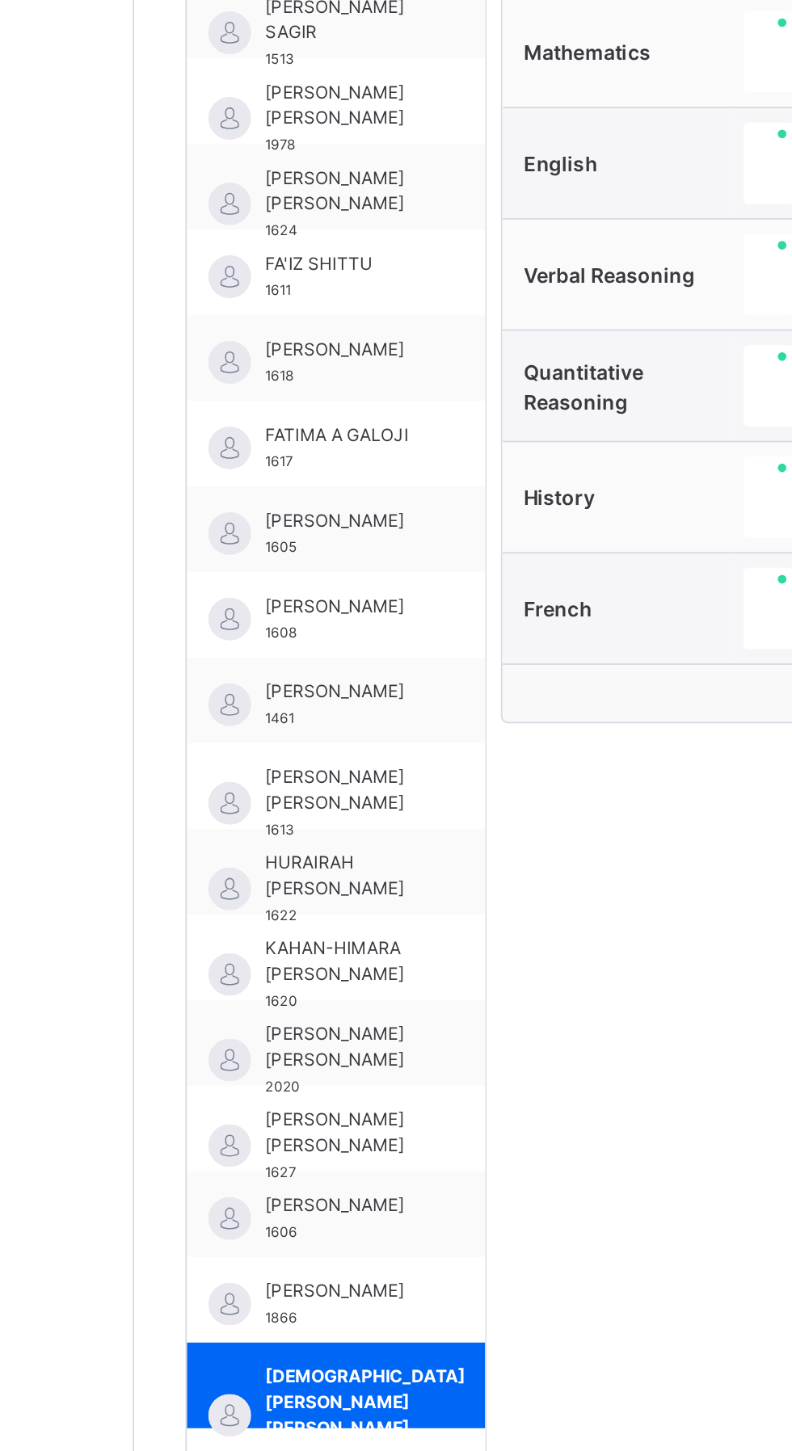
scroll to position [128, 0]
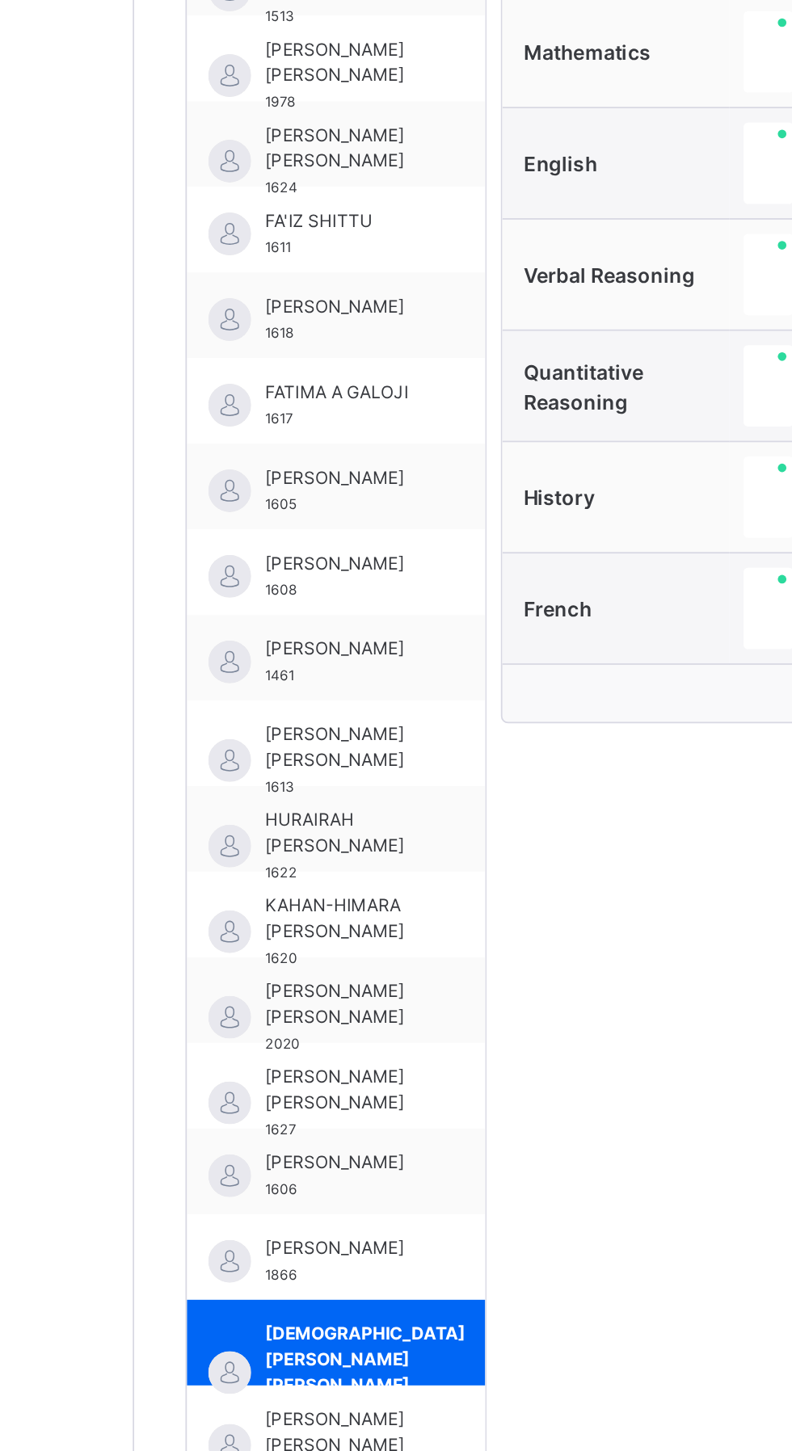
click at [309, 1350] on span "[PERSON_NAME] [PERSON_NAME]" at bounding box center [312, 1348] width 88 height 29
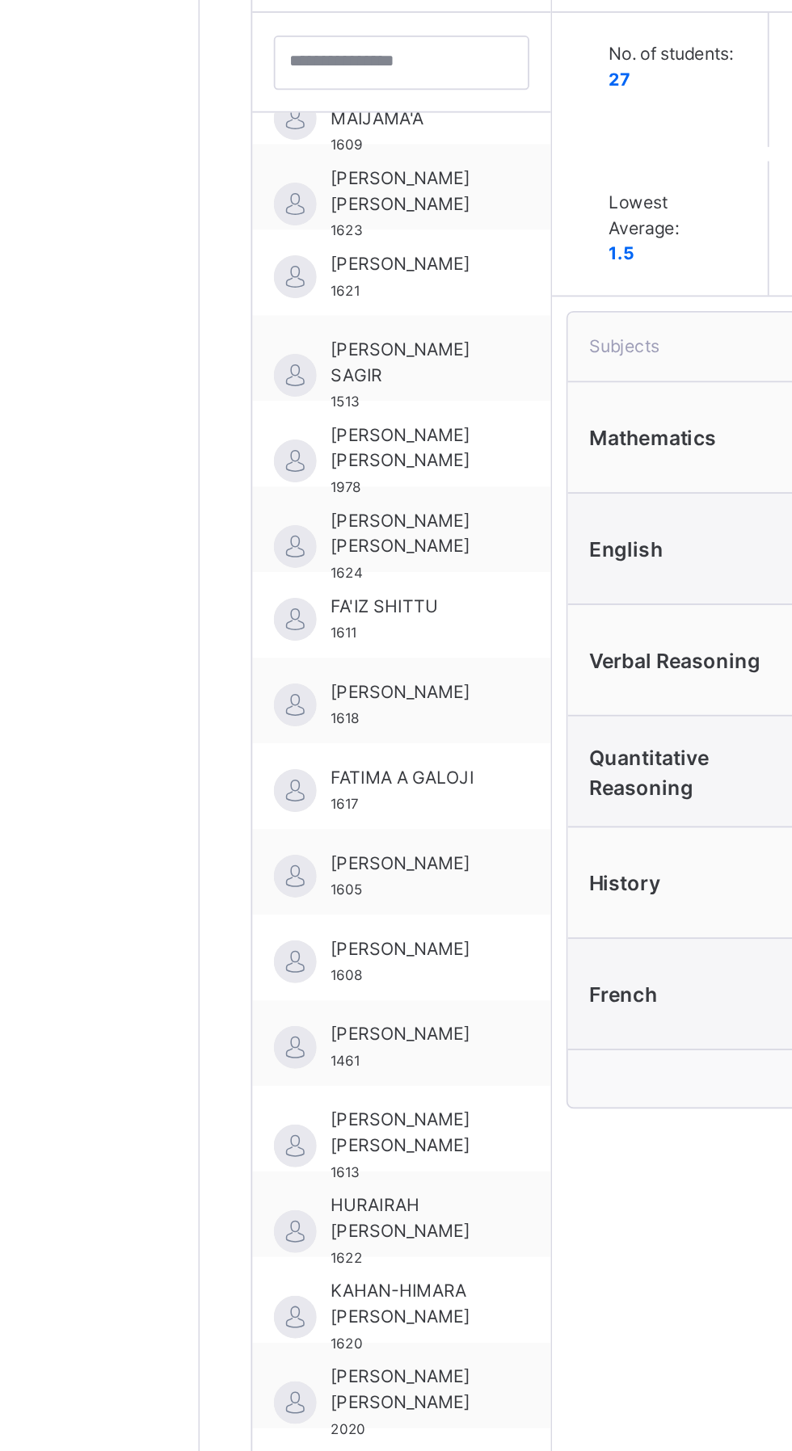
scroll to position [212, 0]
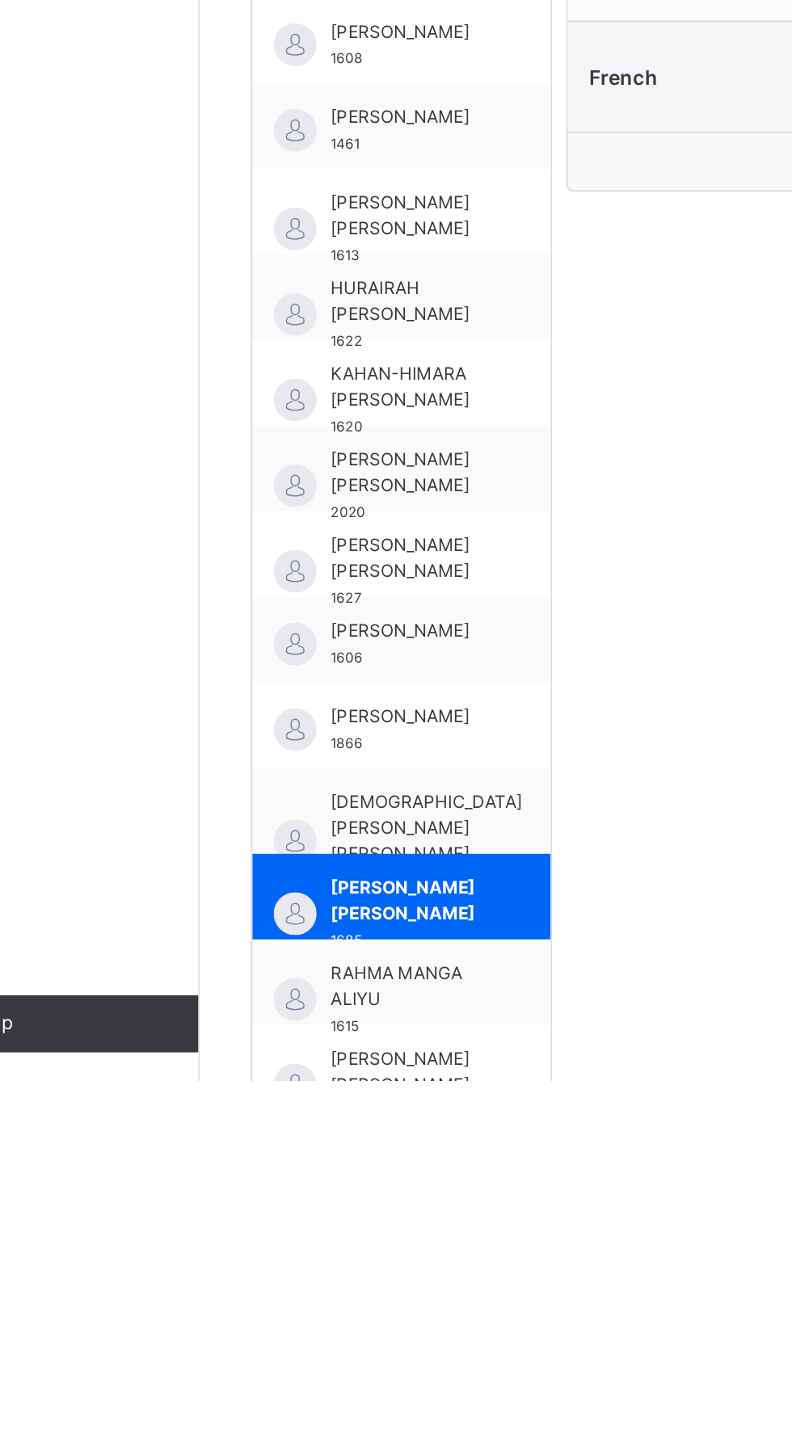
click at [292, 1401] on span "RAHMA MANGA ALIYU" at bounding box center [312, 1397] width 88 height 29
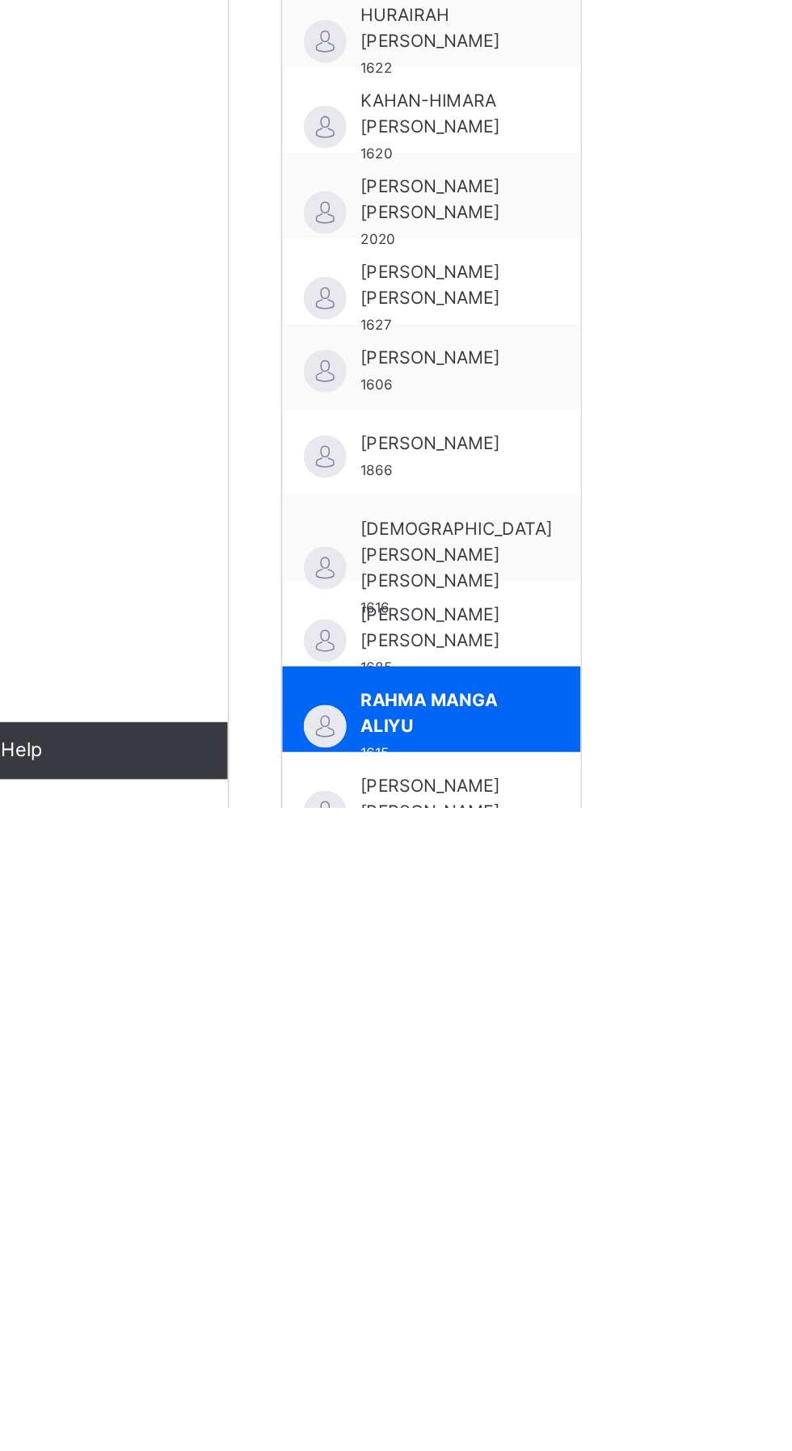
scroll to position [291, 0]
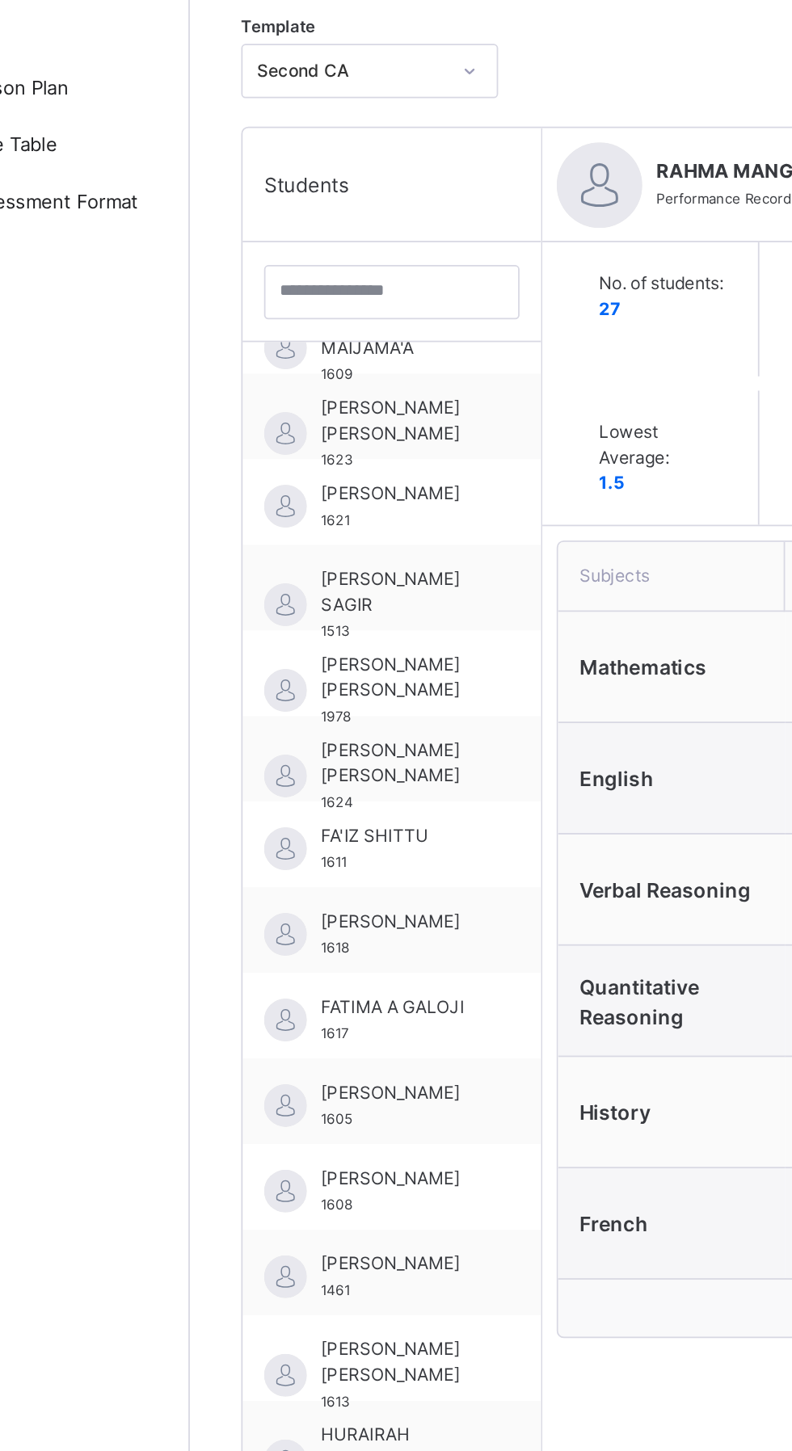
click at [301, 490] on span "[PERSON_NAME] [PERSON_NAME]" at bounding box center [312, 495] width 88 height 29
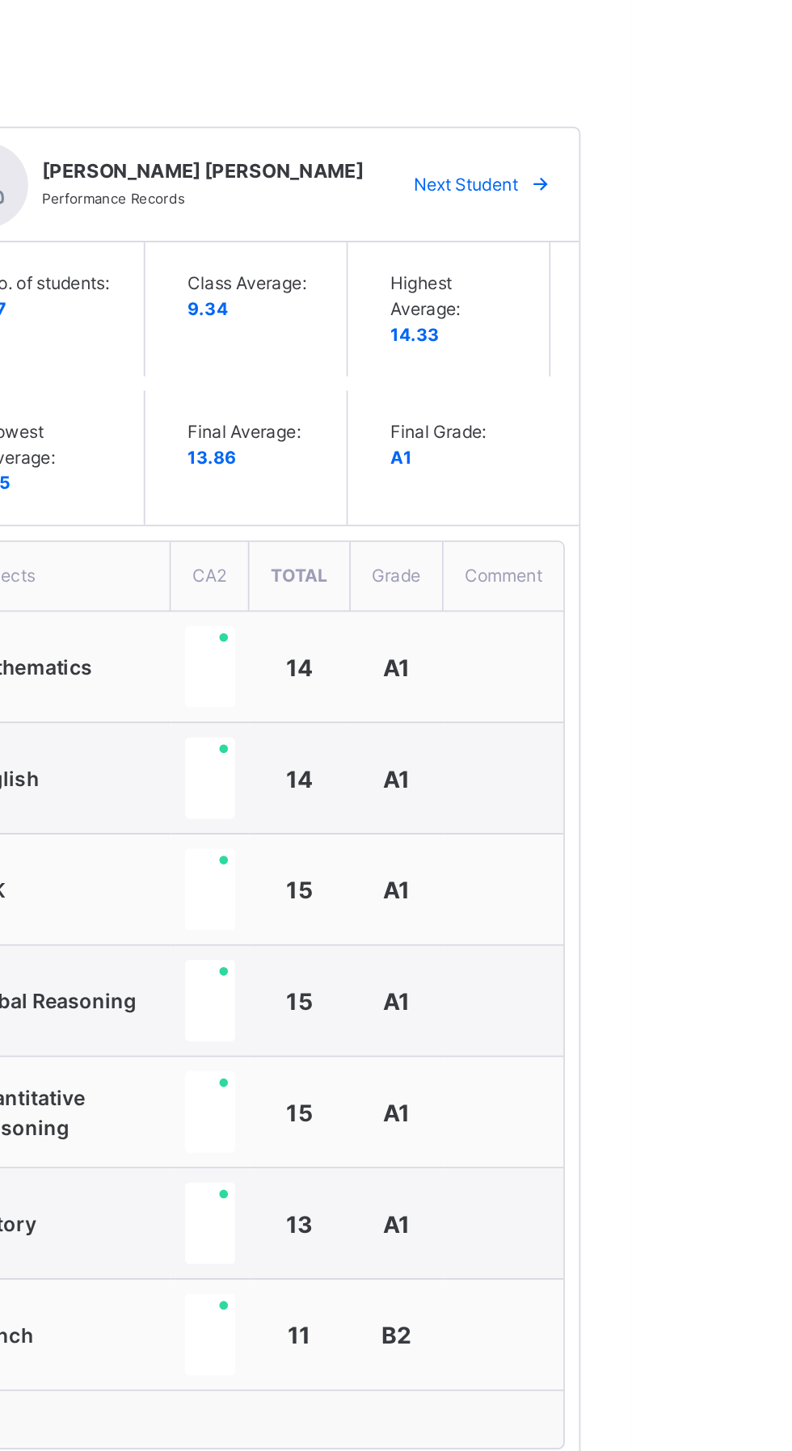
scroll to position [128, 0]
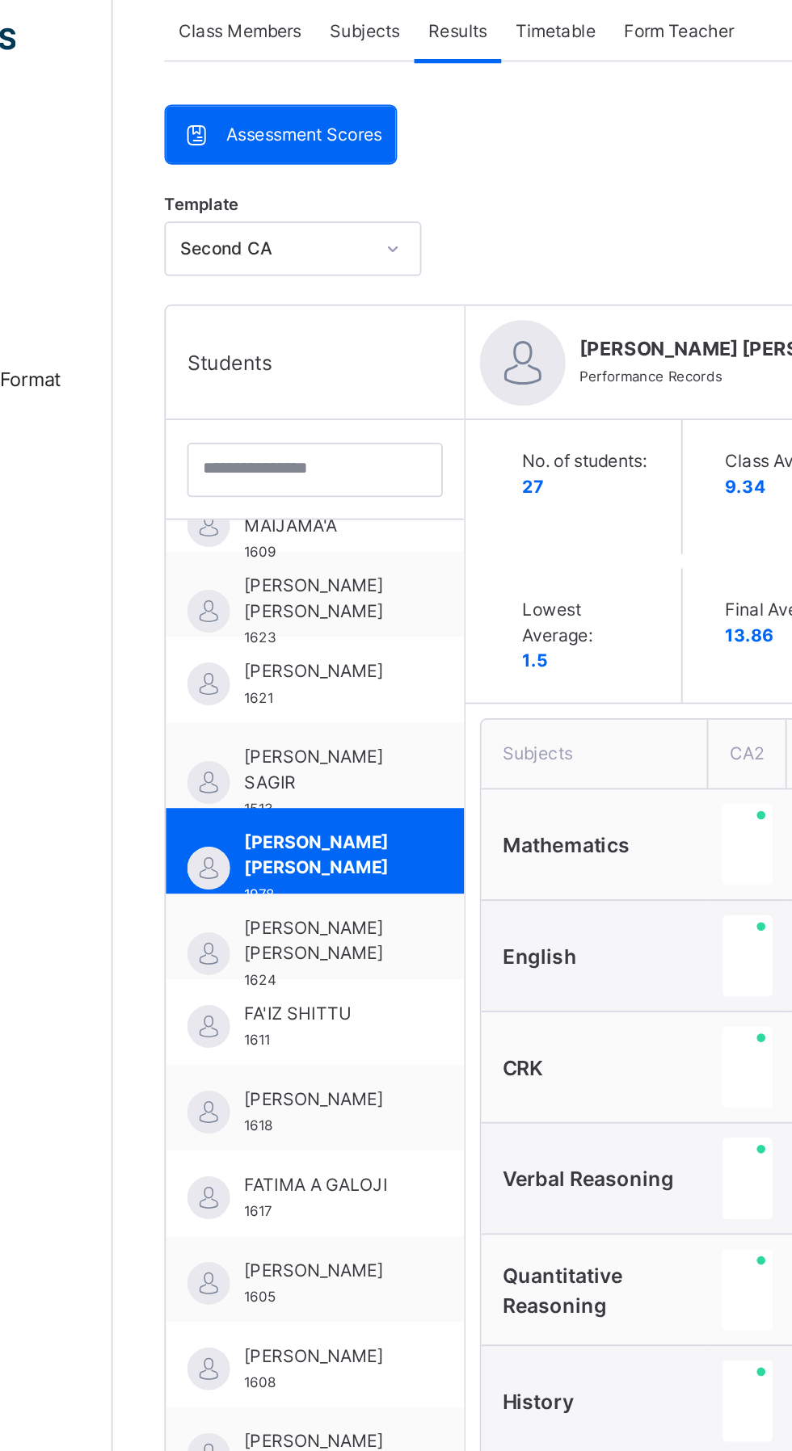
click at [317, 351] on span "[PERSON_NAME] [PERSON_NAME]" at bounding box center [312, 349] width 88 height 29
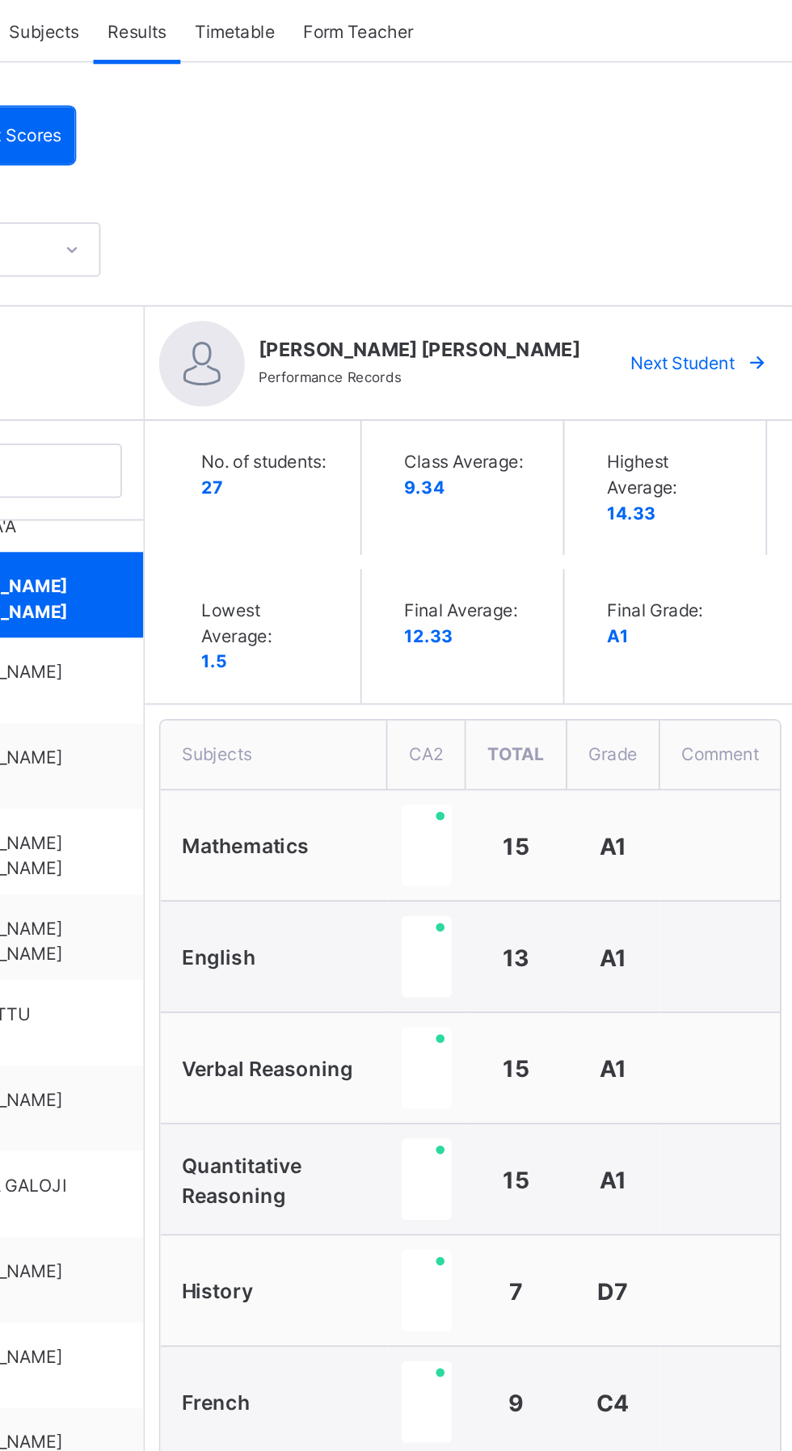
scroll to position [212, 0]
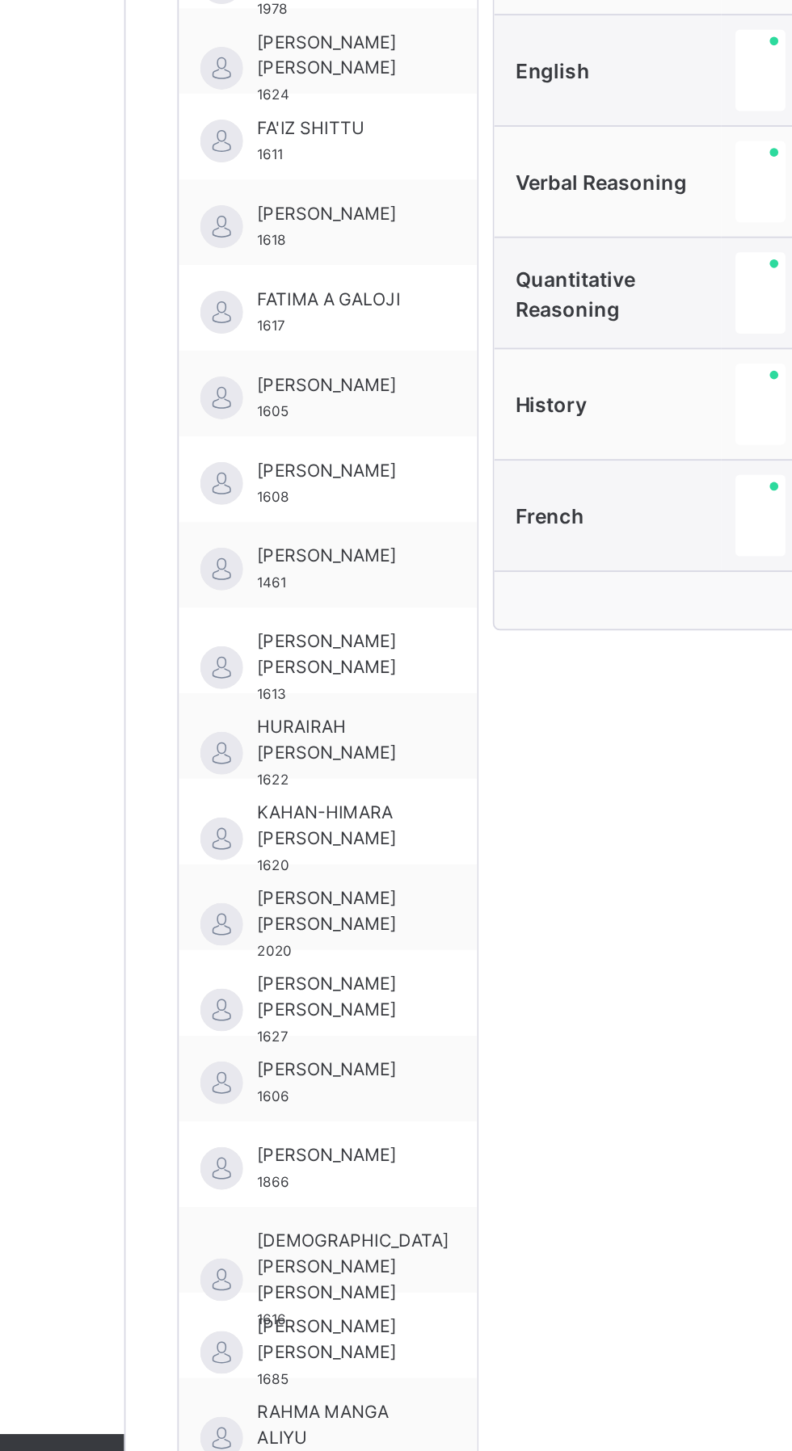
click at [295, 913] on span "[PERSON_NAME]" at bounding box center [312, 905] width 88 height 15
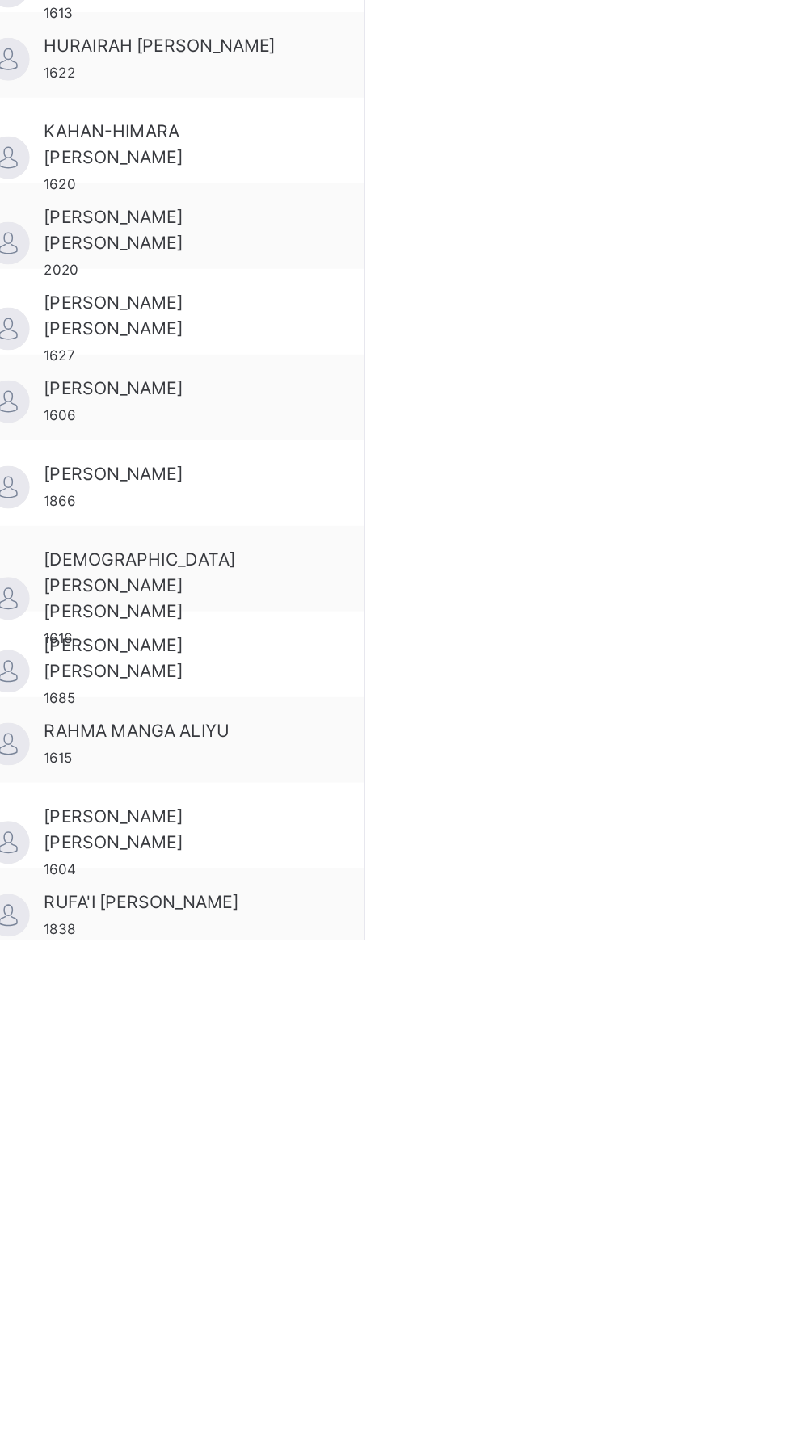
scroll to position [283, 0]
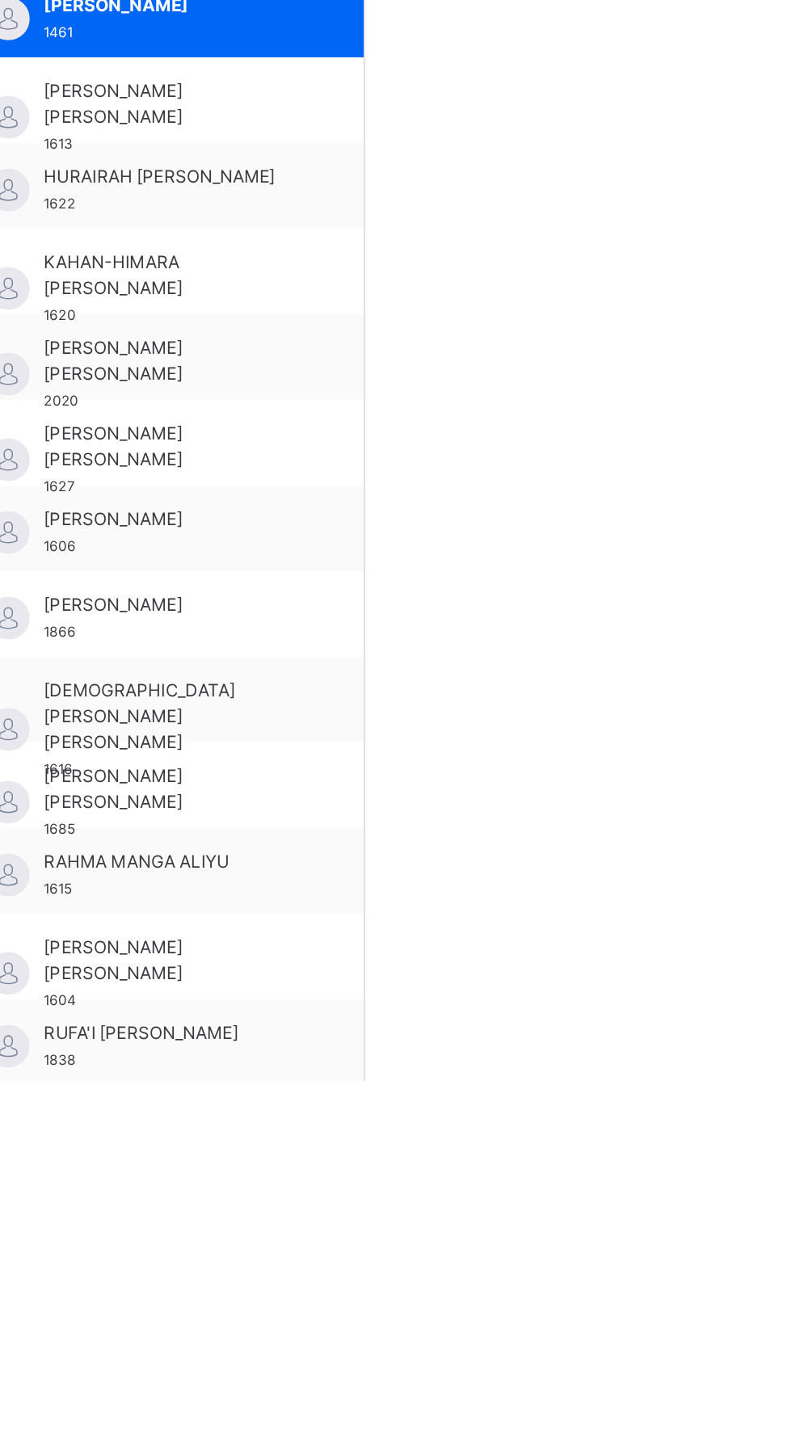
click at [368, 1071] on div "[PERSON_NAME] [PERSON_NAME] 1627" at bounding box center [336, 1089] width 225 height 48
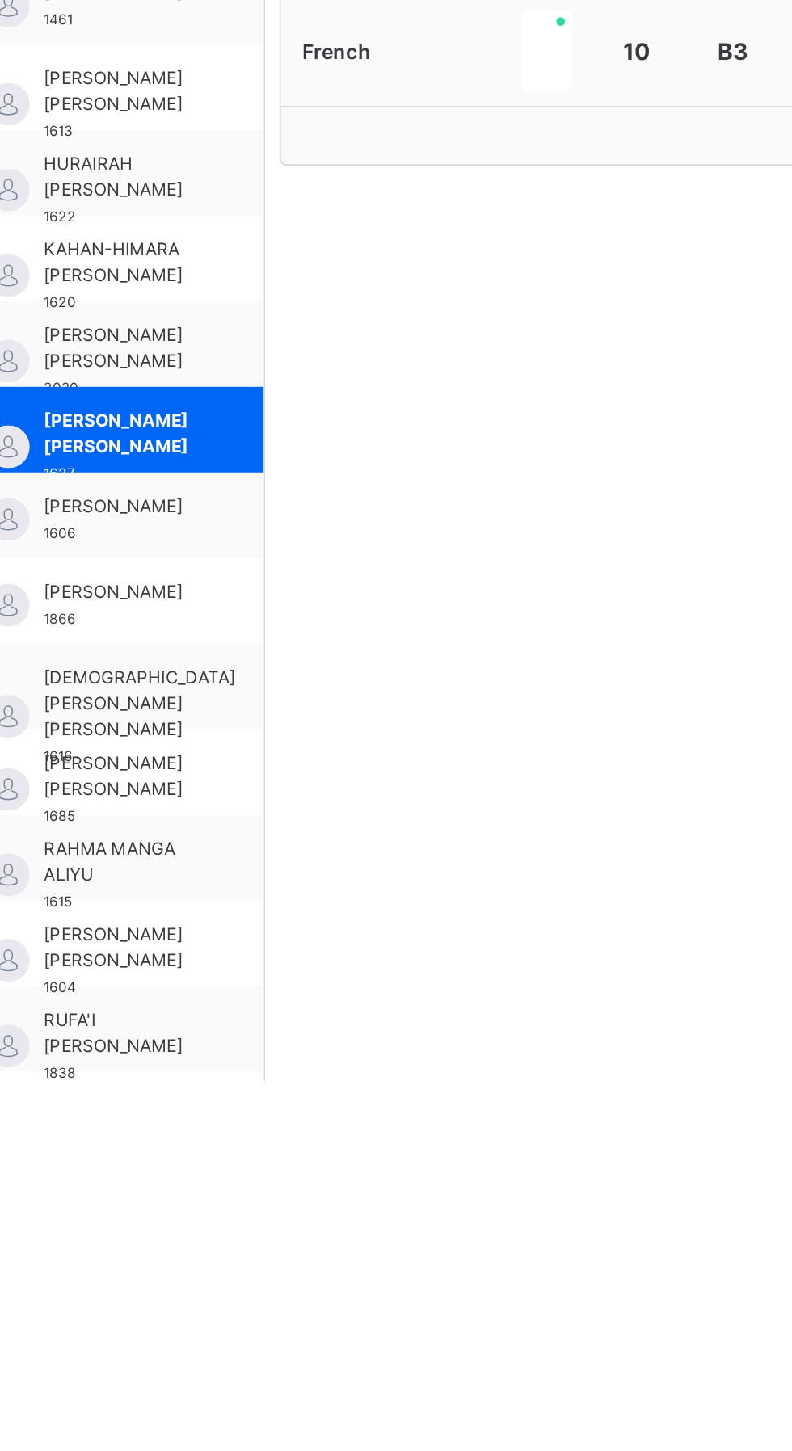
scroll to position [128, 0]
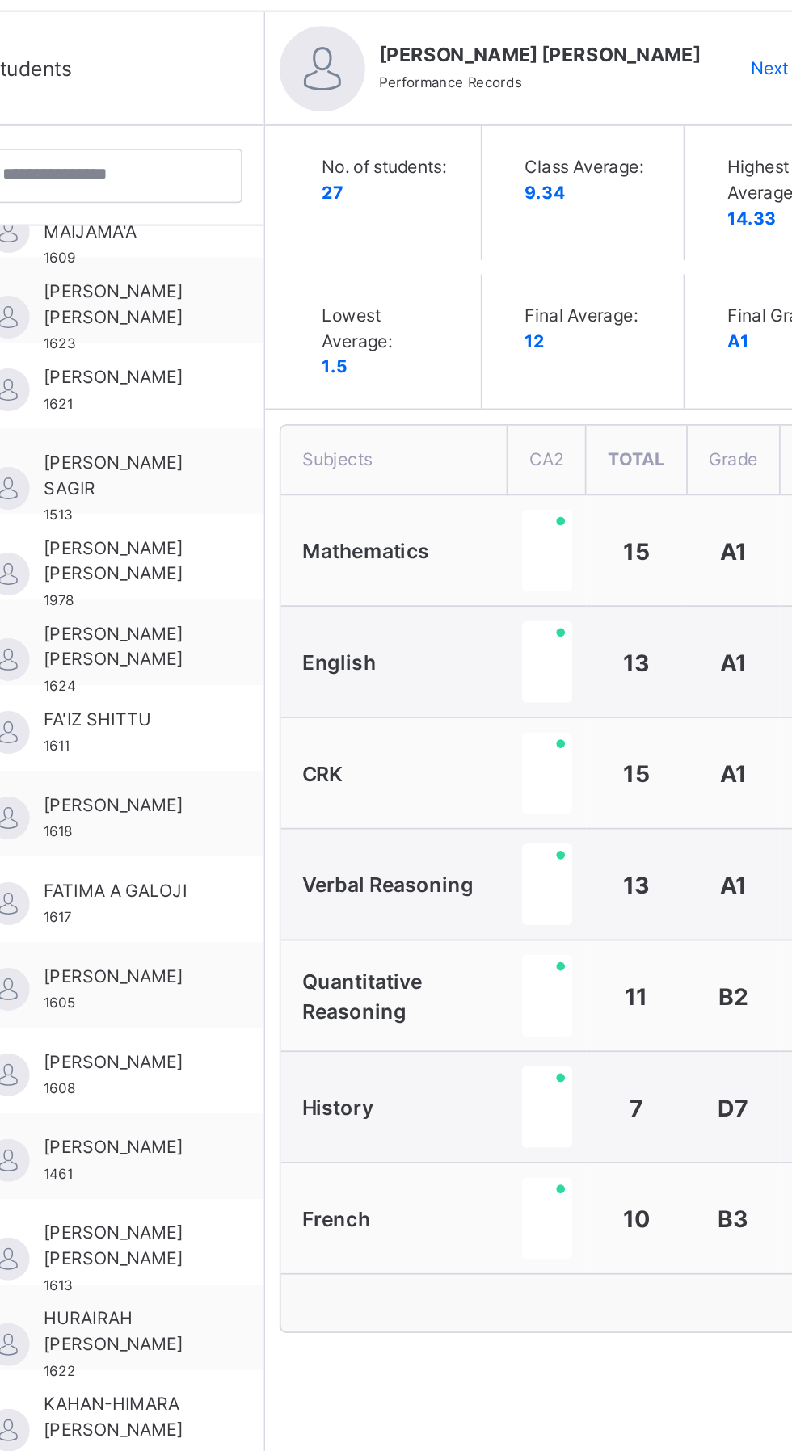
click at [299, 898] on span "[PERSON_NAME] [PERSON_NAME]" at bounding box center [312, 883] width 88 height 29
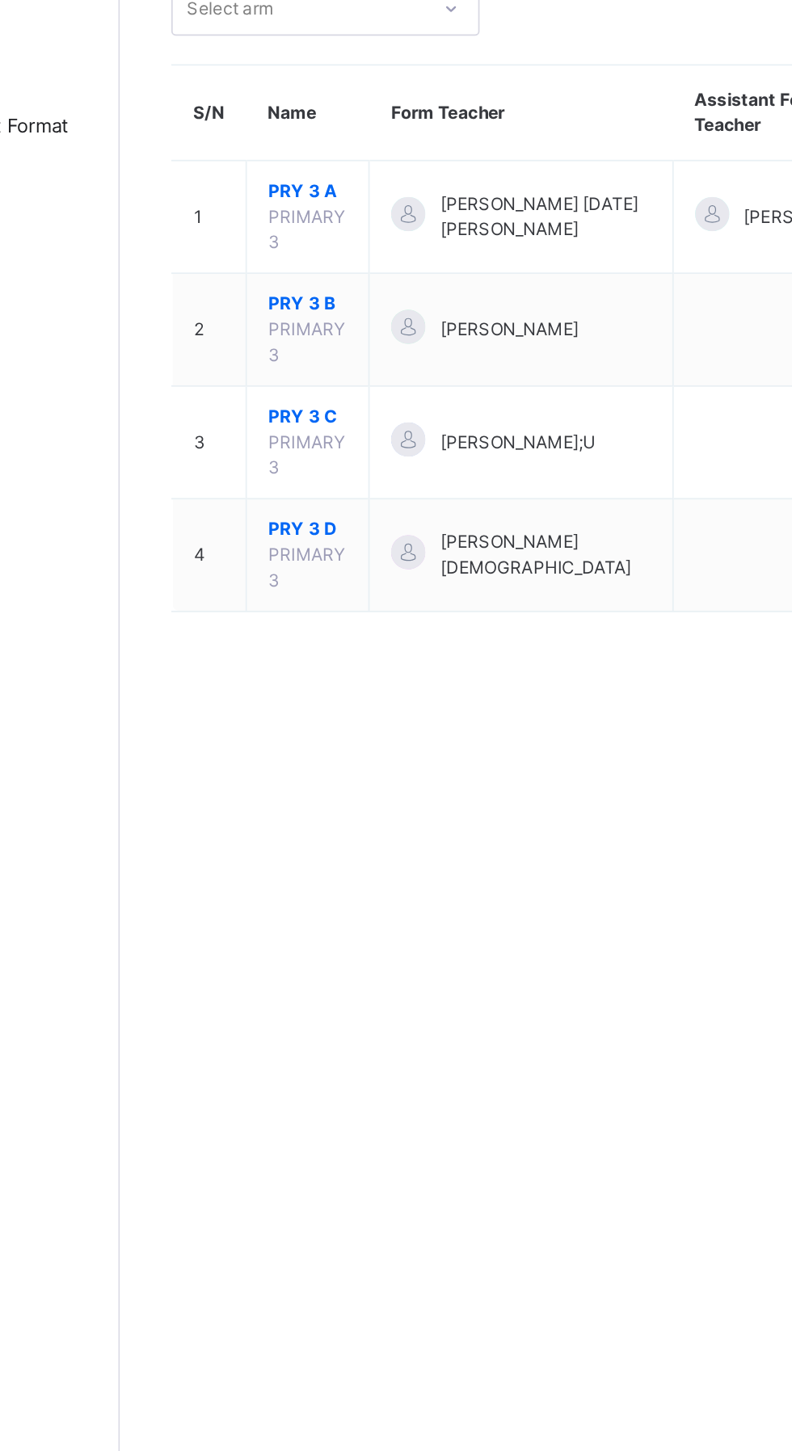
click at [286, 458] on span "PRY 3 D" at bounding box center [300, 454] width 44 height 15
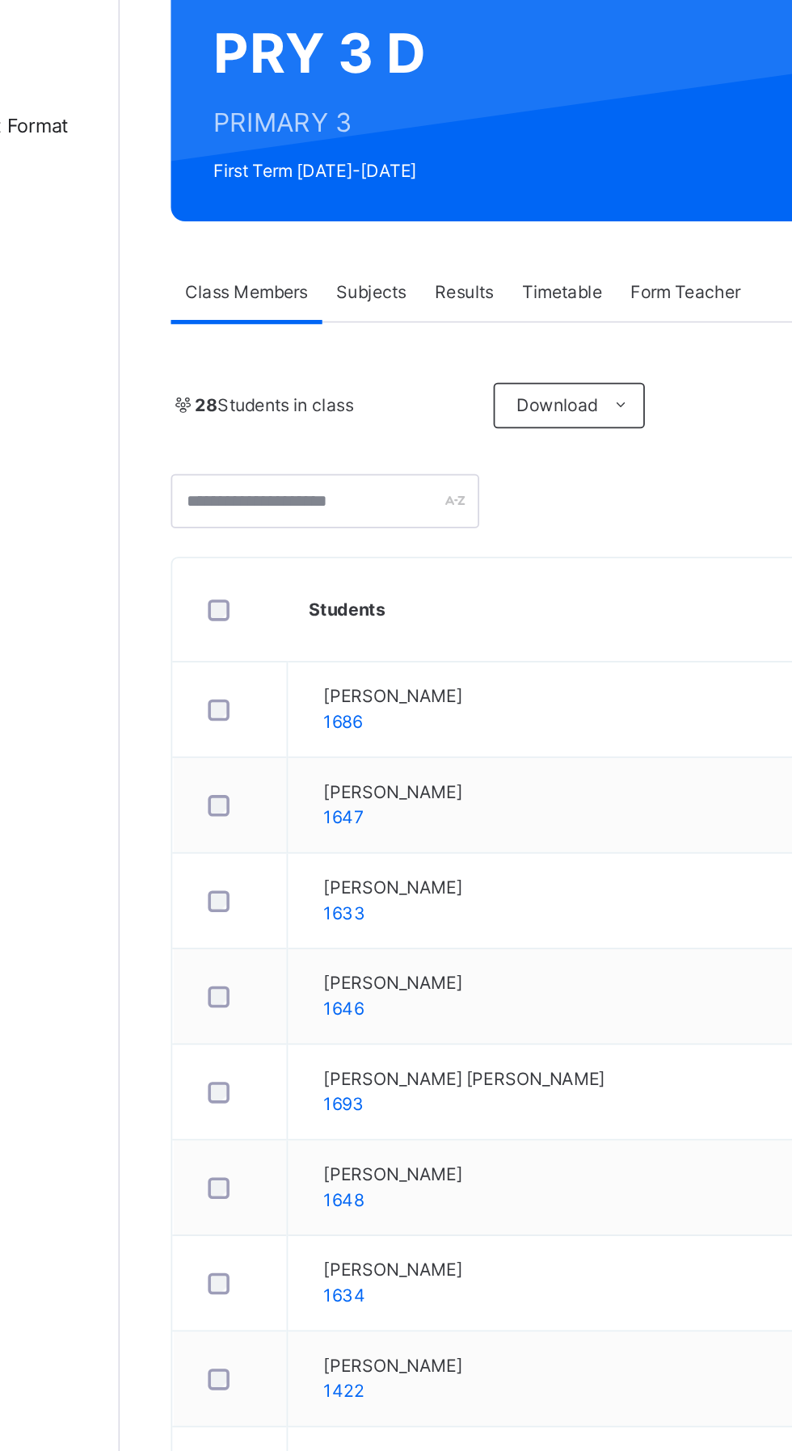
click at [380, 306] on div "Results" at bounding box center [388, 320] width 49 height 32
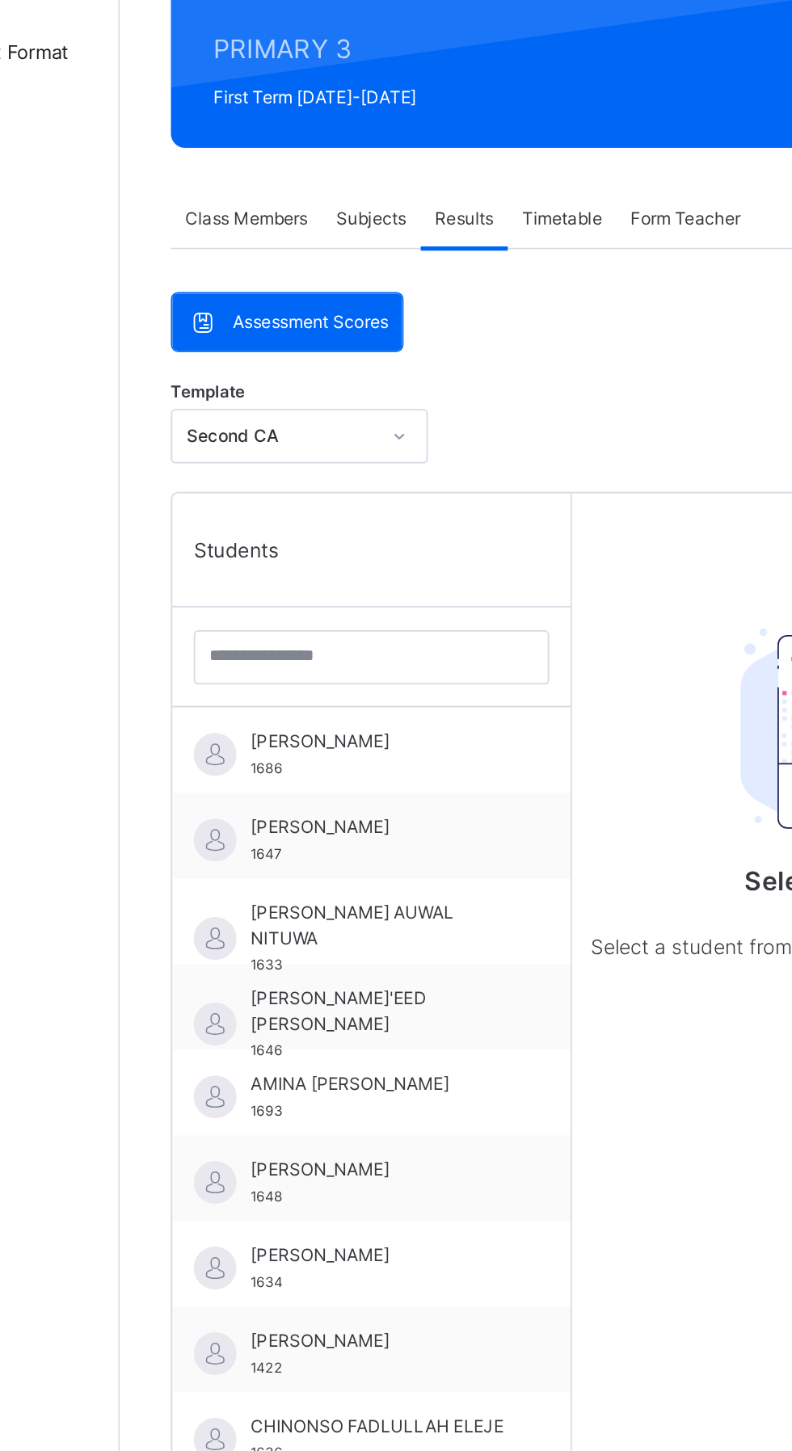
click at [313, 721] on div "[PERSON_NAME] AUWAL NITUWA 1633" at bounding box center [340, 727] width 145 height 44
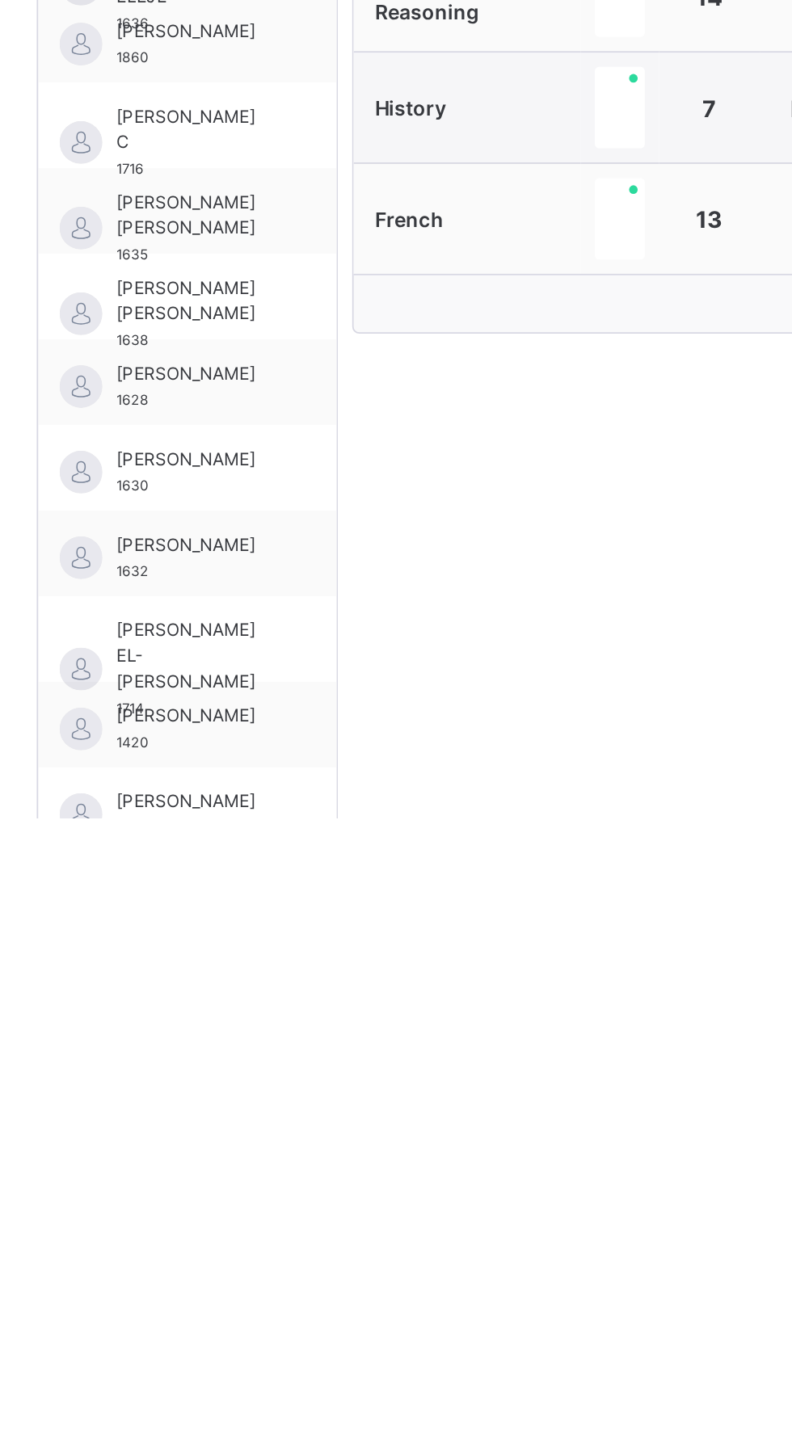
scroll to position [191, 0]
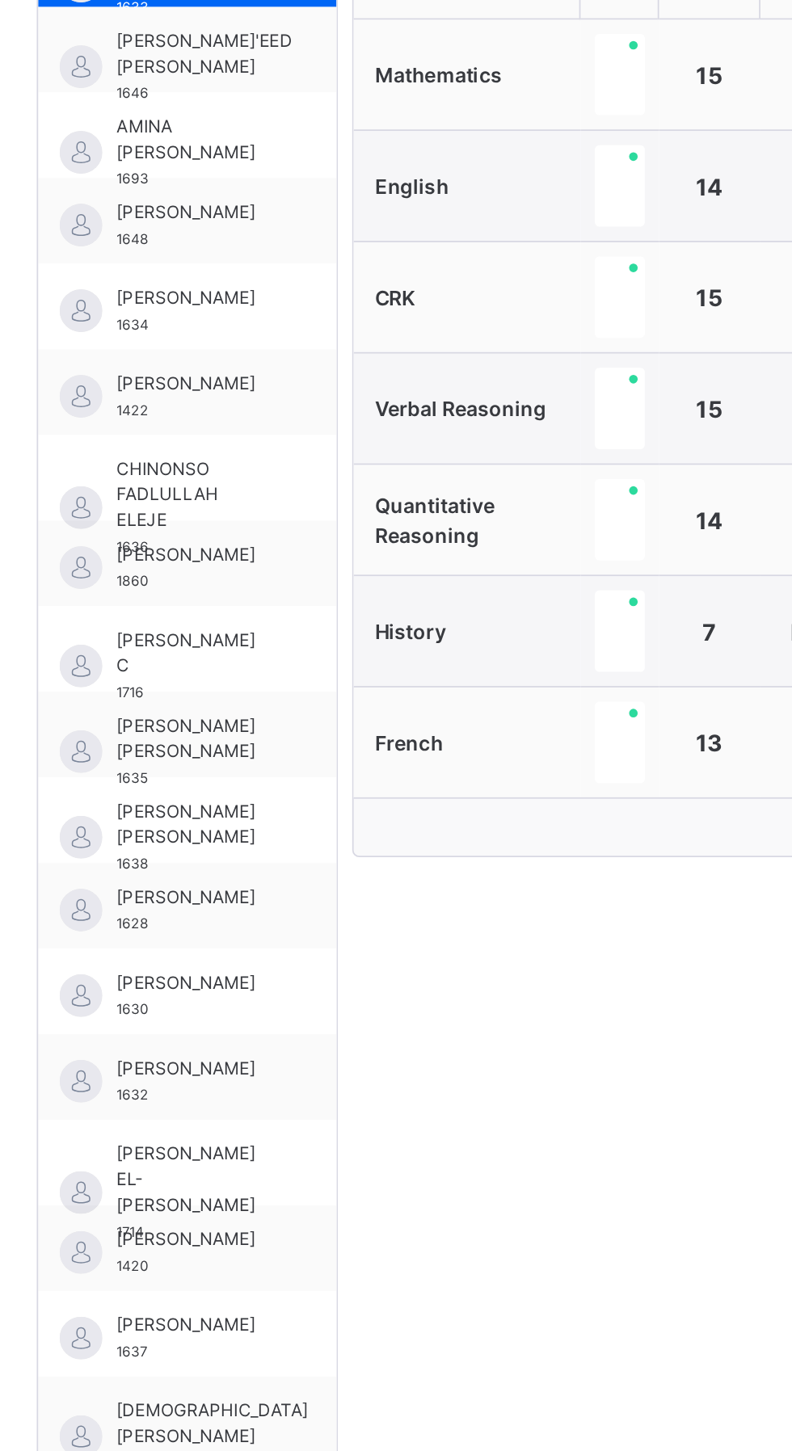
click at [306, 822] on span "CHINONSO FADLULLAH ELEJE" at bounding box center [312, 827] width 88 height 44
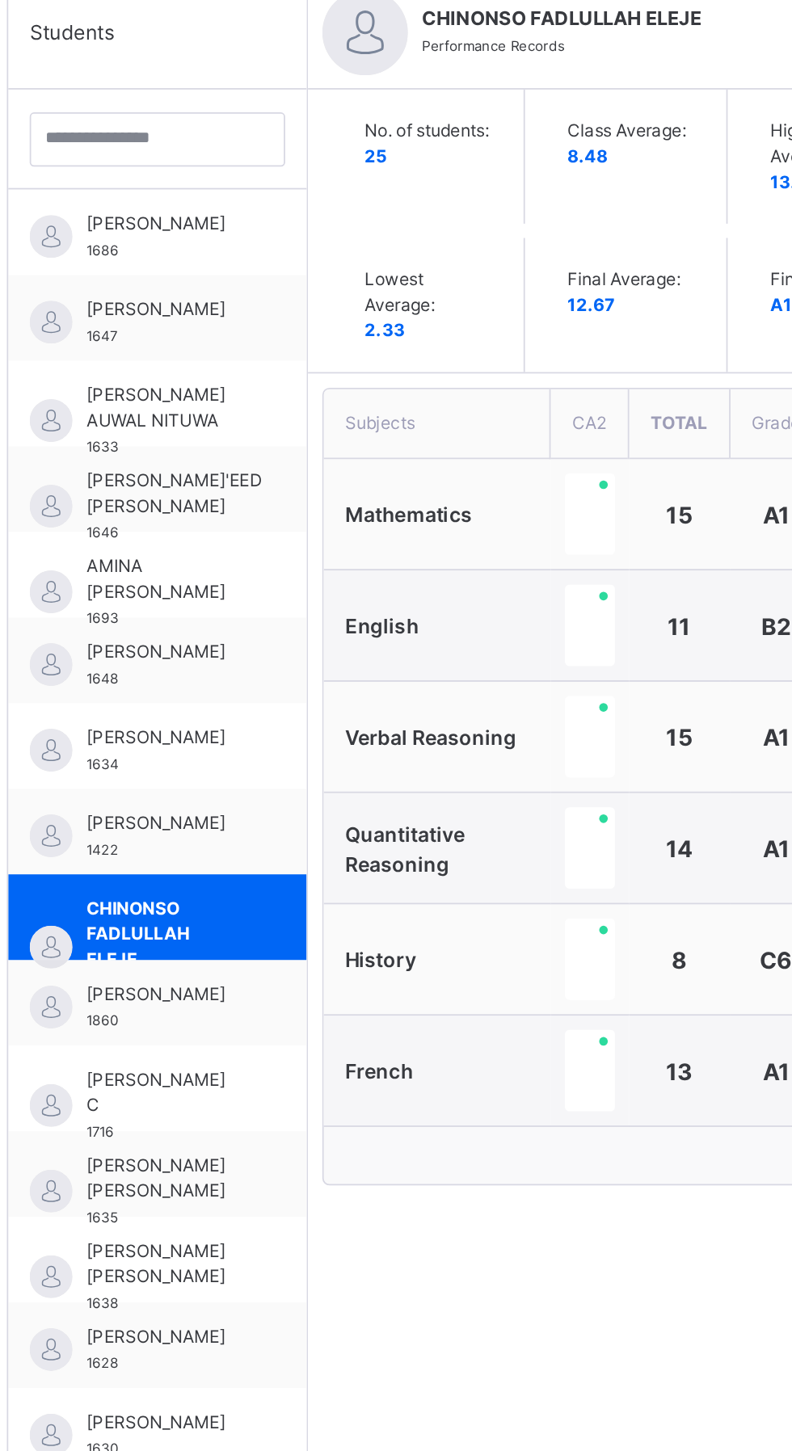
click at [298, 528] on span "[PERSON_NAME] AUWAL NITUWA" at bounding box center [312, 529] width 88 height 29
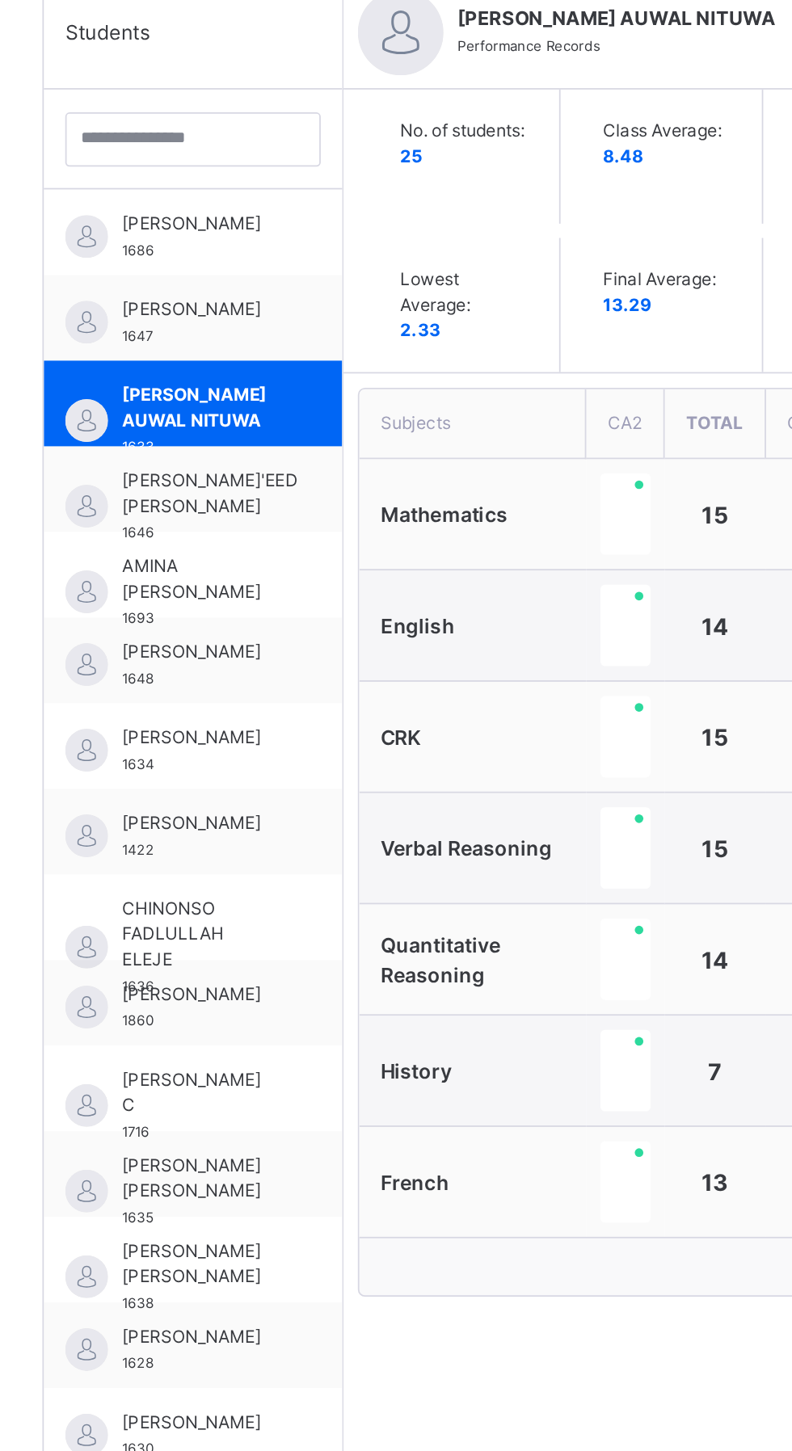
click at [301, 621] on span "AMINA [PERSON_NAME]" at bounding box center [312, 625] width 88 height 29
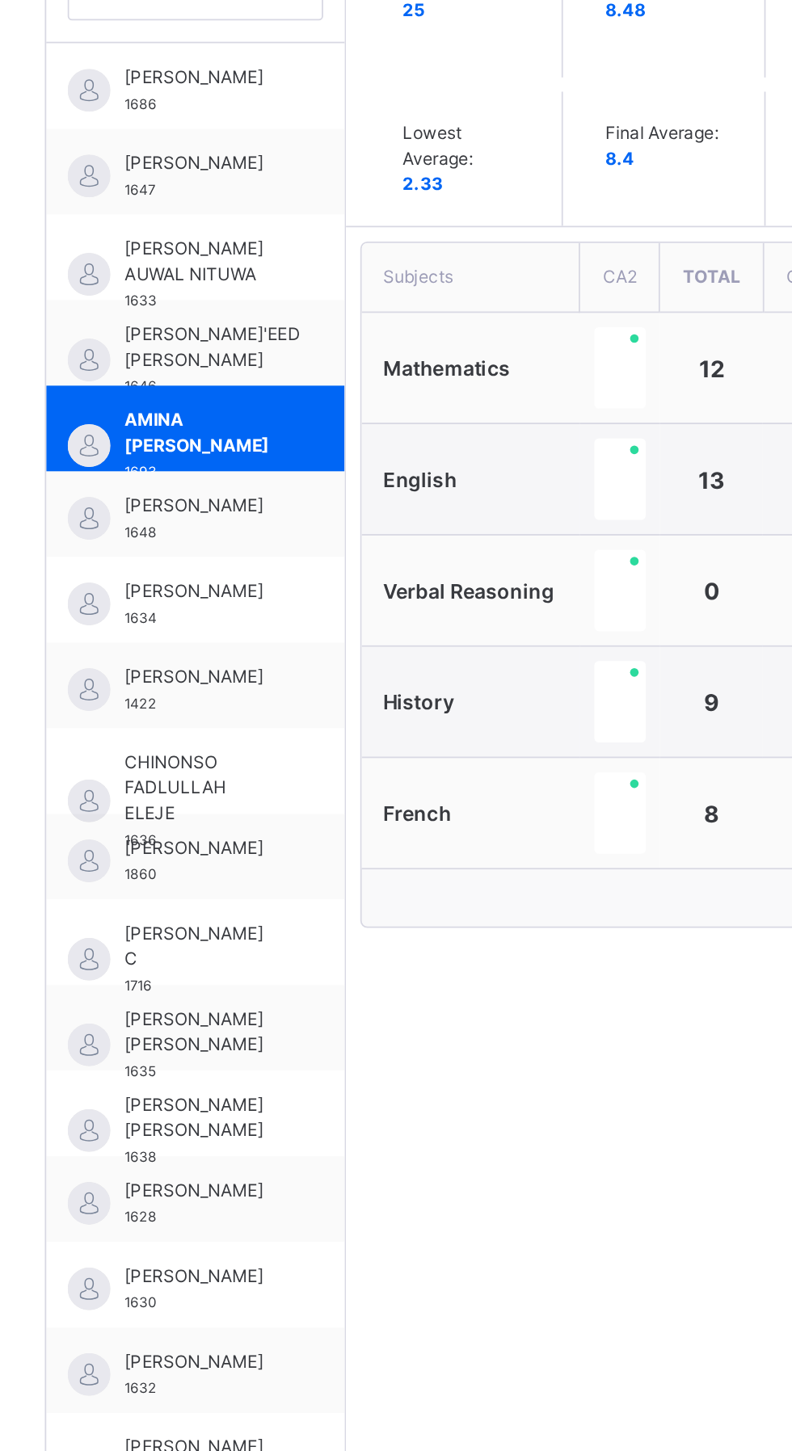
click at [304, 875] on div "[PERSON_NAME] 1860" at bounding box center [312, 868] width 88 height 29
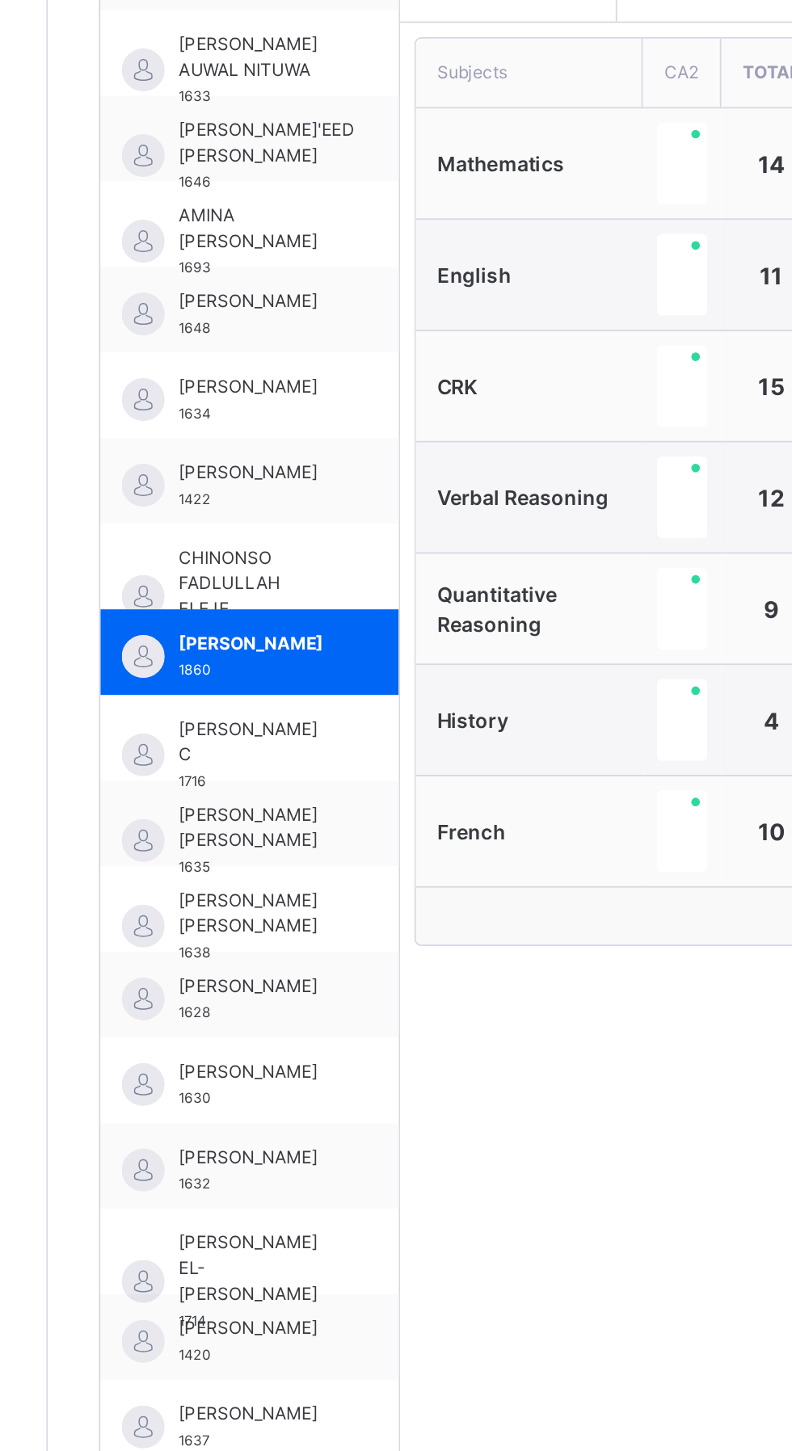
click at [291, 1053] on span "[PERSON_NAME]" at bounding box center [312, 1055] width 88 height 15
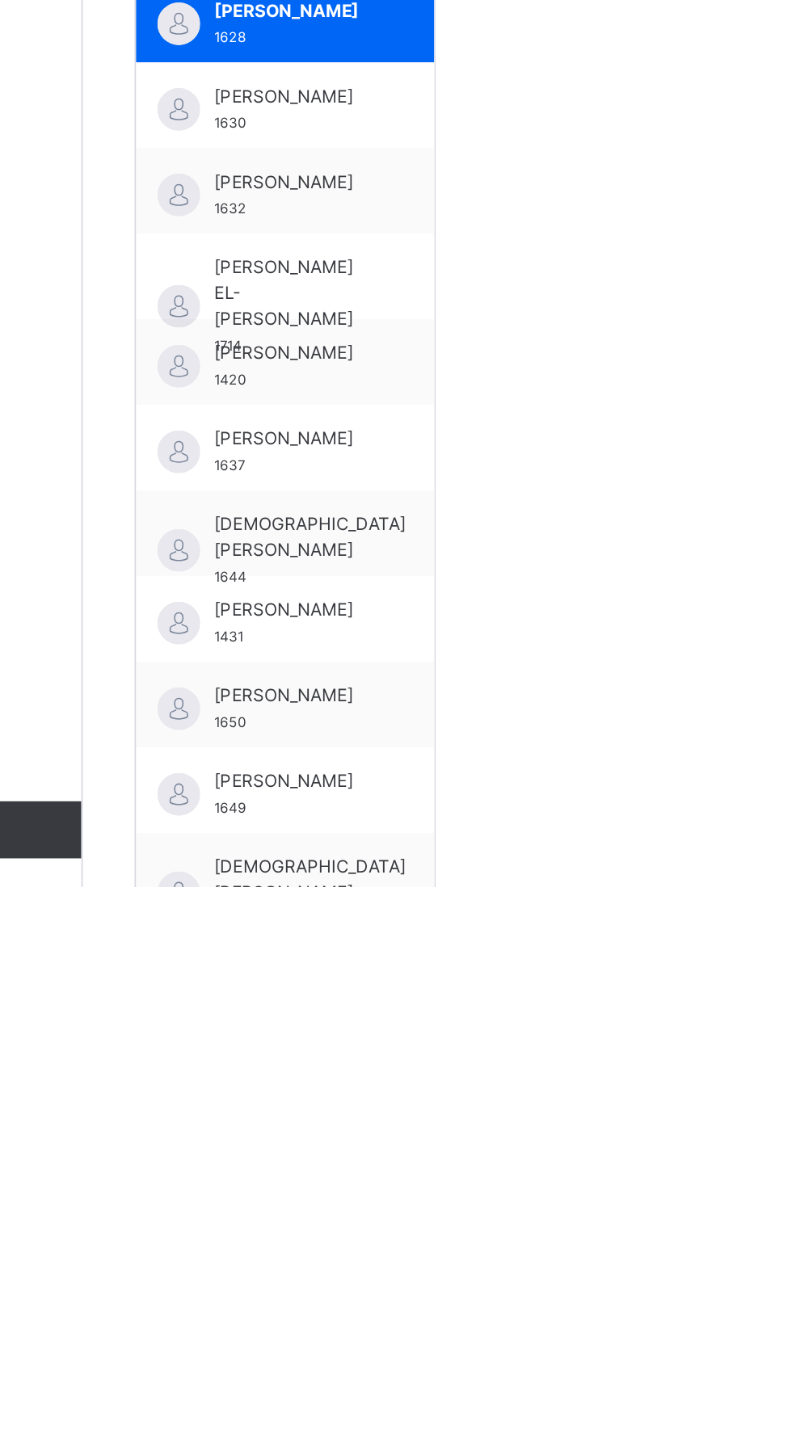
scroll to position [352, 0]
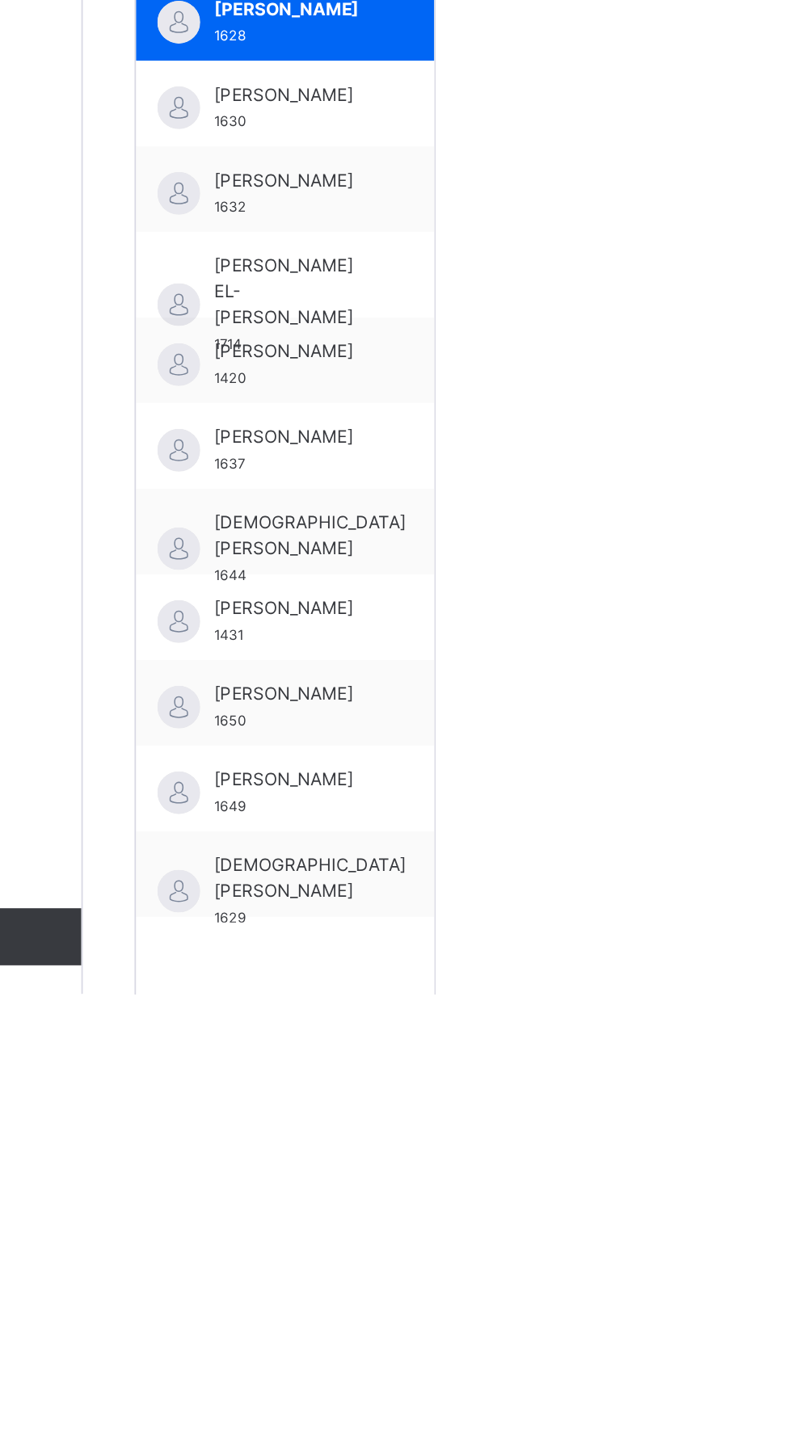
click at [298, 1337] on span "[PERSON_NAME]" at bounding box center [312, 1329] width 88 height 15
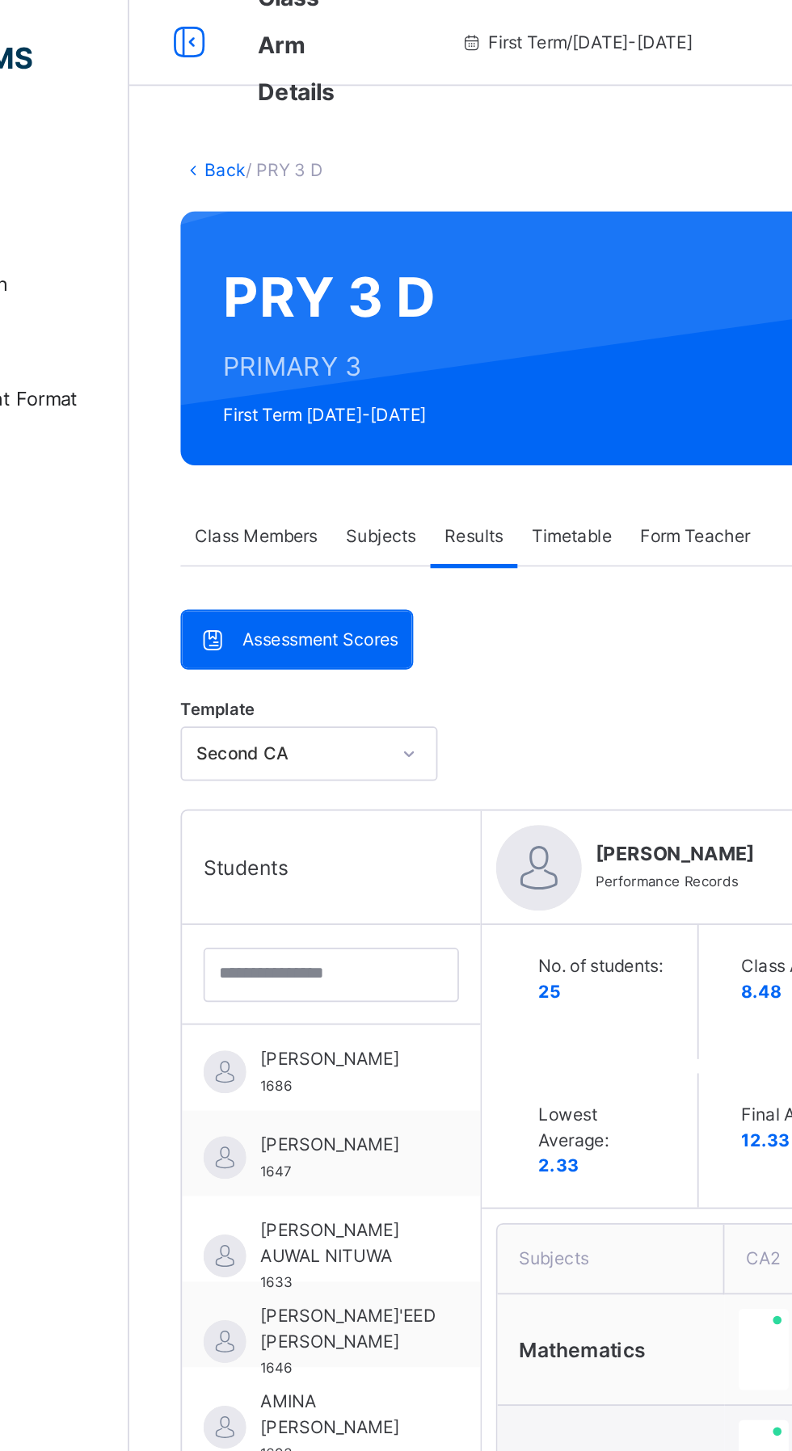
scroll to position [0, 0]
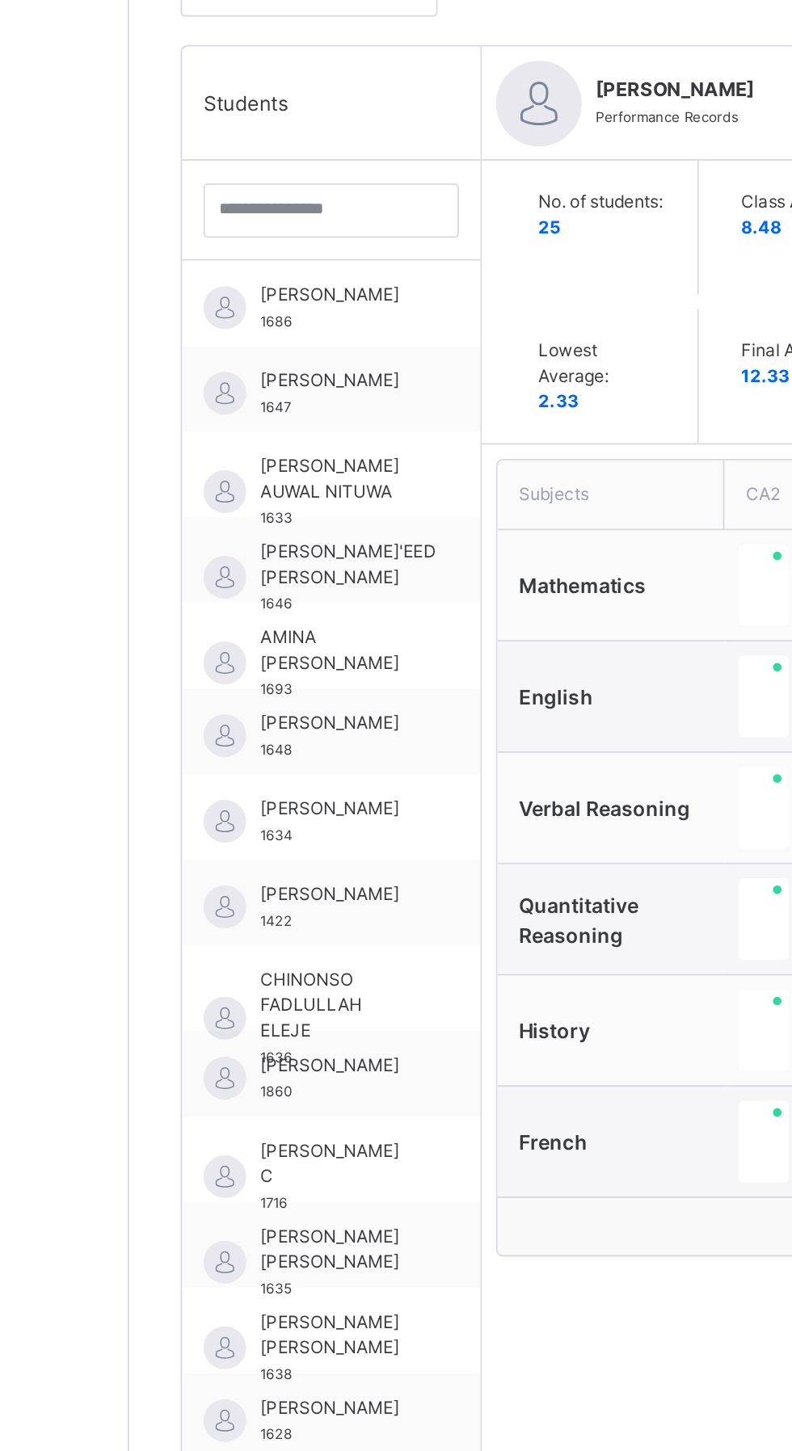
click at [293, 1108] on span "[PERSON_NAME] C" at bounding box center [312, 1107] width 88 height 29
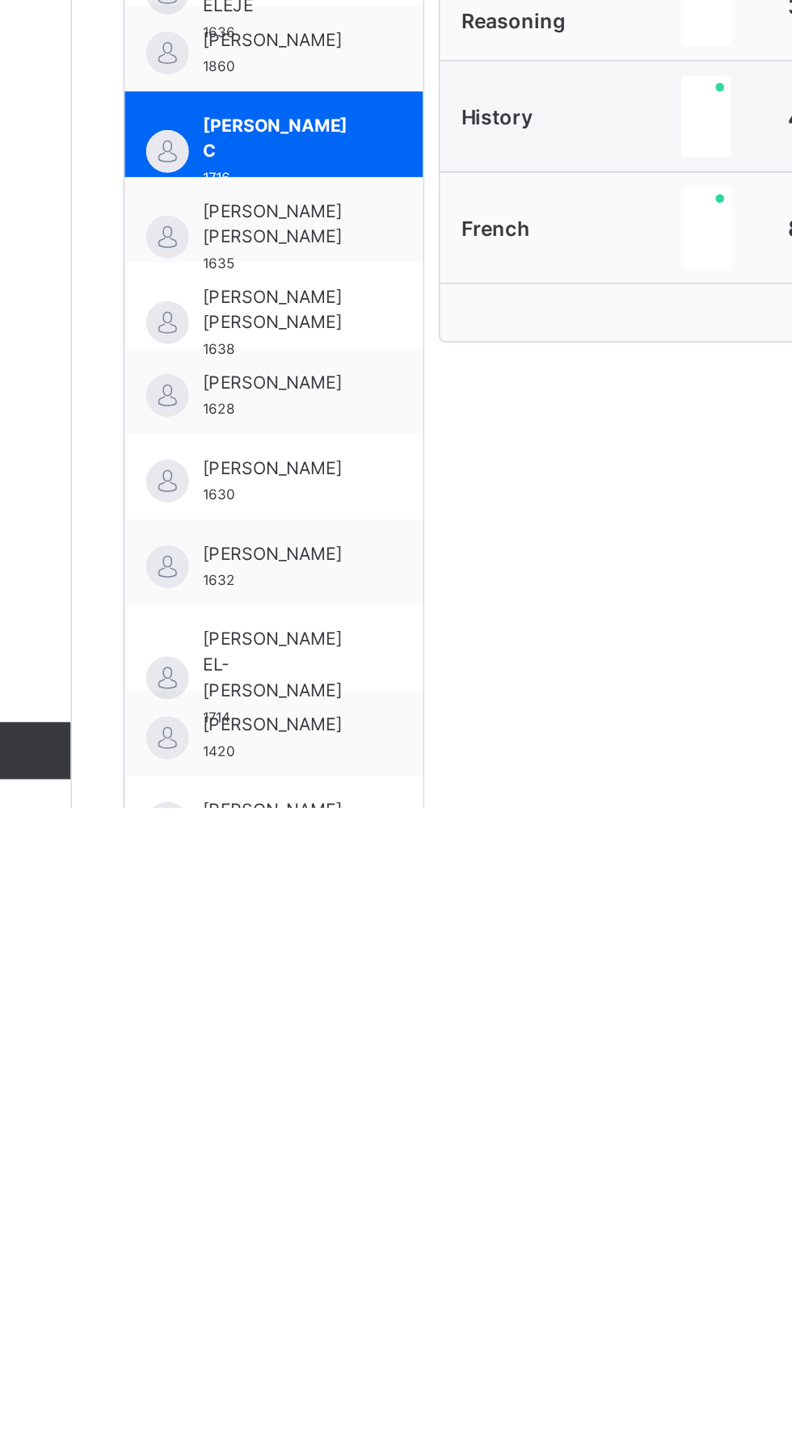
scroll to position [36, 0]
click at [304, 1163] on span "[PERSON_NAME] [PERSON_NAME]" at bounding box center [312, 1168] width 88 height 29
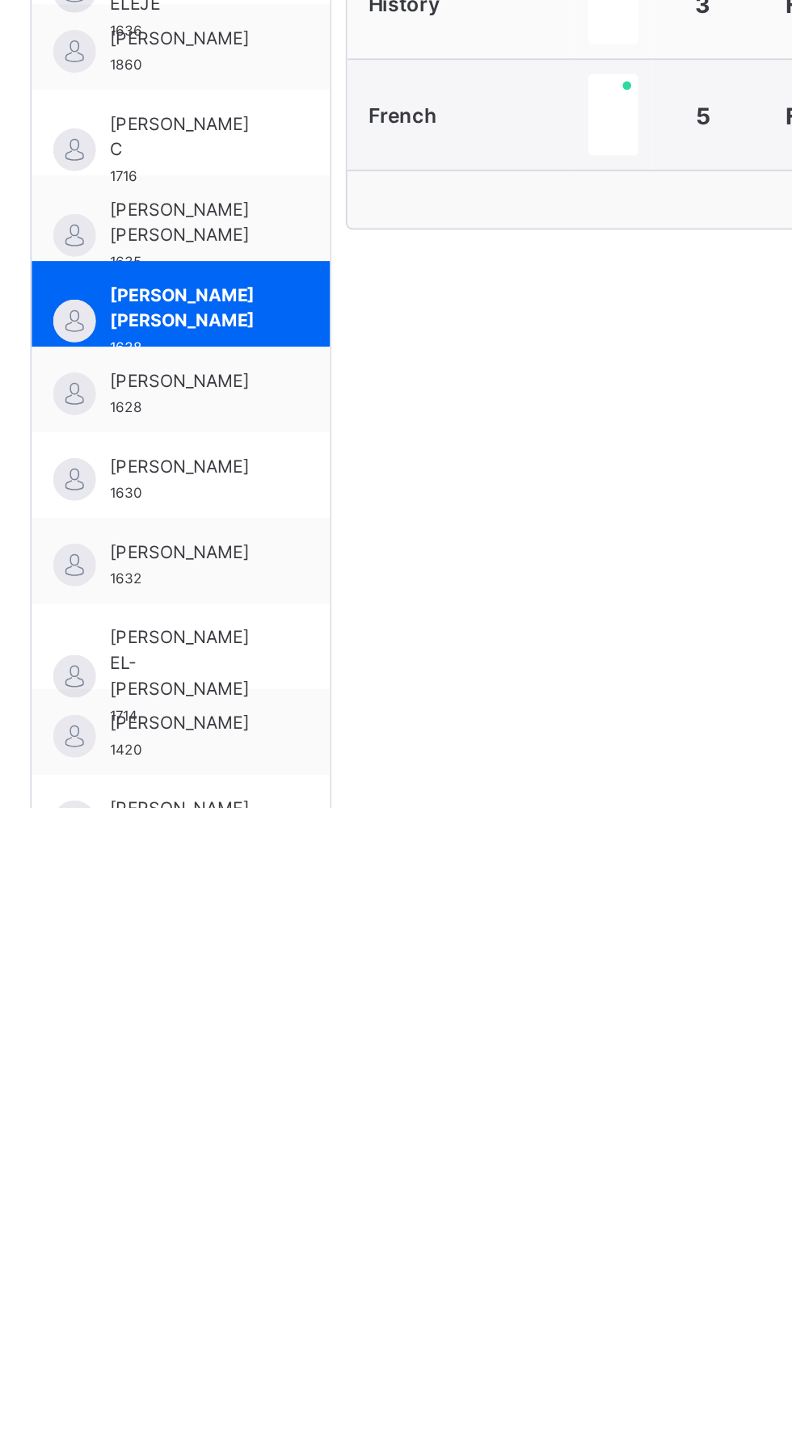
scroll to position [191, 0]
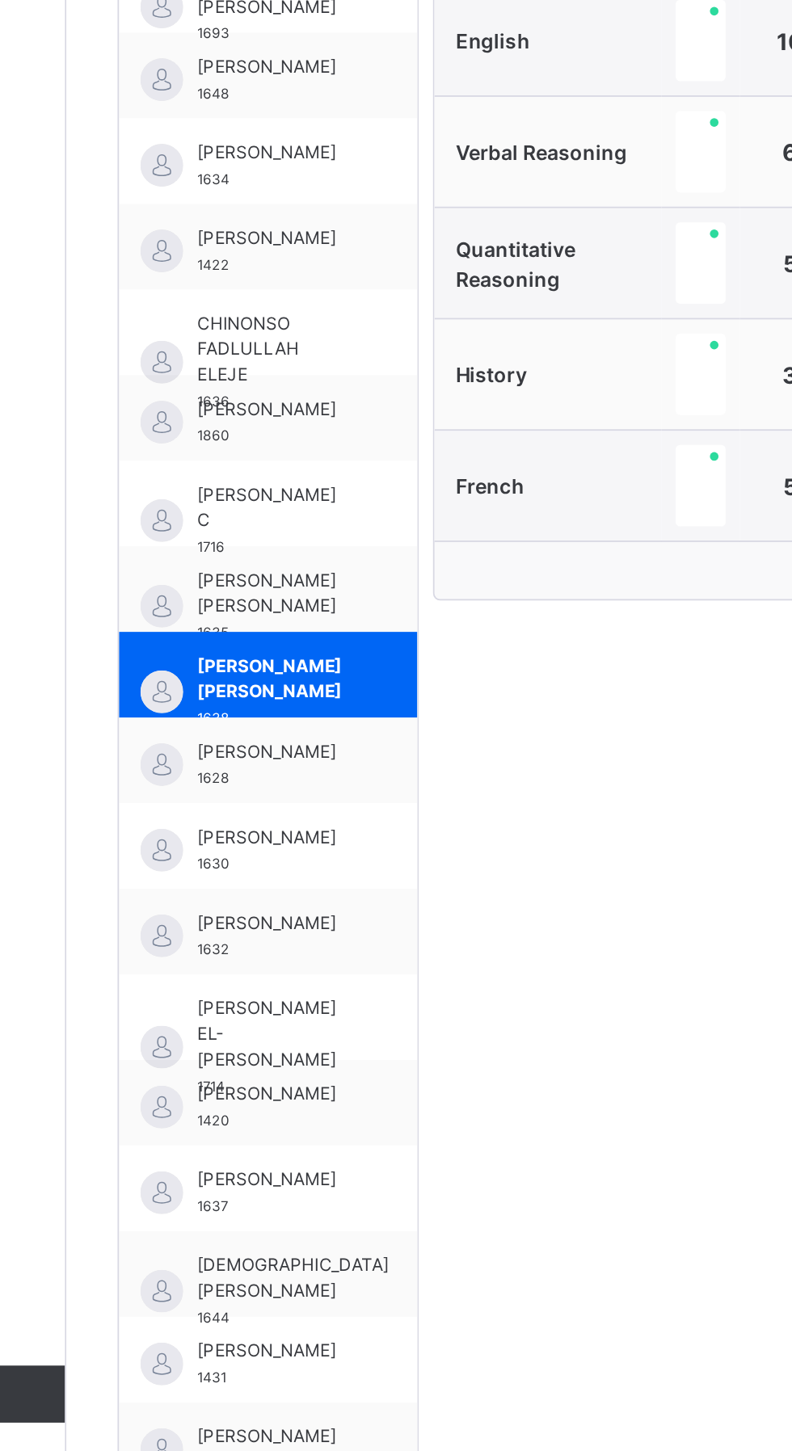
click at [321, 1151] on span "[PERSON_NAME]" at bounding box center [312, 1152] width 88 height 15
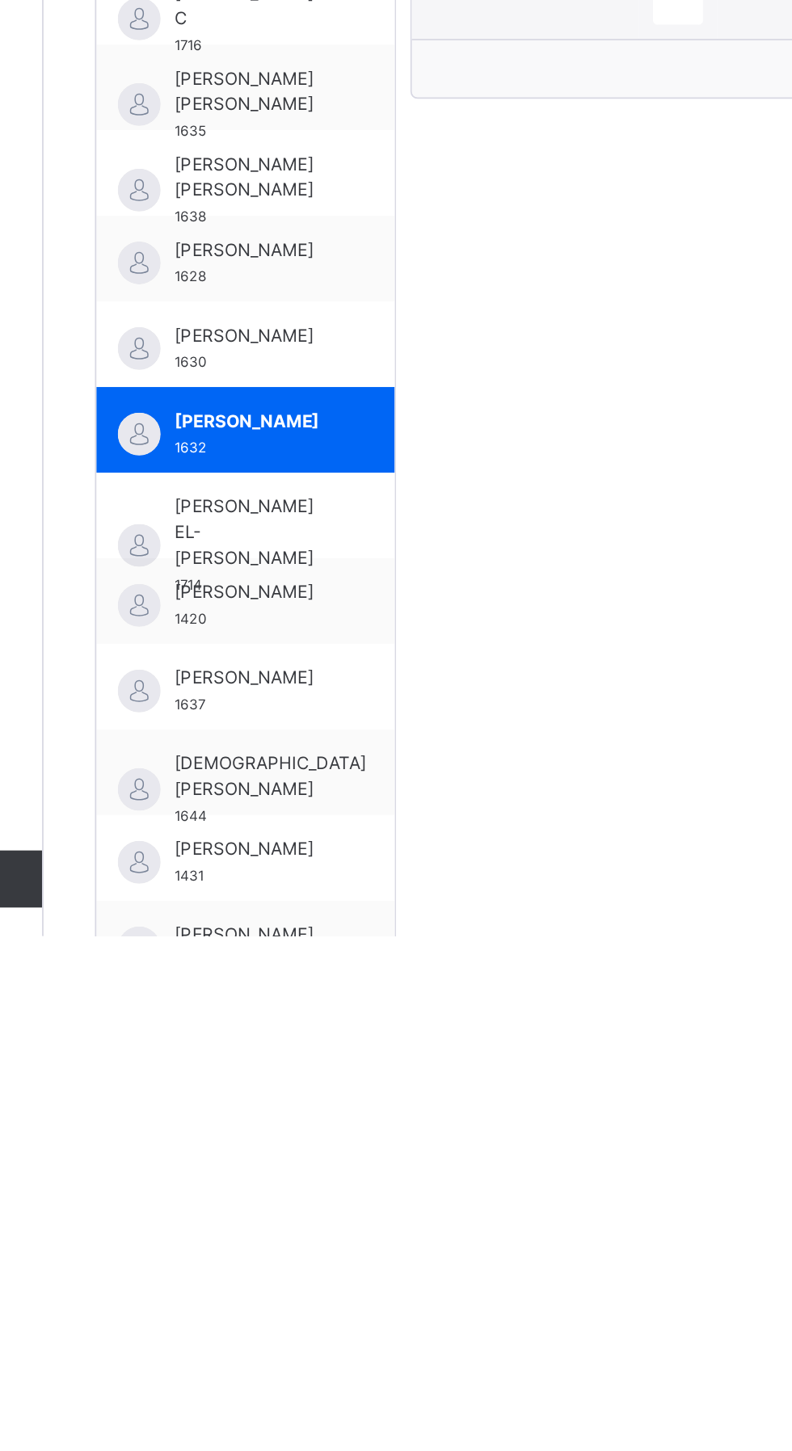
scroll to position [195, 0]
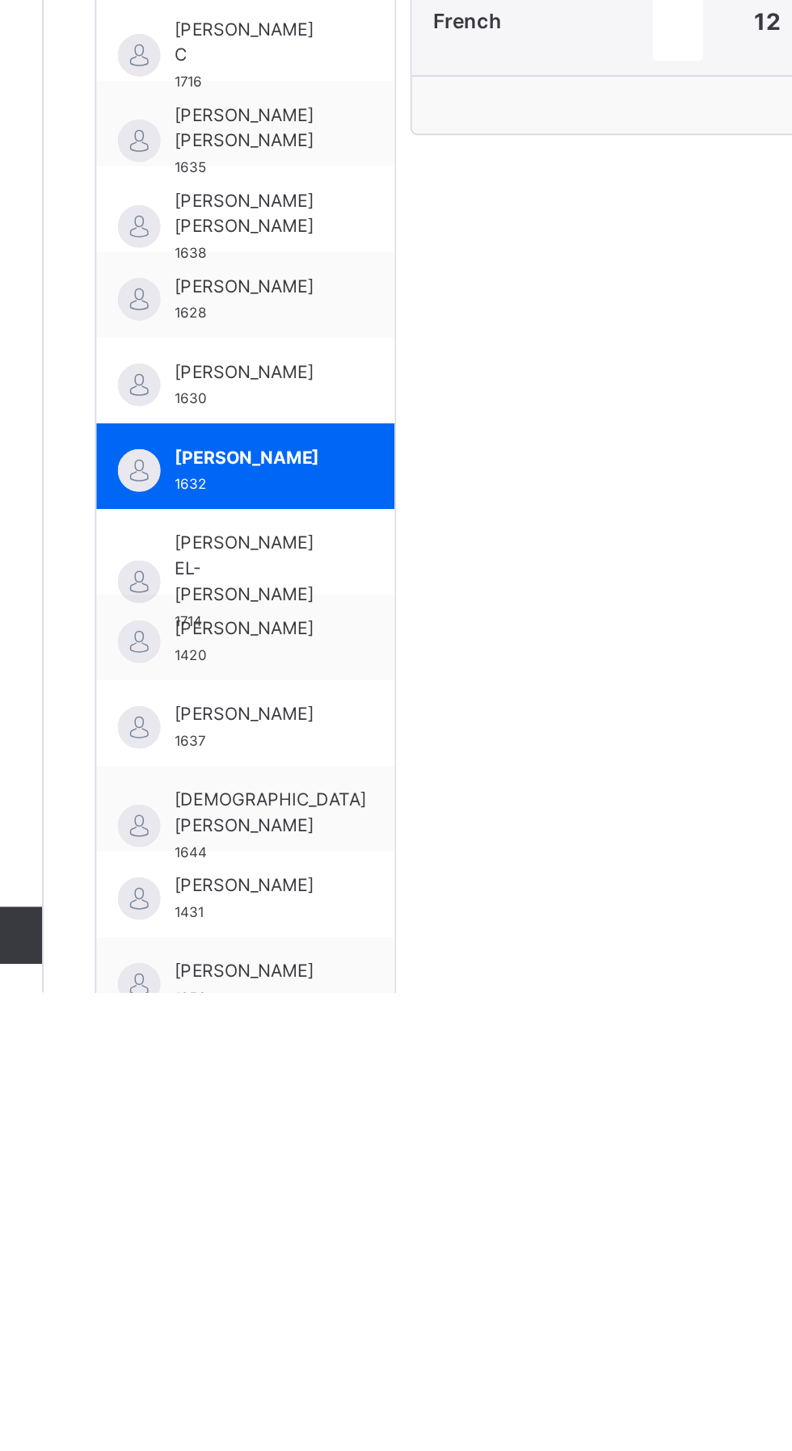
click at [303, 1214] on span "[PERSON_NAME] EL-[PERSON_NAME]" at bounding box center [312, 1211] width 88 height 44
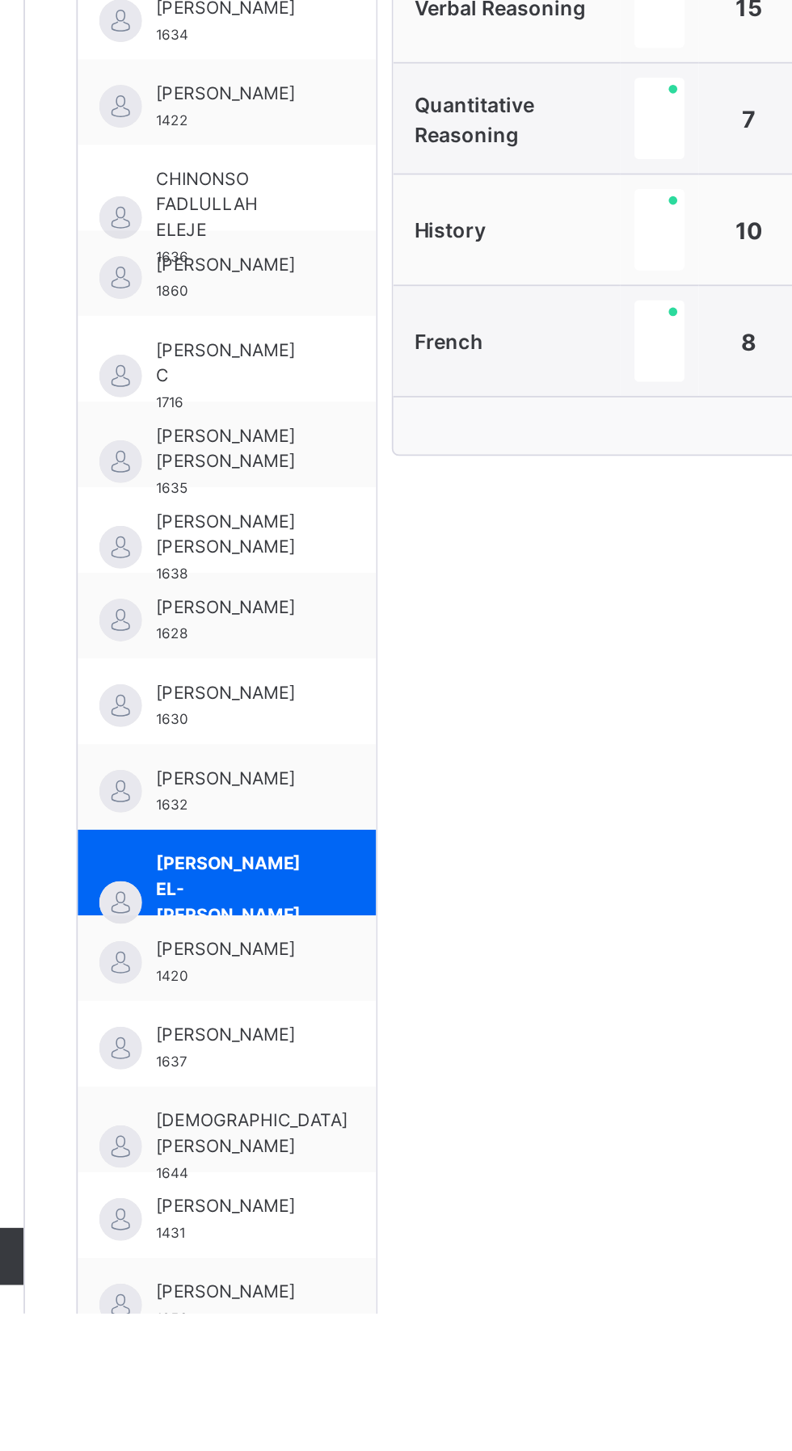
click at [304, 1397] on span "[PERSON_NAME]" at bounding box center [312, 1390] width 88 height 15
